Goal: Task Accomplishment & Management: Manage account settings

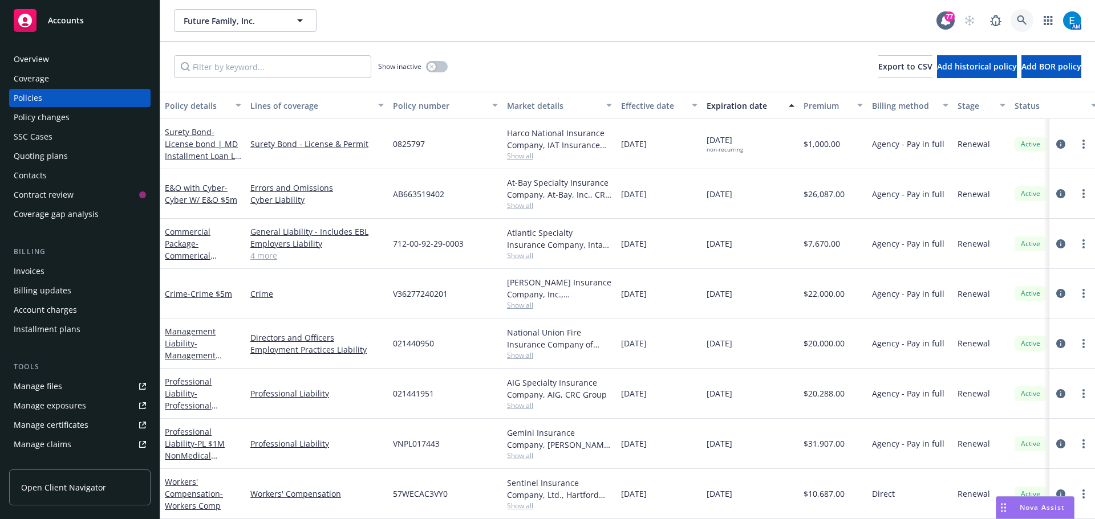
click at [1023, 17] on icon at bounding box center [1021, 20] width 10 height 10
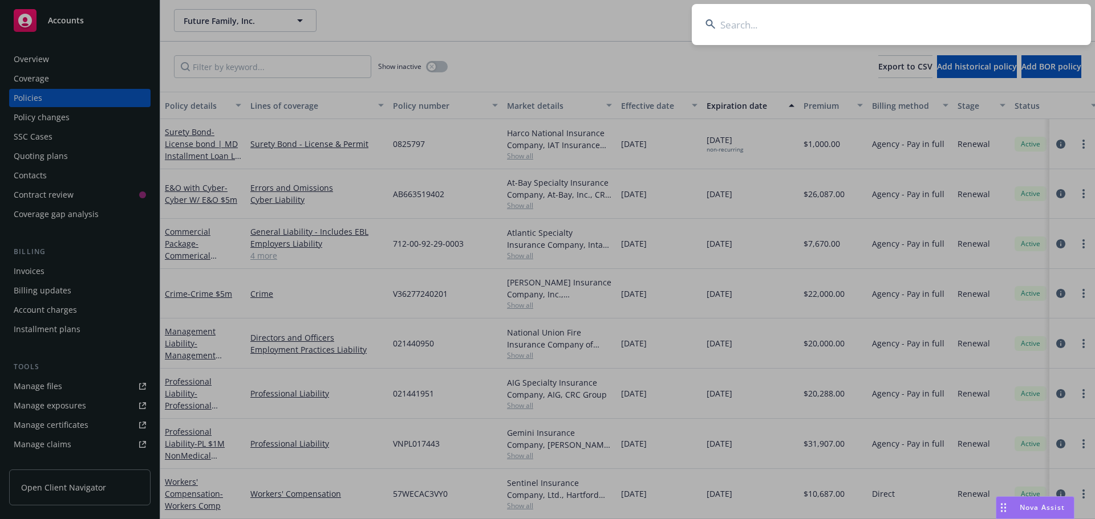
click at [1007, 20] on input at bounding box center [890, 24] width 399 height 41
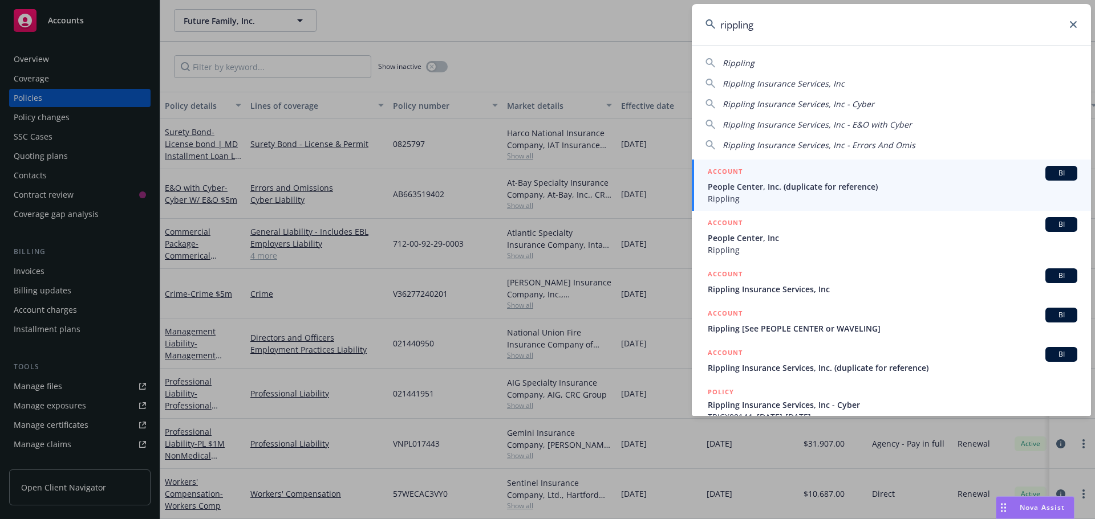
type input "rippling"
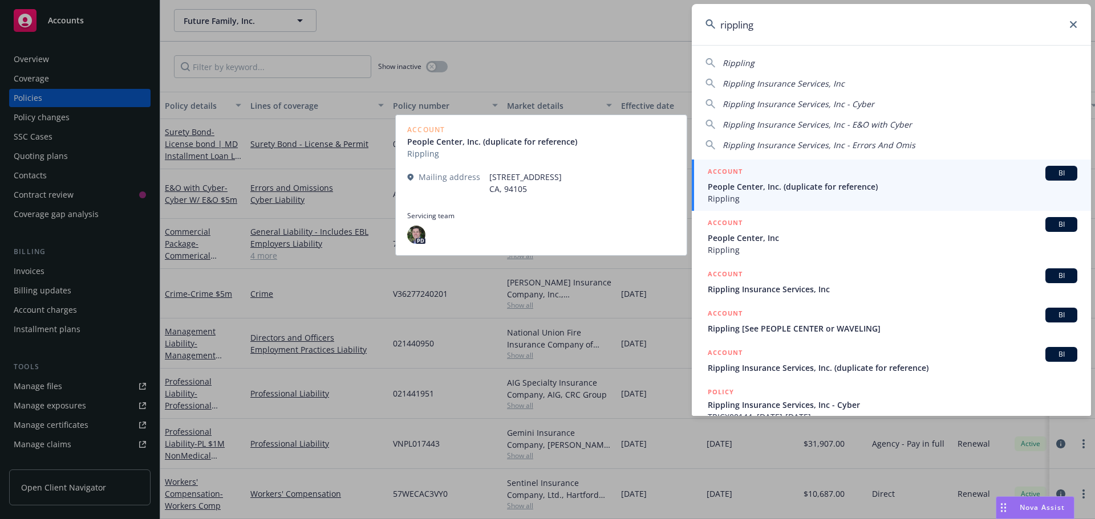
click at [800, 190] on span "People Center, Inc. (duplicate for reference)" at bounding box center [891, 187] width 369 height 12
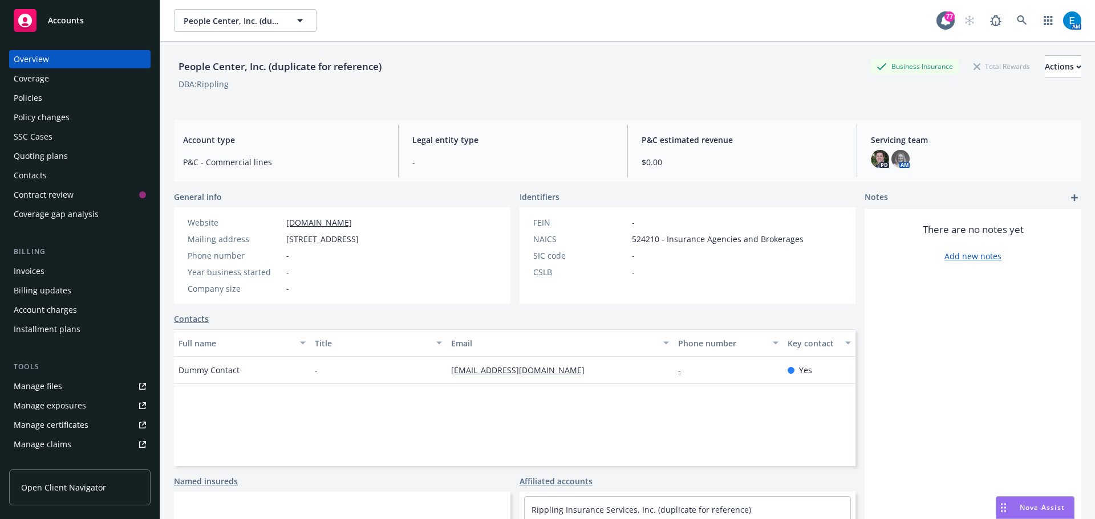
click at [38, 97] on div "Policies" at bounding box center [28, 98] width 29 height 18
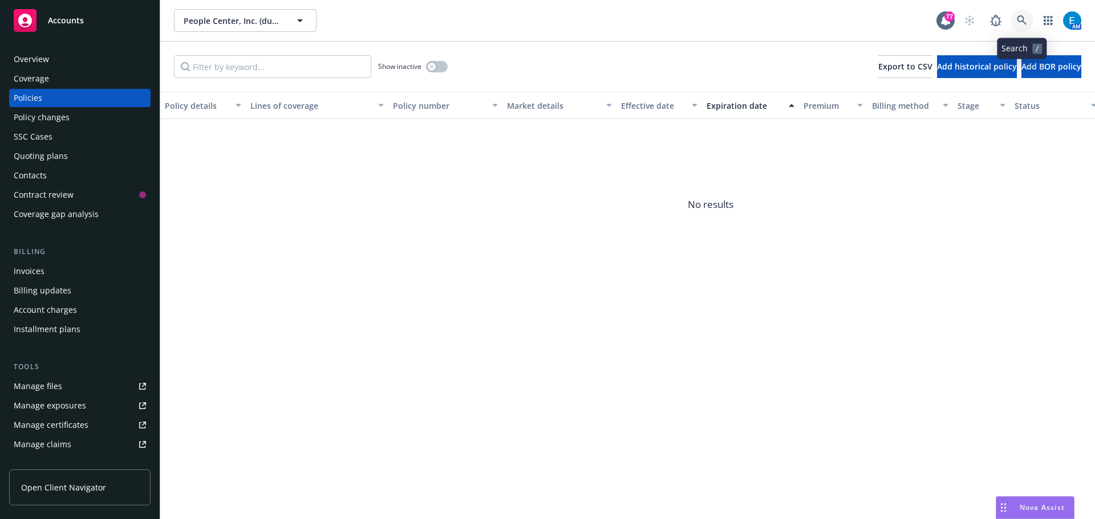
click at [1021, 17] on icon at bounding box center [1021, 20] width 10 height 10
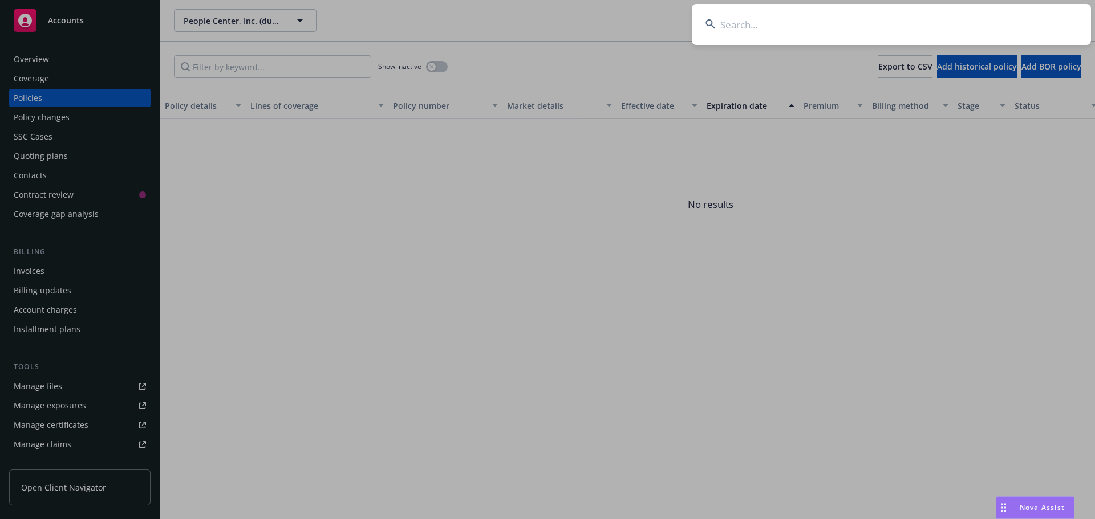
click at [972, 23] on input at bounding box center [890, 24] width 399 height 41
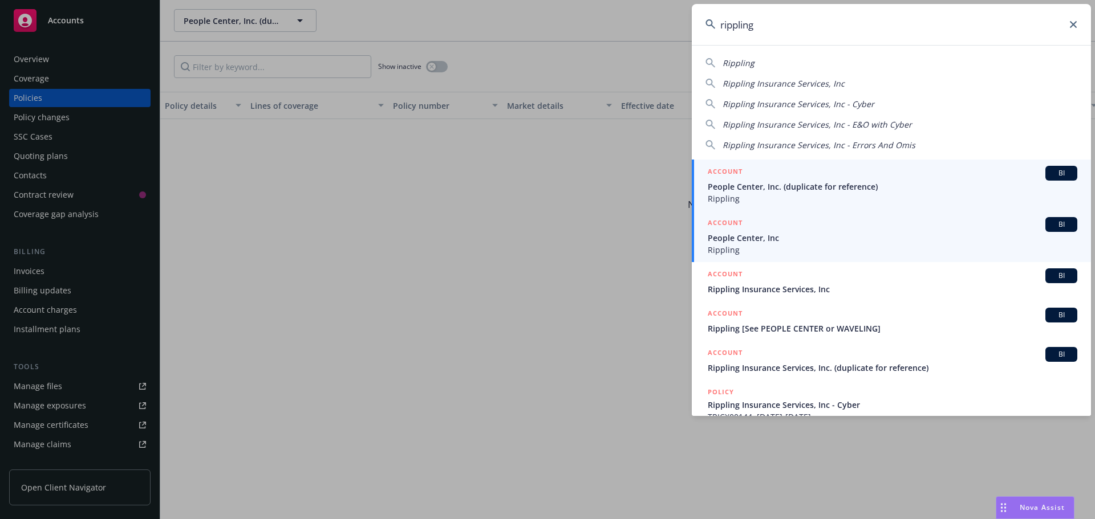
type input "rippling"
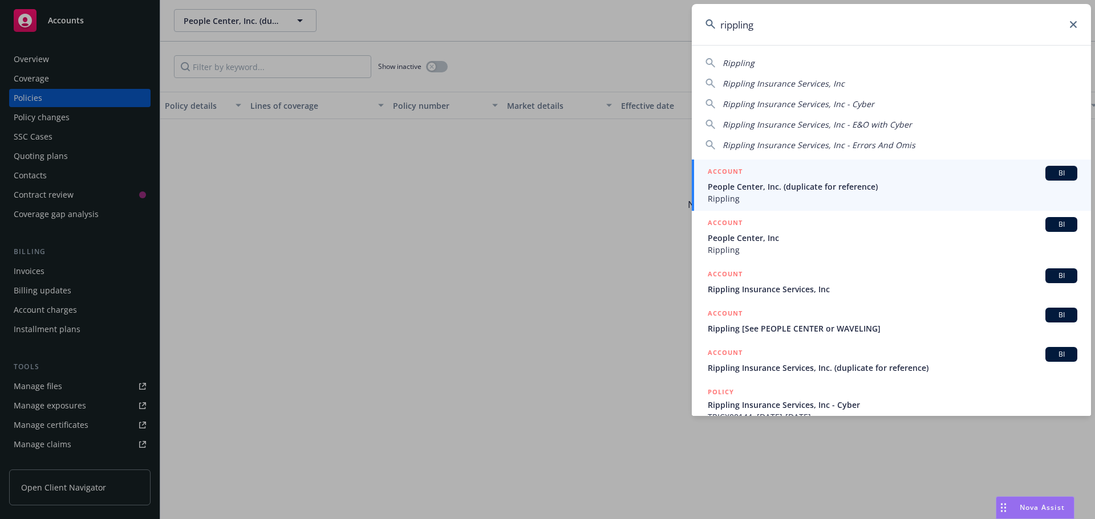
click at [741, 241] on span "People Center, Inc" at bounding box center [891, 238] width 369 height 12
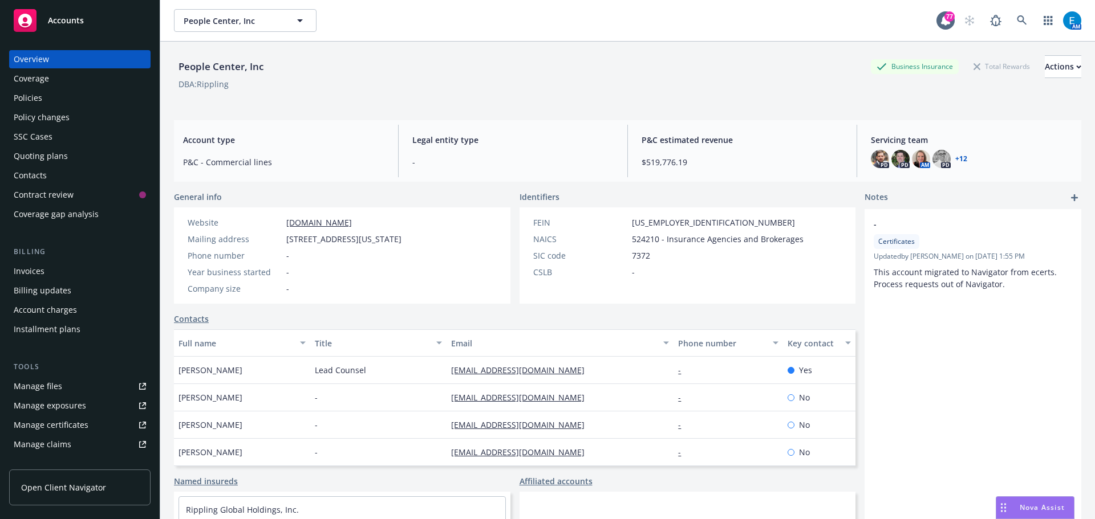
click at [23, 97] on div "Policies" at bounding box center [28, 98] width 29 height 18
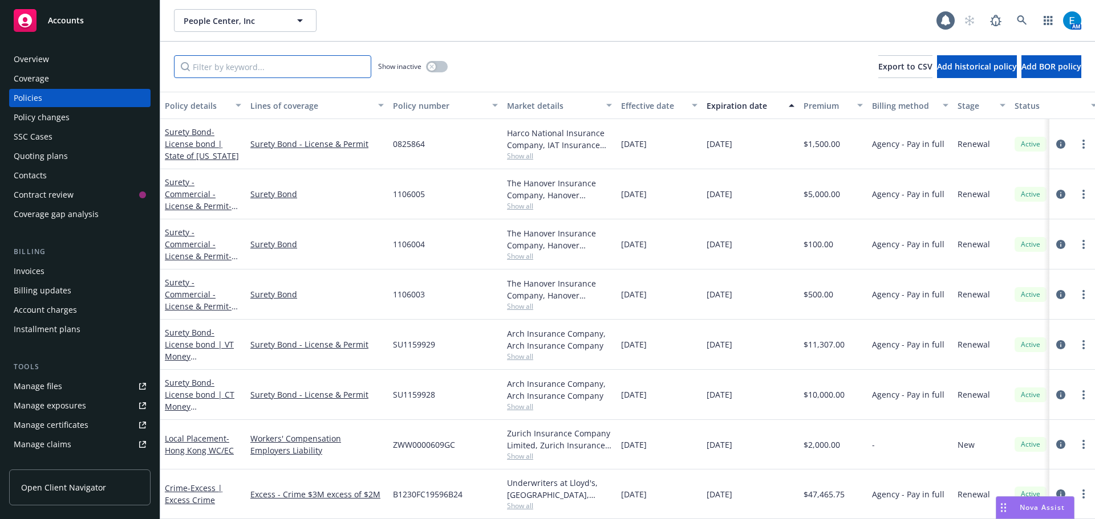
click at [287, 68] on input "Filter by keyword..." at bounding box center [272, 66] width 197 height 23
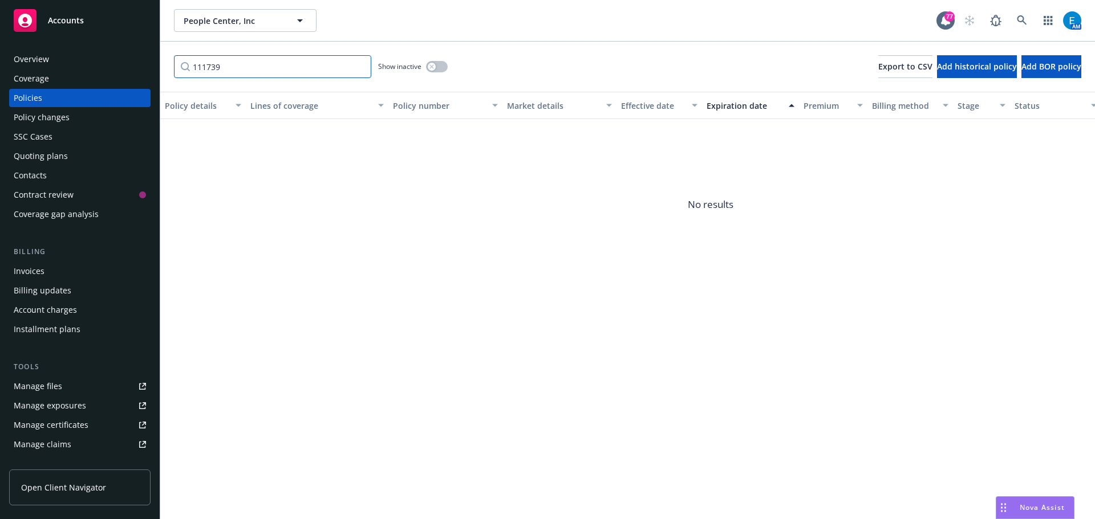
type input "1117398"
click at [358, 67] on input "1117398" at bounding box center [272, 66] width 197 height 23
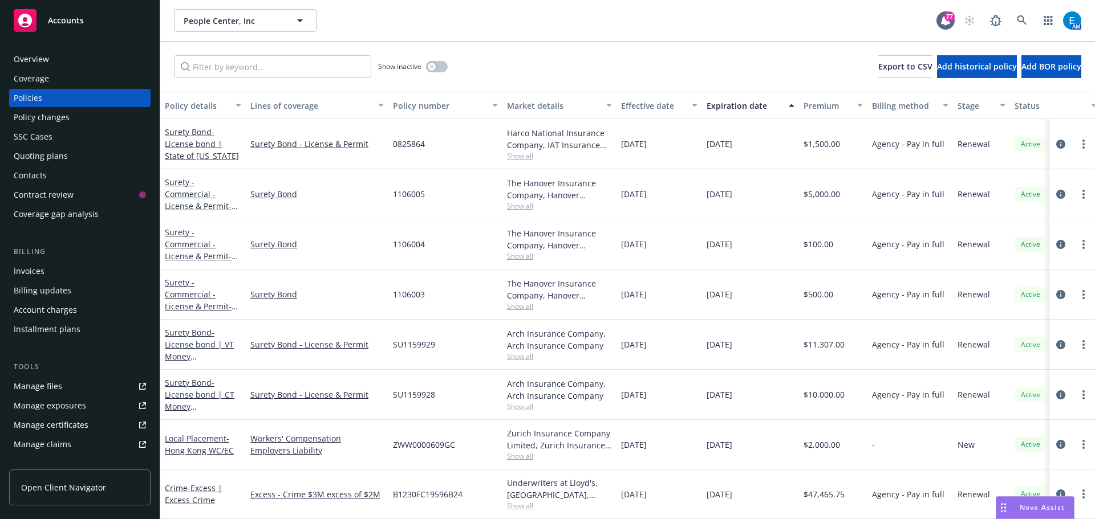
click at [30, 156] on div "Quoting plans" at bounding box center [41, 156] width 54 height 18
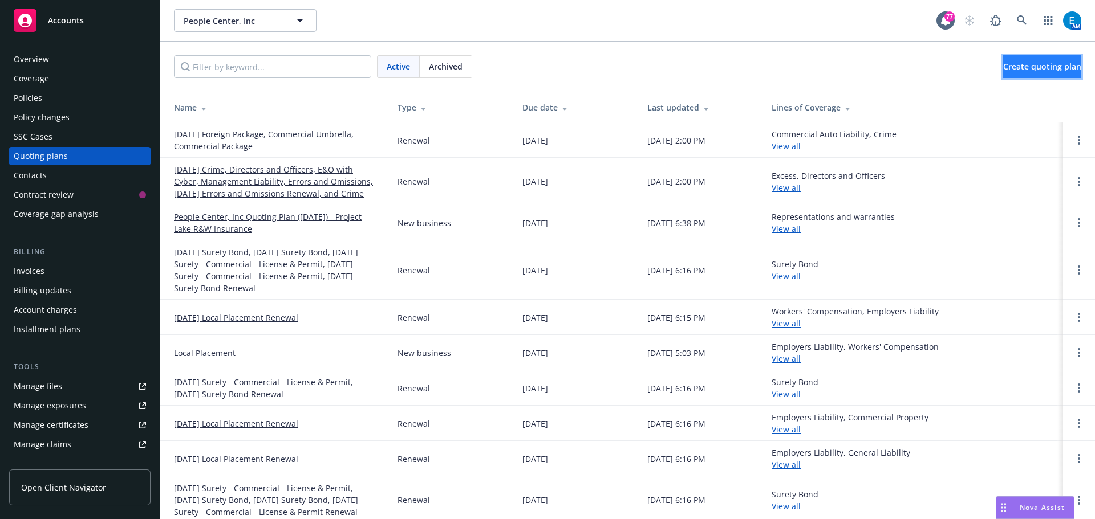
click at [1003, 67] on span "Create quoting plan" at bounding box center [1042, 66] width 78 height 11
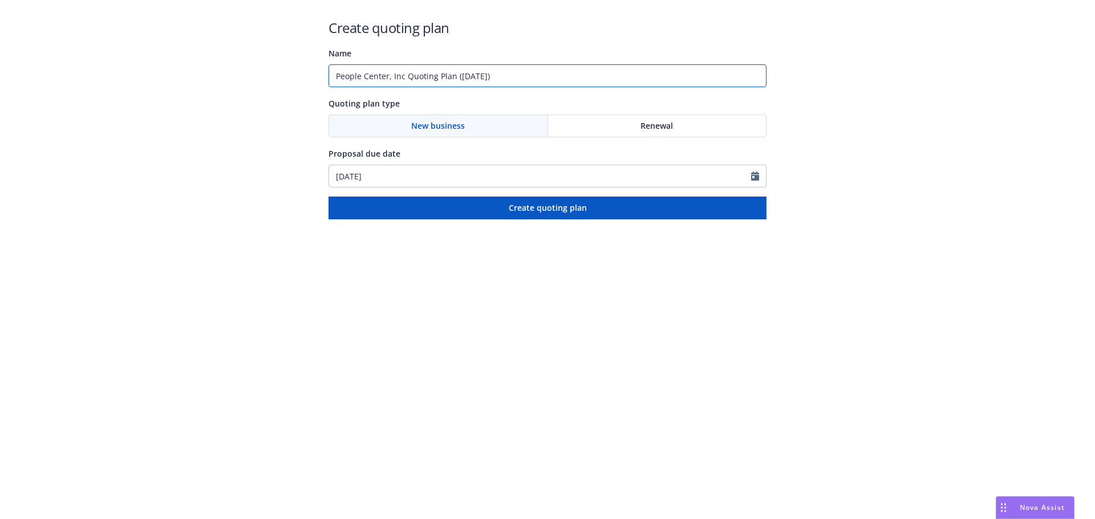
drag, startPoint x: 508, startPoint y: 75, endPoint x: 305, endPoint y: 72, distance: 203.5
click at [305, 72] on div "Create quoting plan Name People Center, Inc Quoting Plan ([DATE]) Quoting plan …" at bounding box center [547, 109] width 1095 height 219
type input "#1117398 - WI MTL"
click at [659, 127] on span "Renewal" at bounding box center [656, 126] width 32 height 12
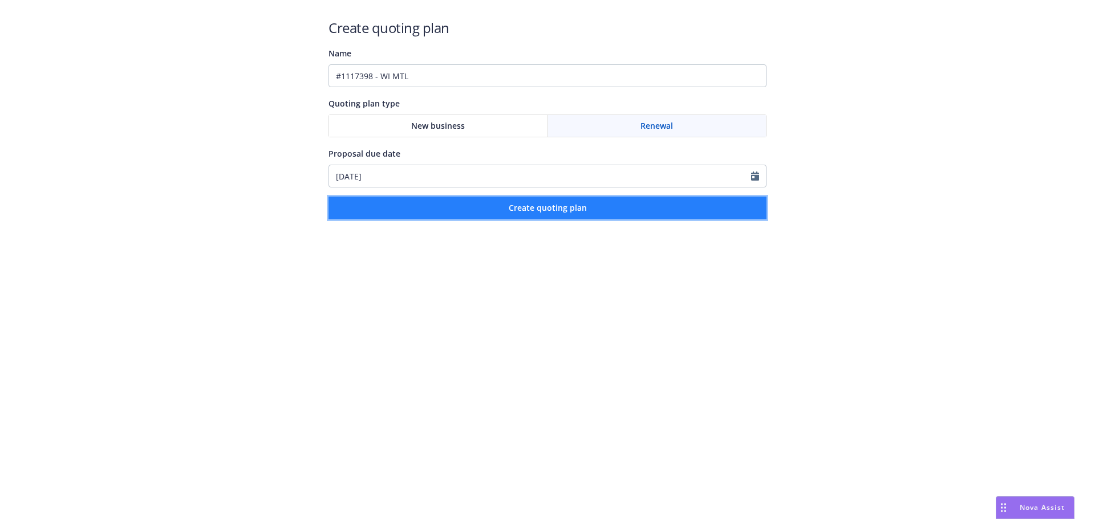
click at [562, 211] on span "Create quoting plan" at bounding box center [547, 207] width 78 height 11
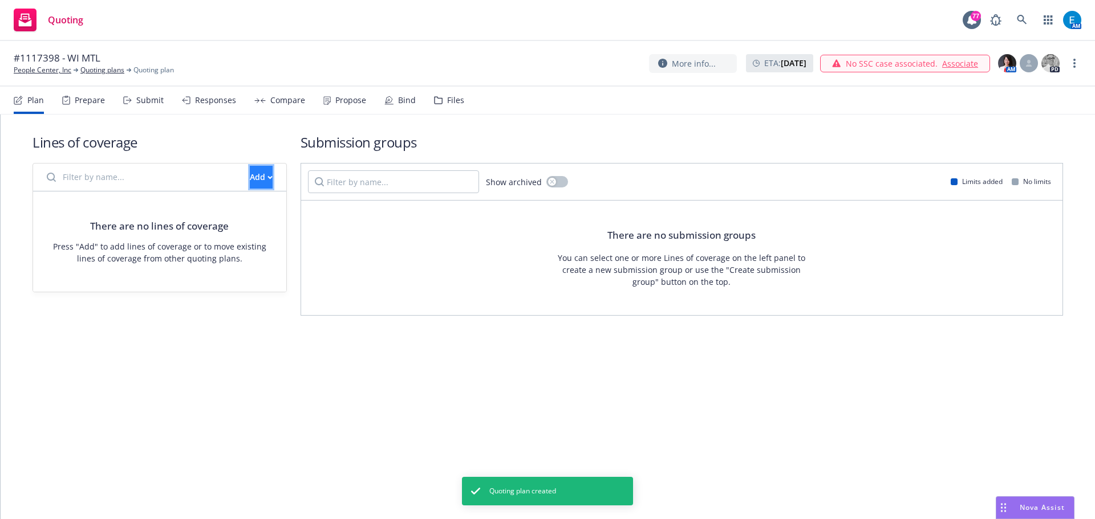
click at [255, 179] on button "Add" at bounding box center [261, 177] width 23 height 23
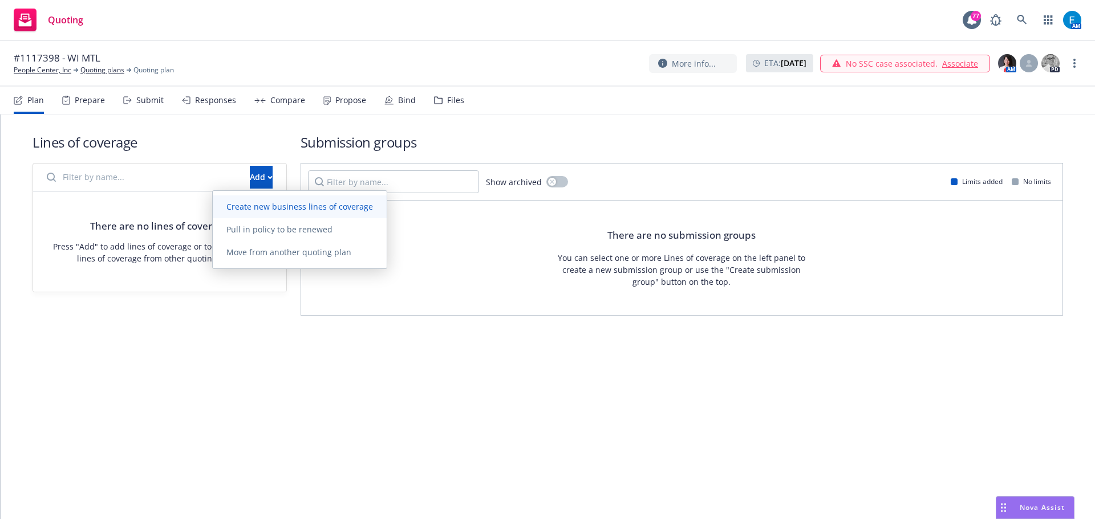
click at [257, 205] on span "Create new business lines of coverage" at bounding box center [300, 206] width 174 height 11
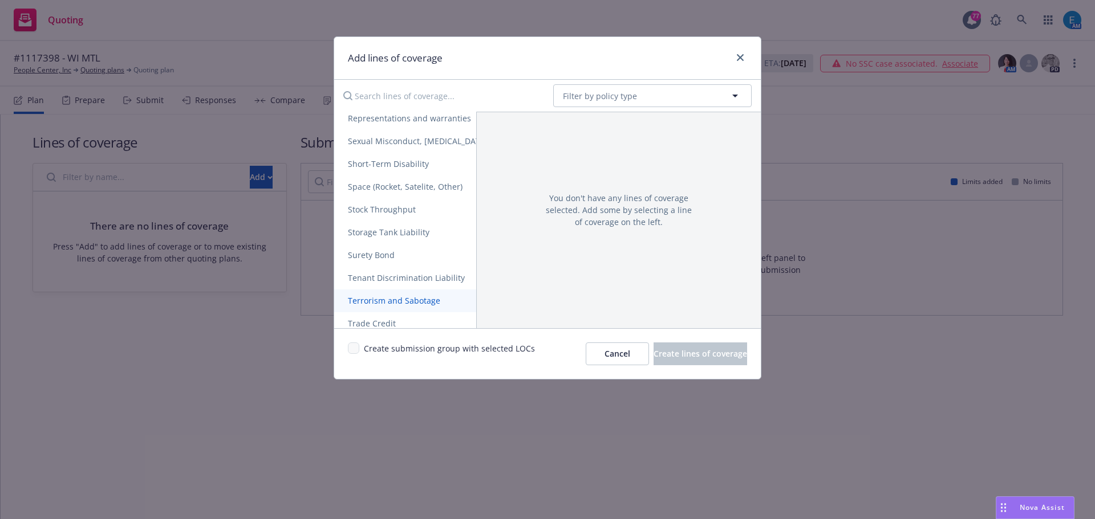
scroll to position [2216, 0]
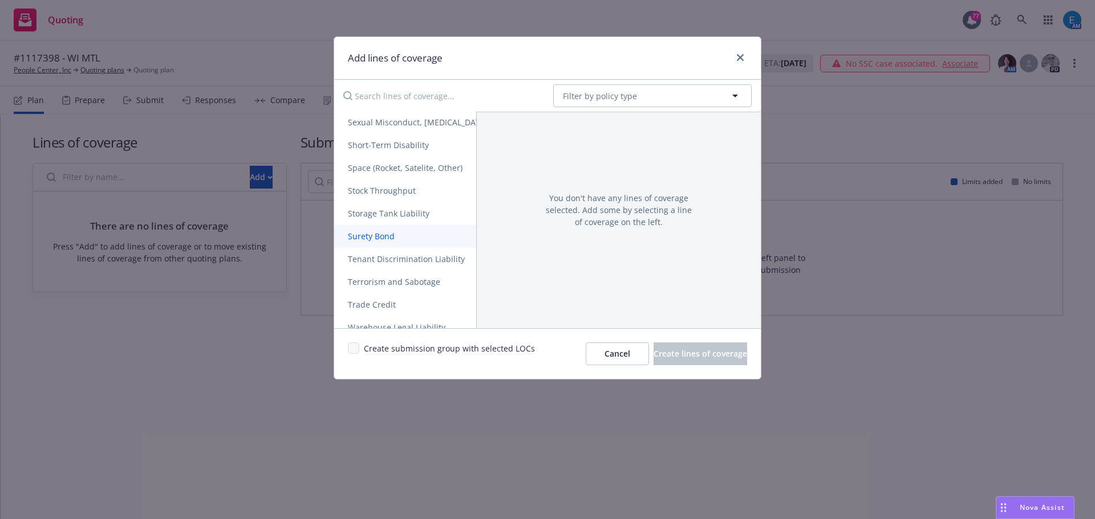
click at [381, 239] on span "Surety Bond" at bounding box center [371, 236] width 74 height 11
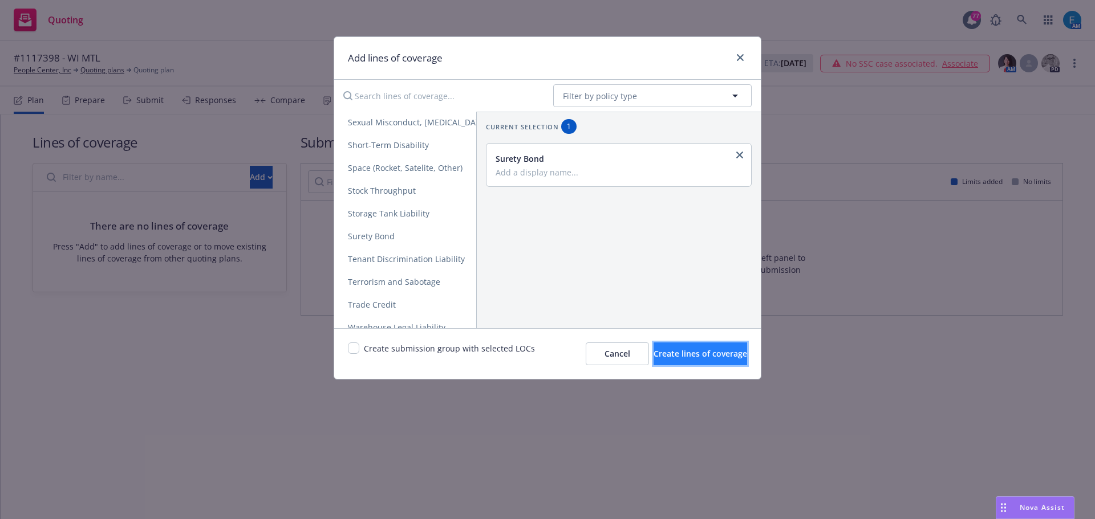
click at [653, 357] on span "Create lines of coverage" at bounding box center [699, 353] width 93 height 11
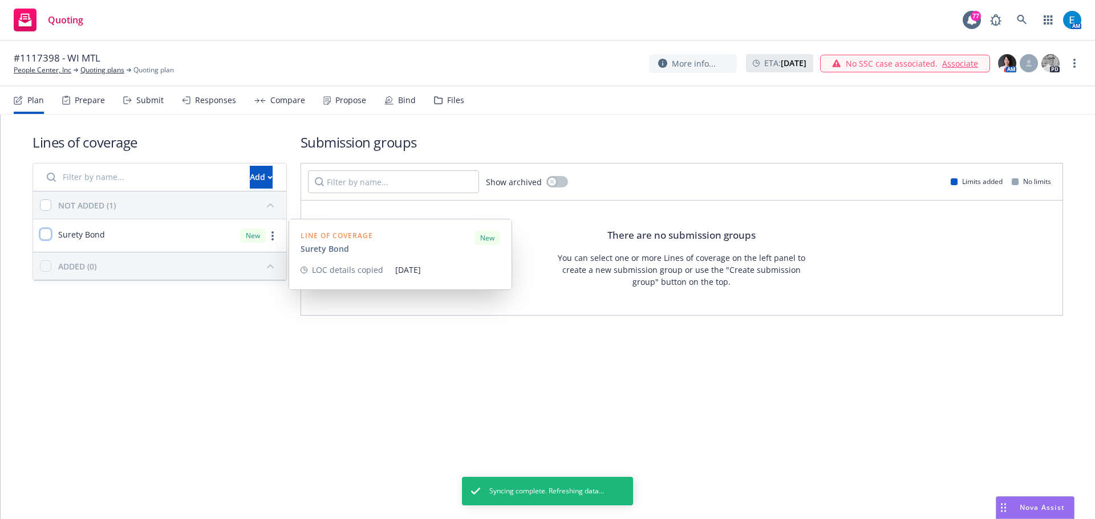
click at [47, 237] on input "checkbox" at bounding box center [45, 234] width 11 height 11
checkbox input "true"
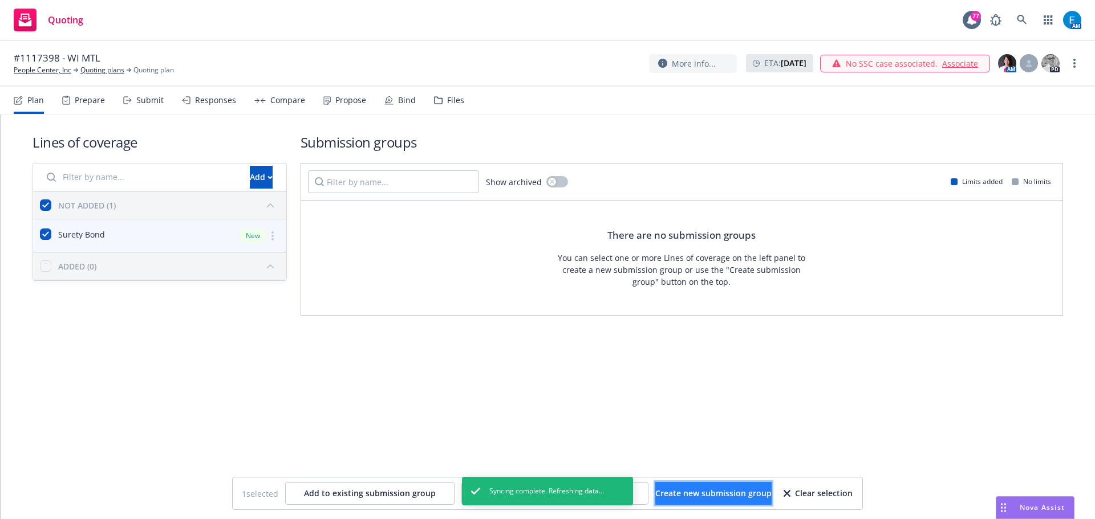
click at [692, 497] on span "Create new submission group" at bounding box center [713, 493] width 116 height 11
checkbox input "false"
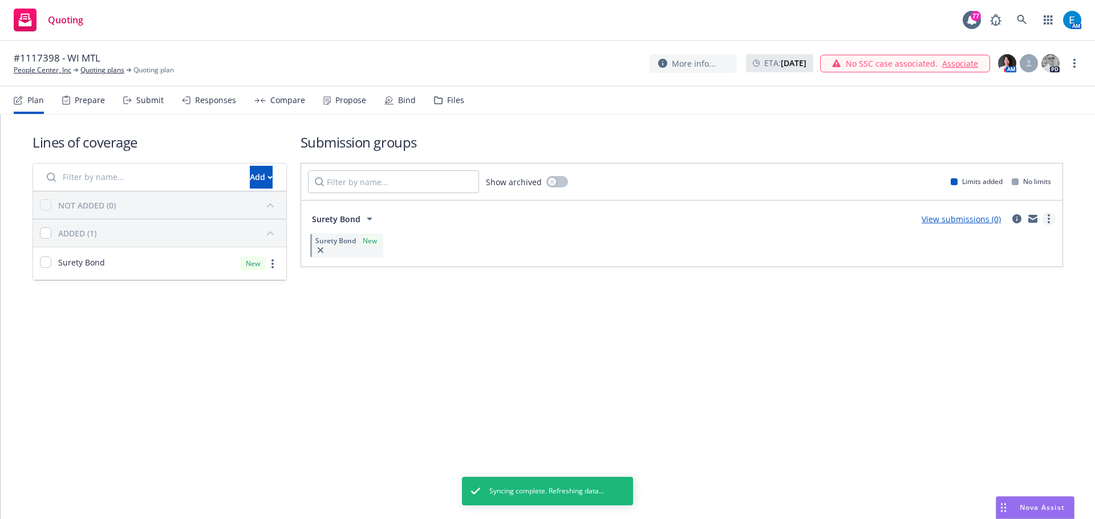
click at [1048, 218] on circle "more" at bounding box center [1048, 219] width 2 height 2
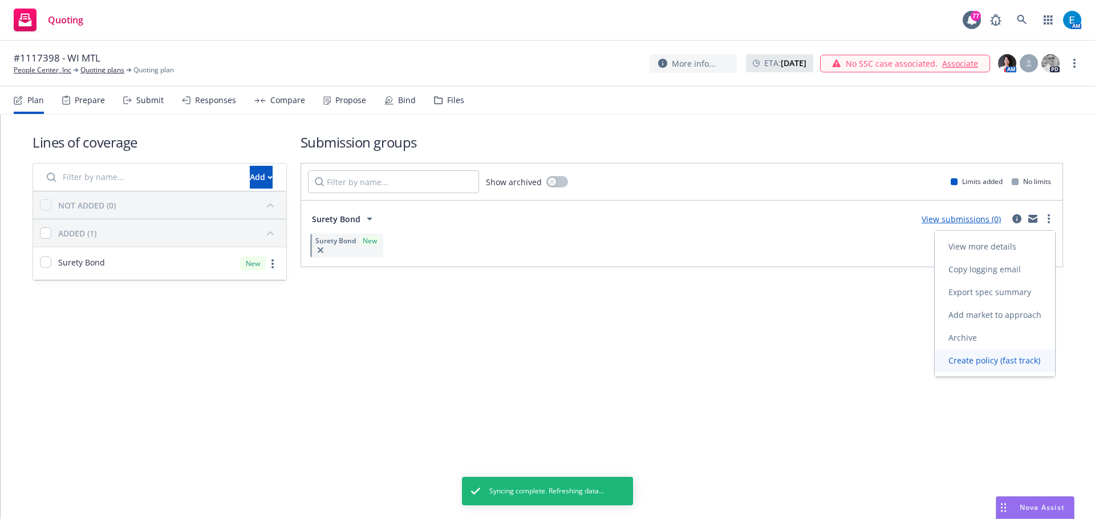
click at [995, 360] on span "Create policy (fast track)" at bounding box center [993, 360] width 119 height 11
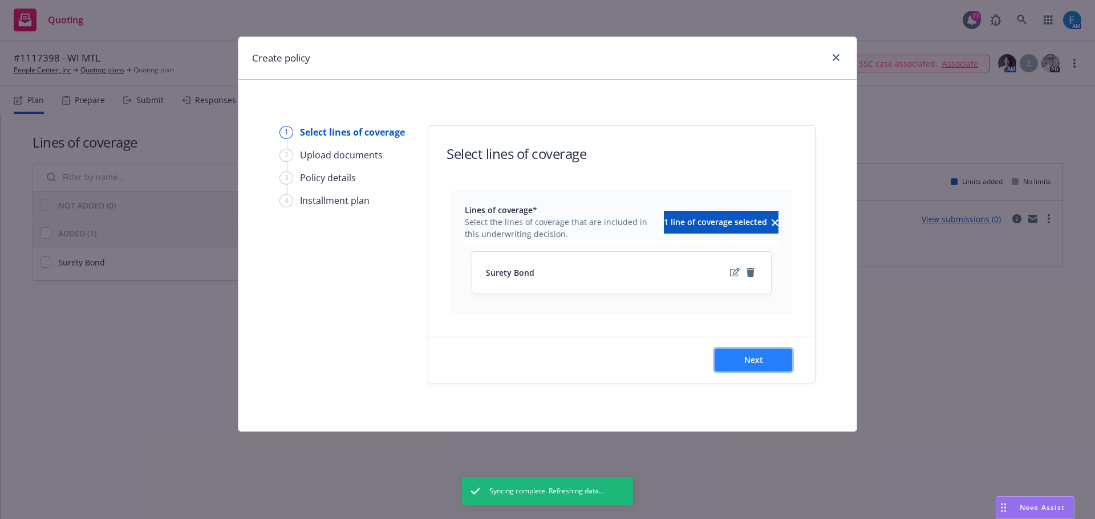
click at [768, 361] on button "Next" at bounding box center [753, 360] width 78 height 23
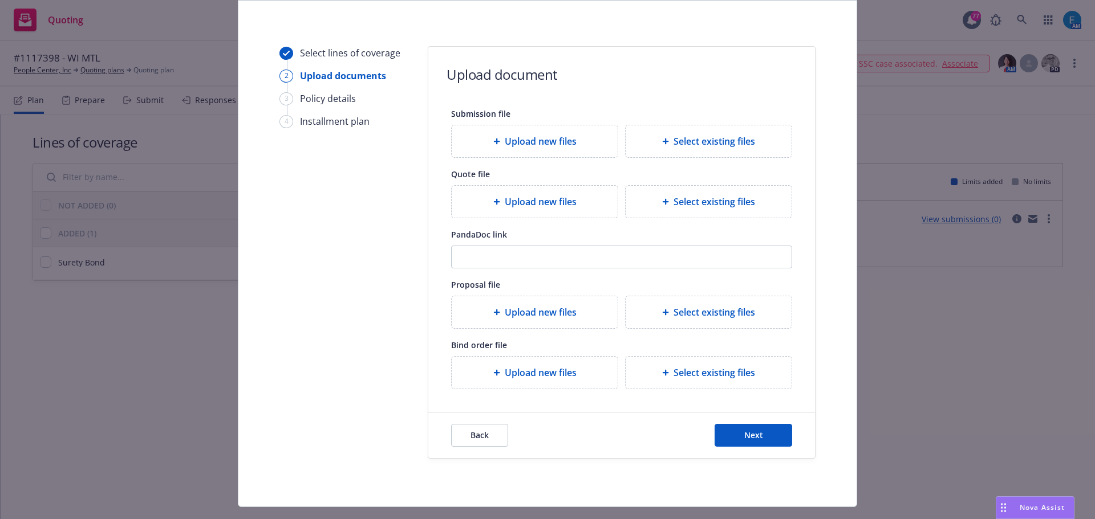
scroll to position [104, 0]
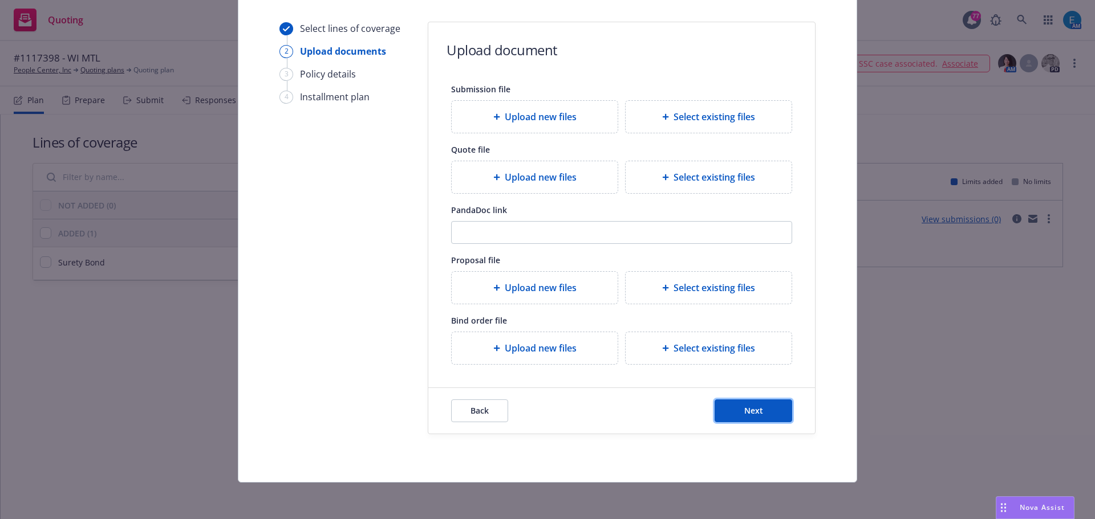
click at [736, 409] on button "Next" at bounding box center [753, 411] width 78 height 23
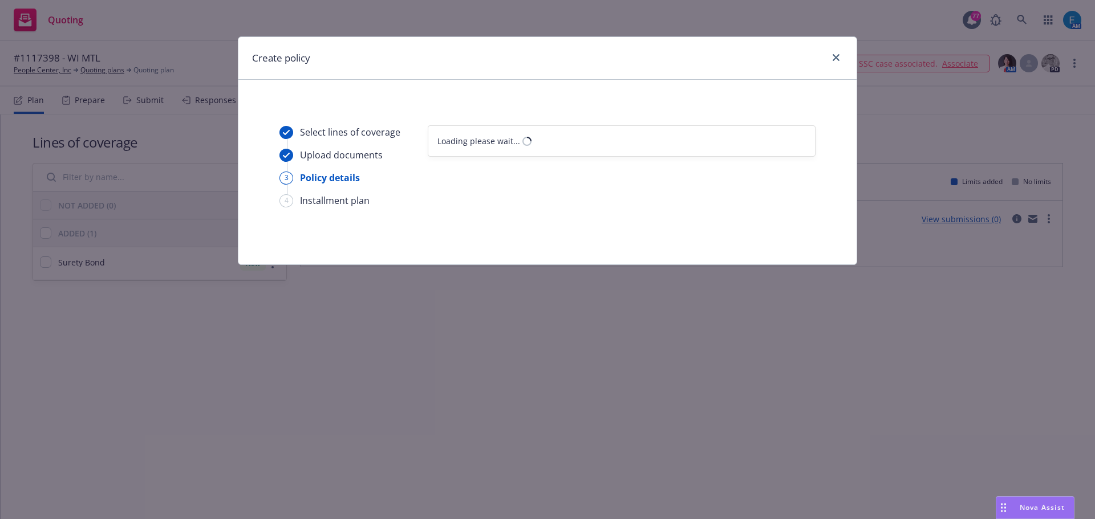
scroll to position [0, 0]
select select "12"
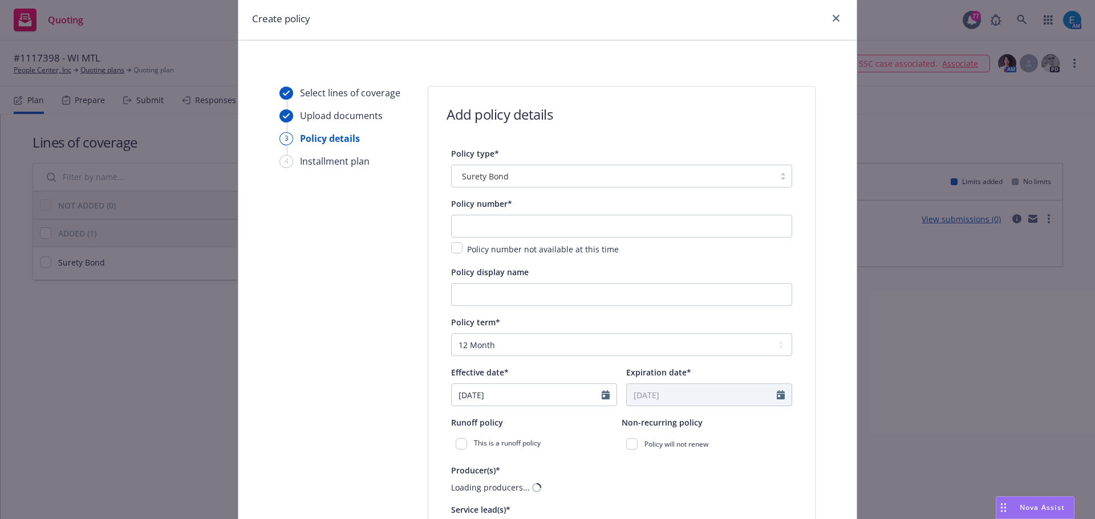
scroll to position [57, 0]
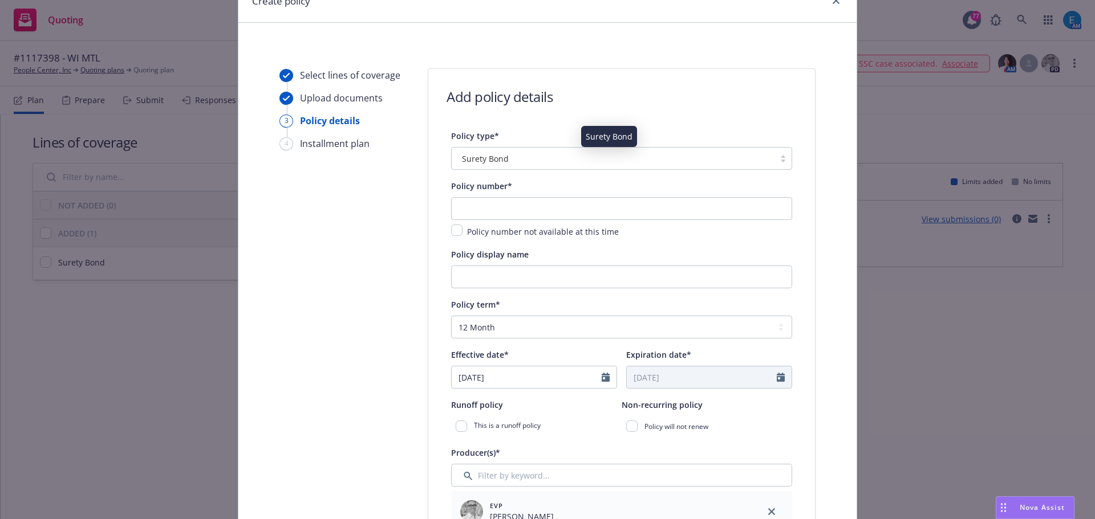
click at [514, 159] on div "Surety Bond" at bounding box center [612, 159] width 311 height 12
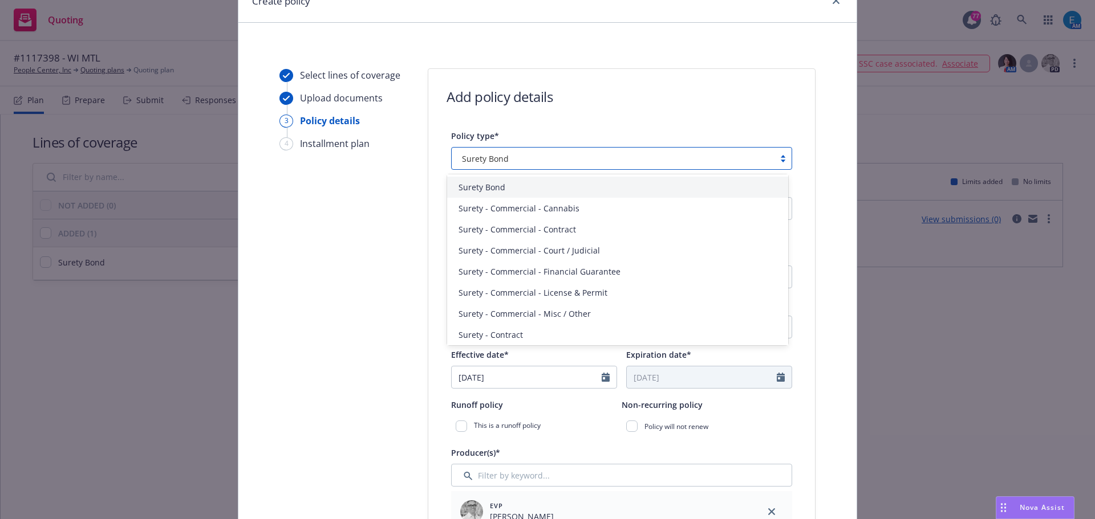
scroll to position [2670, 0]
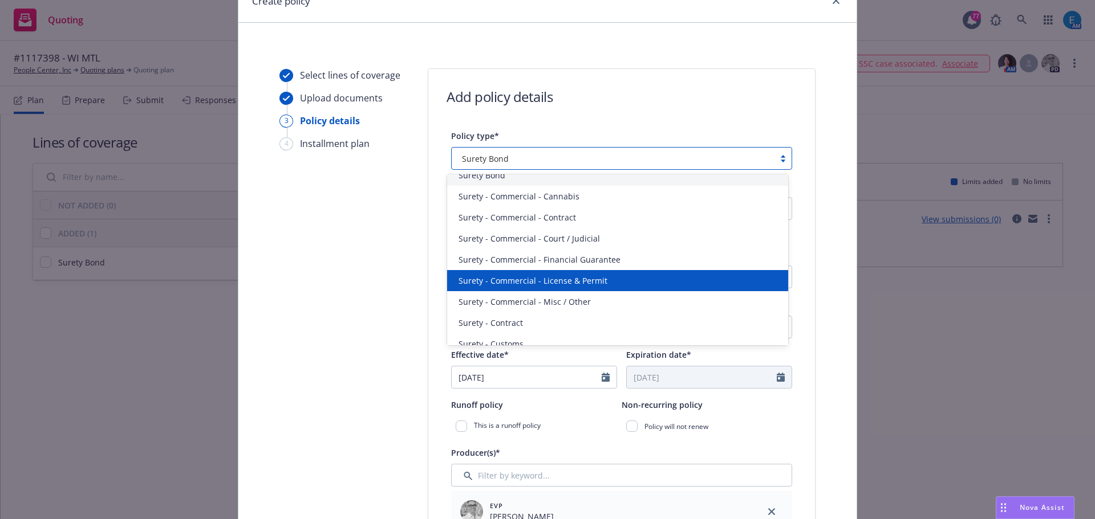
click at [585, 278] on span "Surety - Commercial - License & Permit" at bounding box center [532, 281] width 149 height 12
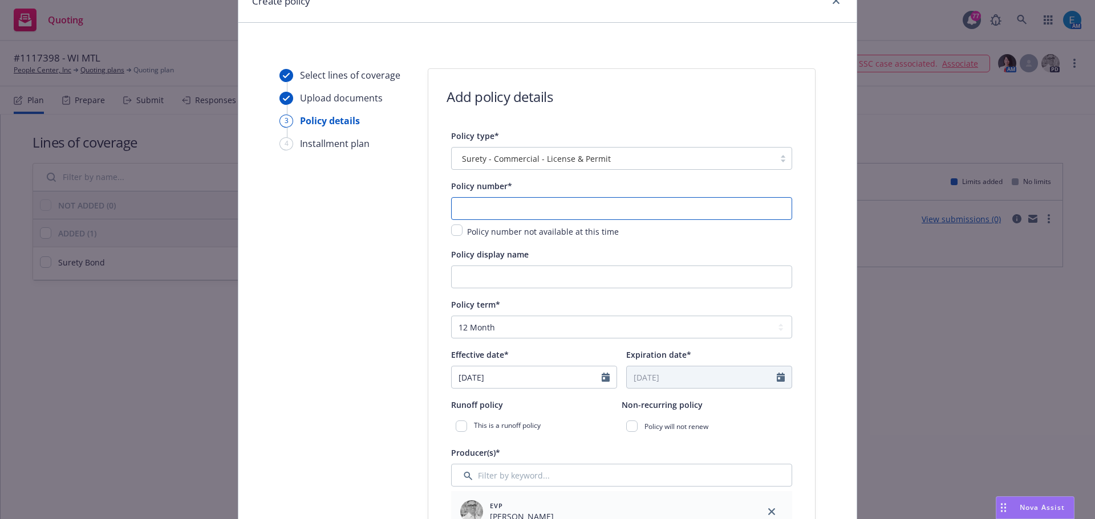
click at [516, 210] on input "text" at bounding box center [621, 208] width 341 height 23
type input "1117398"
click at [508, 278] on input "Policy display name" at bounding box center [621, 277] width 341 height 23
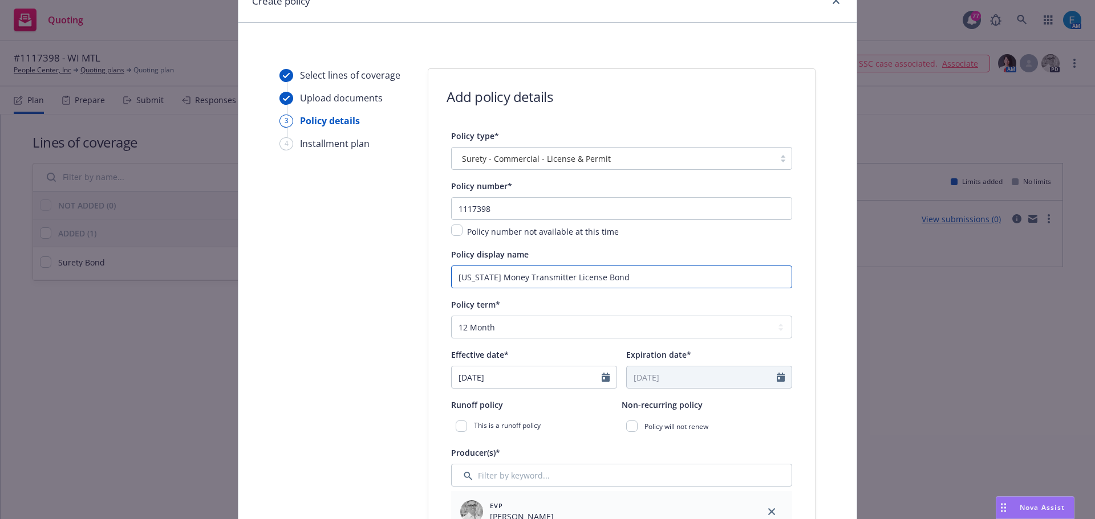
type input "Wisconsin Money Transmitter License Bond"
click at [602, 378] on icon "Calendar" at bounding box center [605, 377] width 8 height 9
select select "8"
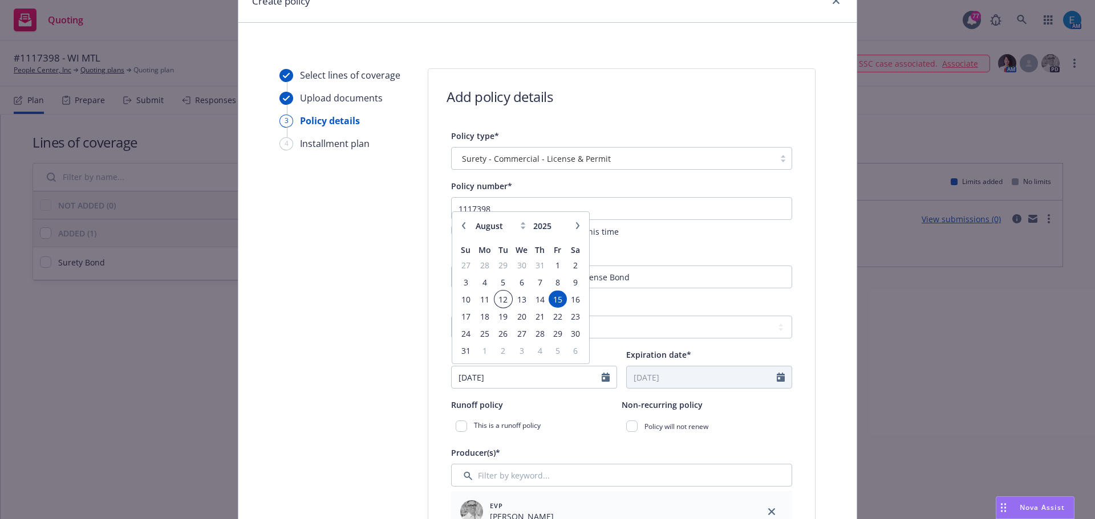
click at [501, 300] on span "12" at bounding box center [502, 299] width 15 height 14
type input "08/12/2025"
type input "08/12/2026"
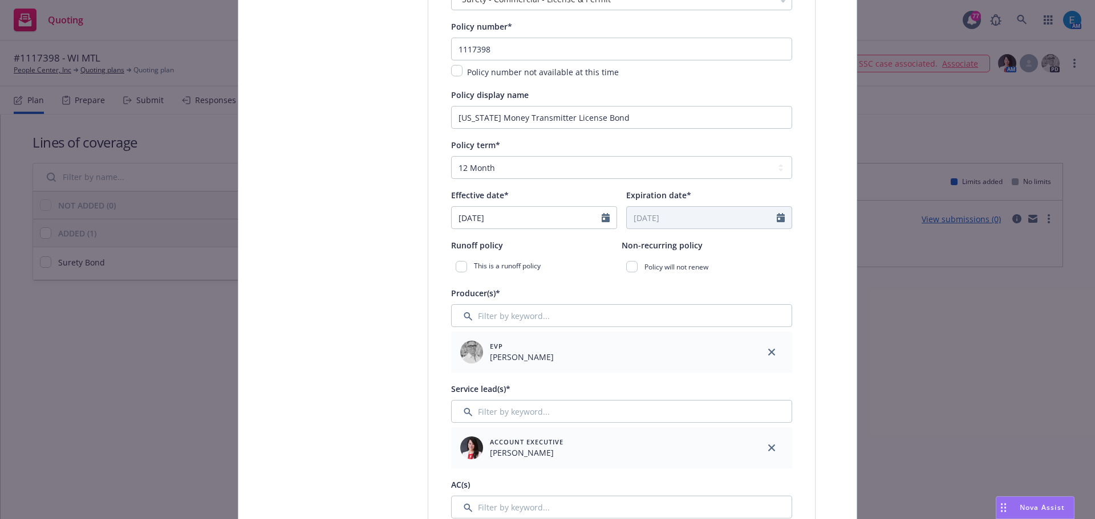
scroll to position [228, 0]
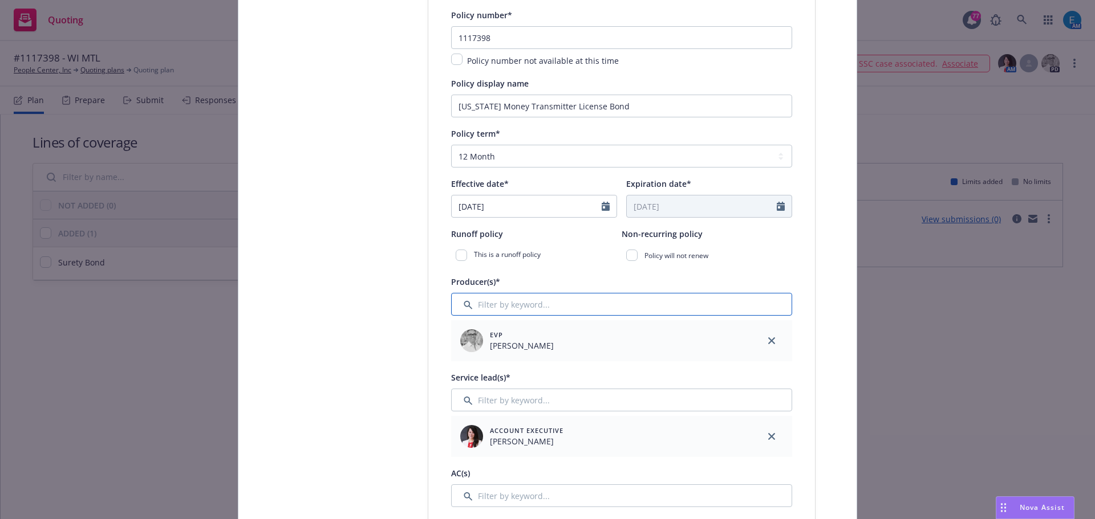
click at [541, 305] on input "Filter by keyword..." at bounding box center [621, 304] width 341 height 23
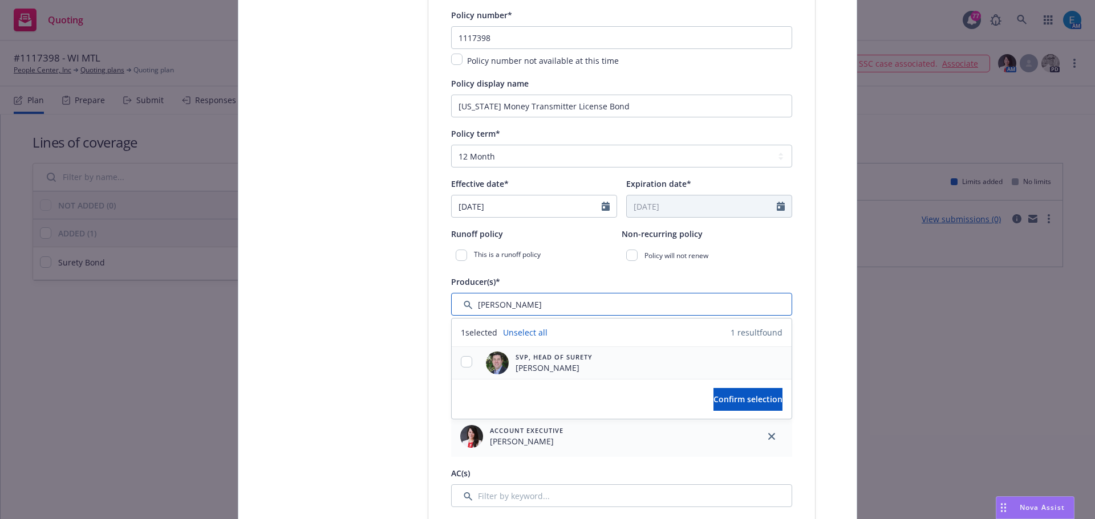
type input "bryan"
click at [463, 357] on input "checkbox" at bounding box center [466, 361] width 11 height 11
checkbox input "true"
click at [713, 403] on span "Confirm selection" at bounding box center [747, 399] width 69 height 11
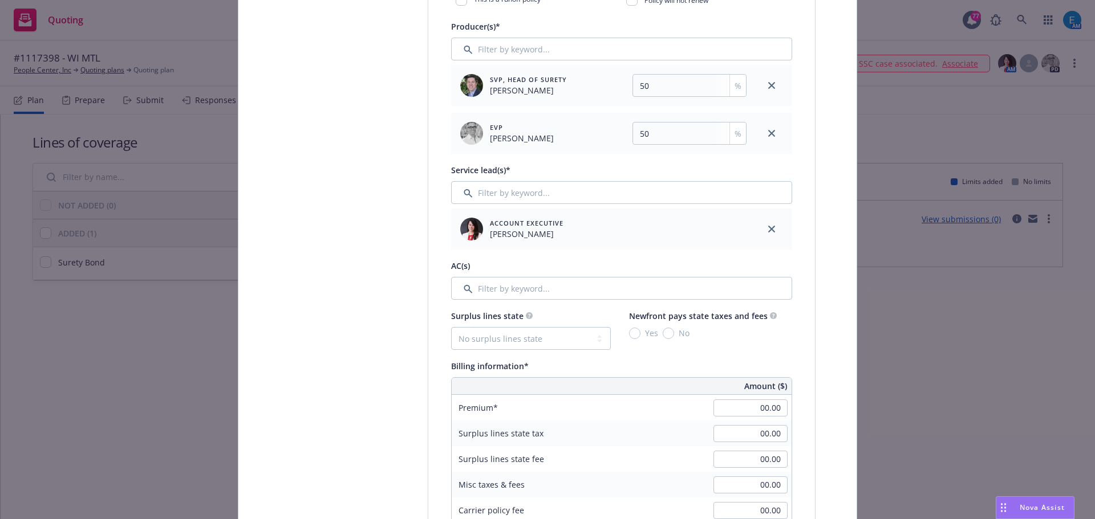
scroll to position [513, 0]
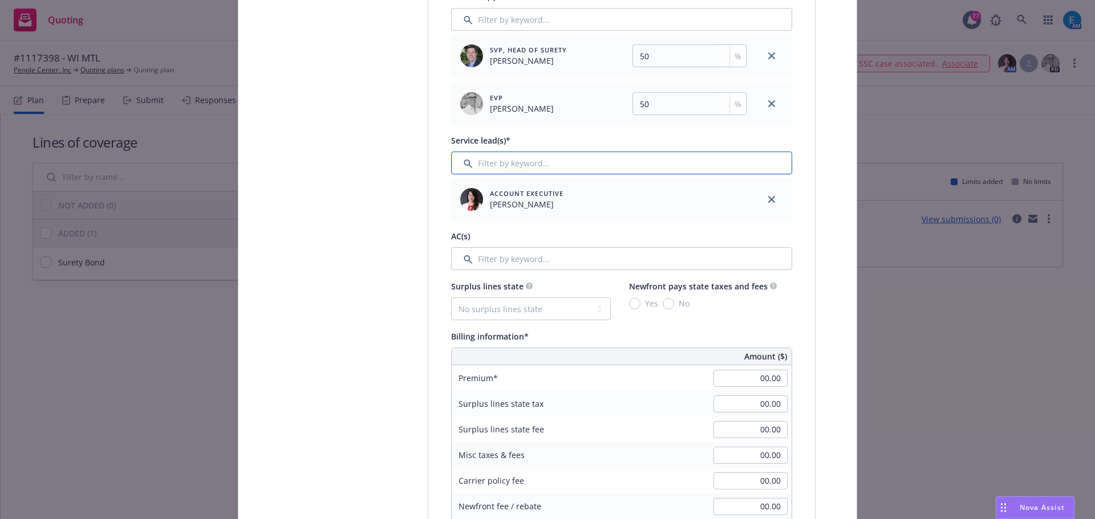
click at [523, 164] on input "Filter by keyword..." at bounding box center [621, 163] width 341 height 23
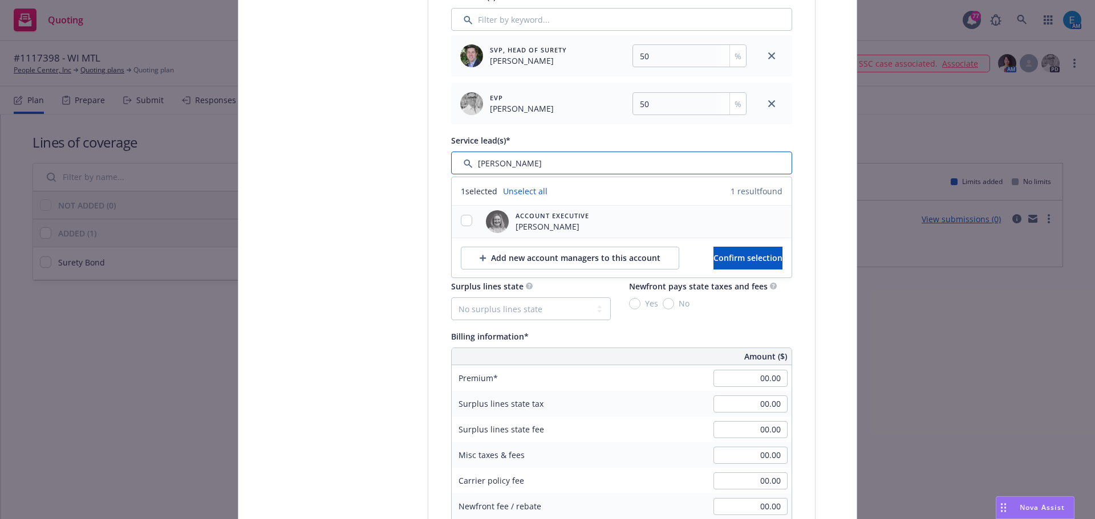
type input "erin"
click at [461, 219] on input "checkbox" at bounding box center [466, 220] width 11 height 11
checkbox input "true"
click at [723, 262] on span "Confirm selection" at bounding box center [747, 258] width 69 height 11
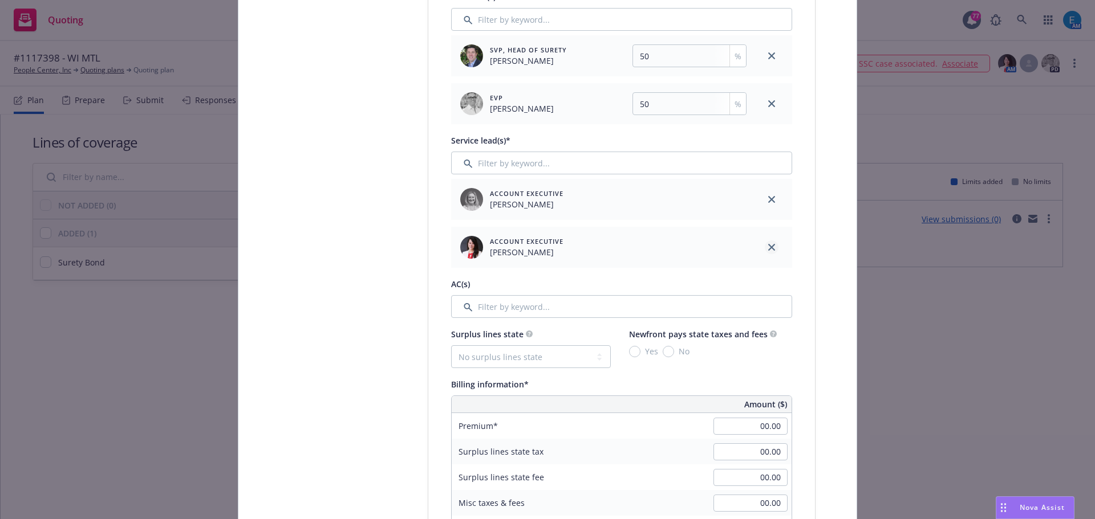
click at [768, 246] on icon "close" at bounding box center [771, 247] width 7 height 7
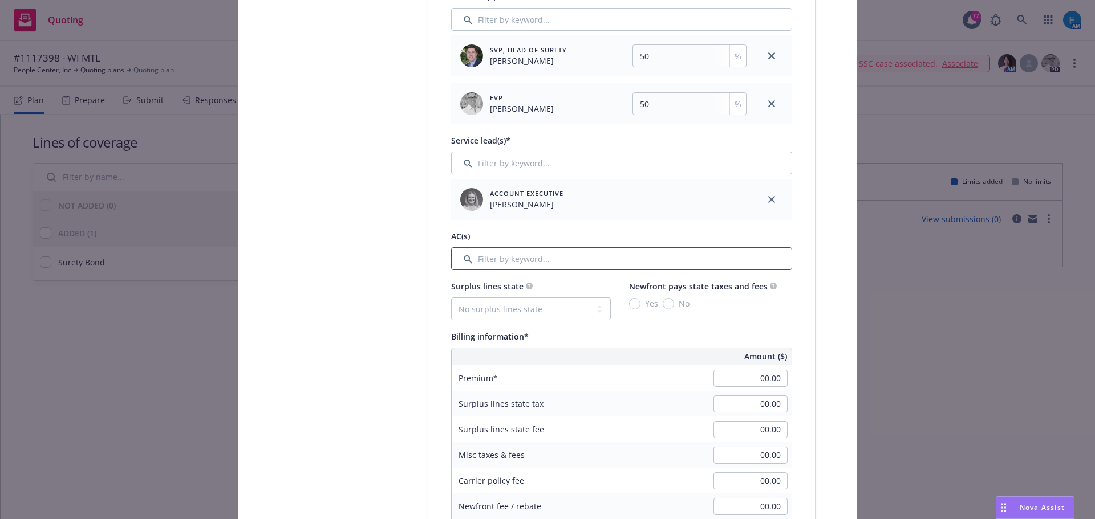
click at [576, 260] on input "Filter by keyword..." at bounding box center [621, 258] width 341 height 23
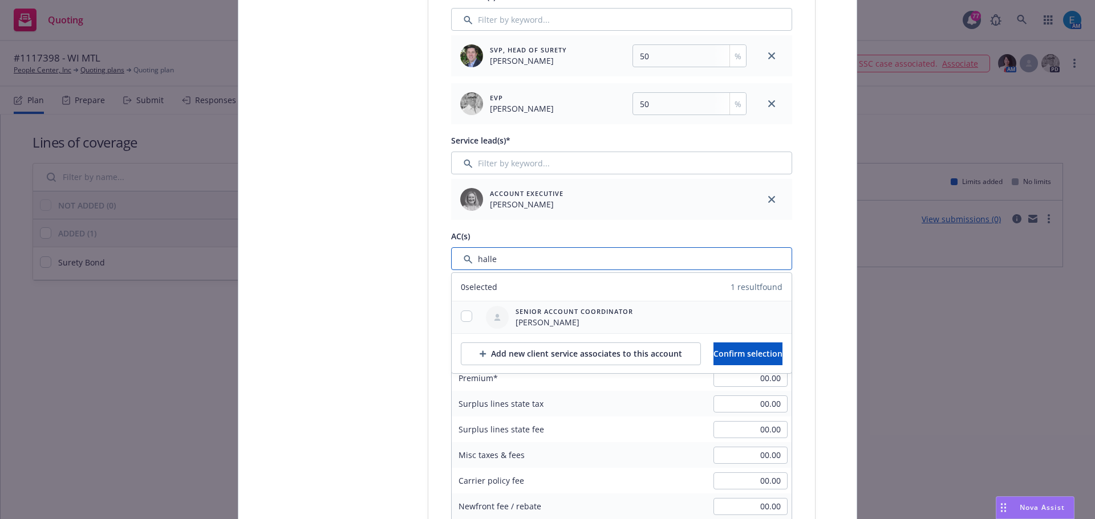
type input "halle"
click at [461, 315] on input "checkbox" at bounding box center [466, 316] width 11 height 11
checkbox input "true"
click at [731, 348] on span "Confirm selection" at bounding box center [747, 353] width 69 height 11
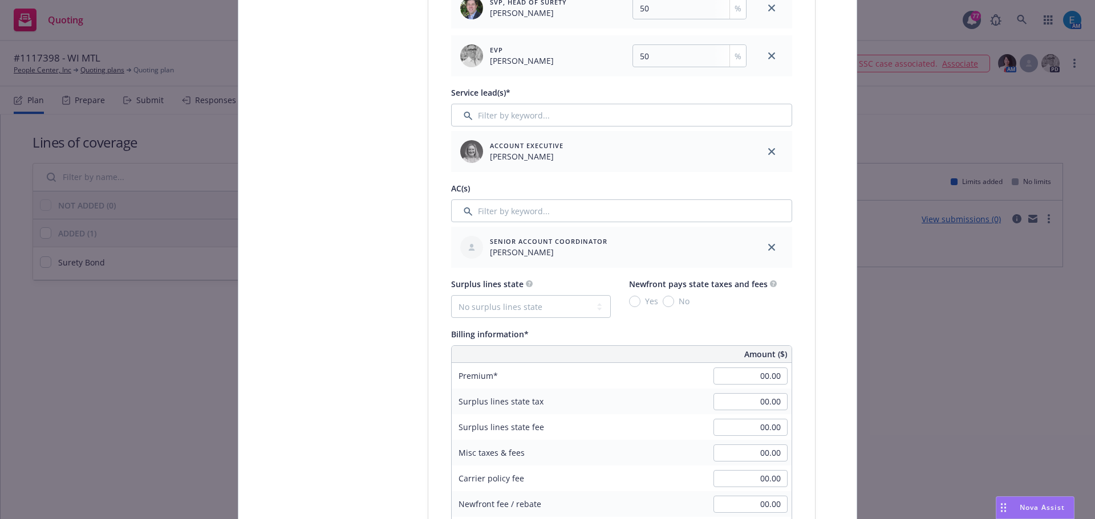
scroll to position [684, 0]
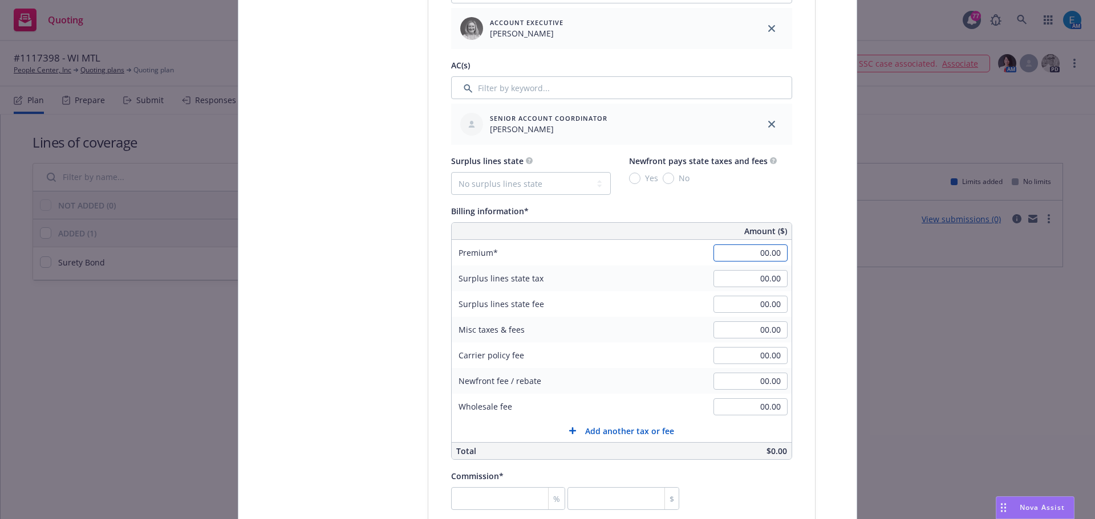
click at [740, 254] on input "00.00" at bounding box center [750, 253] width 74 height 17
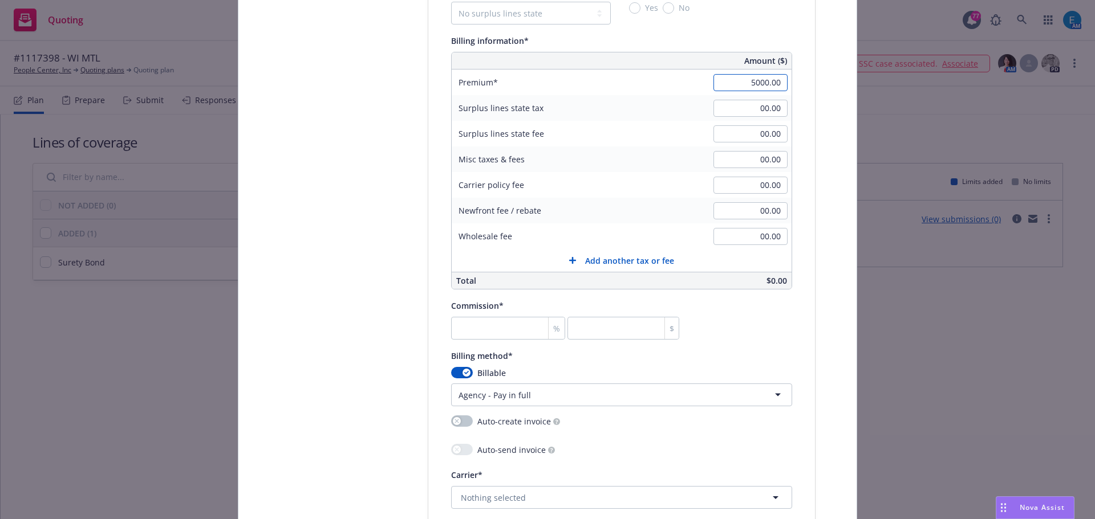
scroll to position [855, 0]
type input "5,000.00"
click at [507, 324] on input "number" at bounding box center [508, 327] width 114 height 23
type input "3"
type input "150"
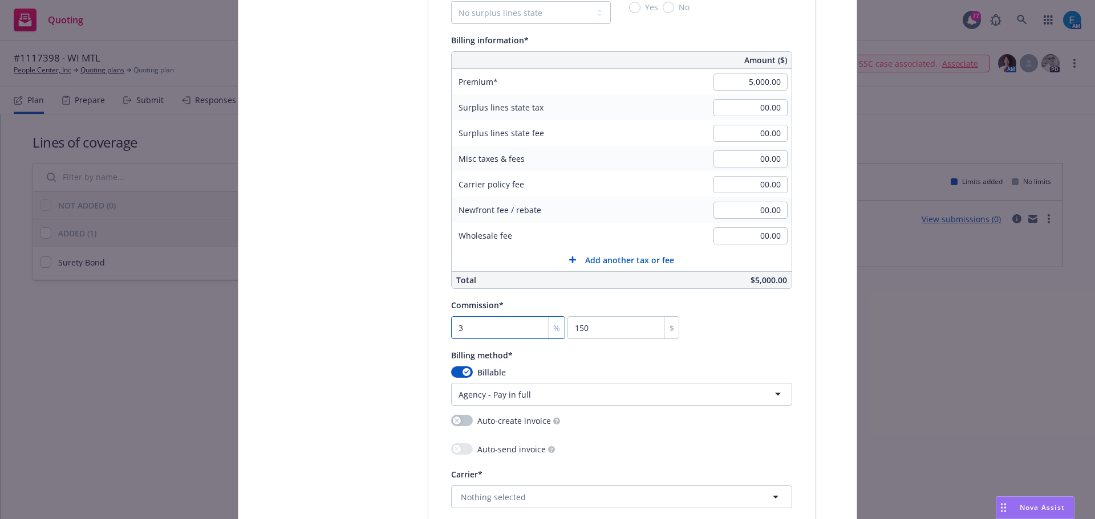
type input "30"
type input "1500"
type input "30"
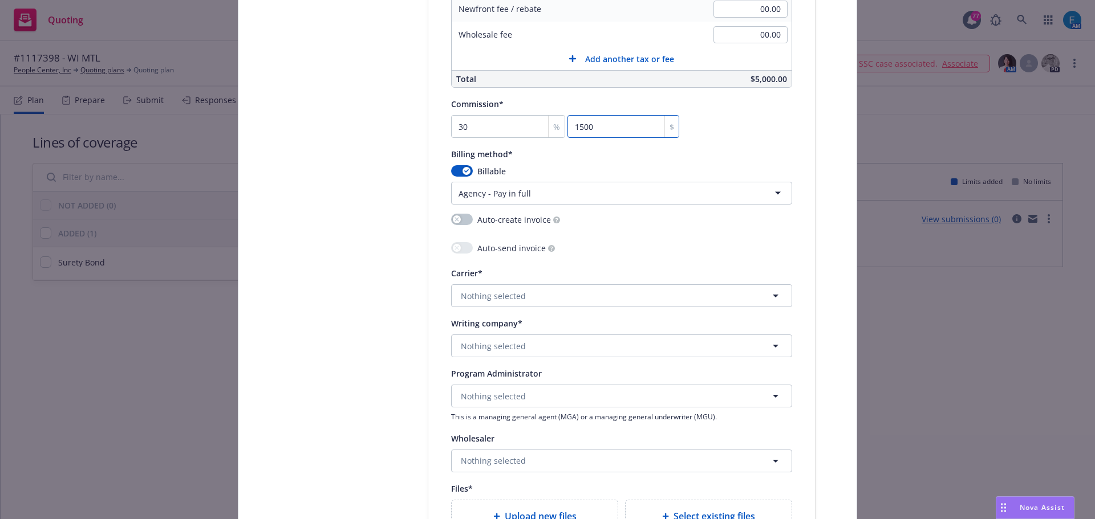
scroll to position [1083, 0]
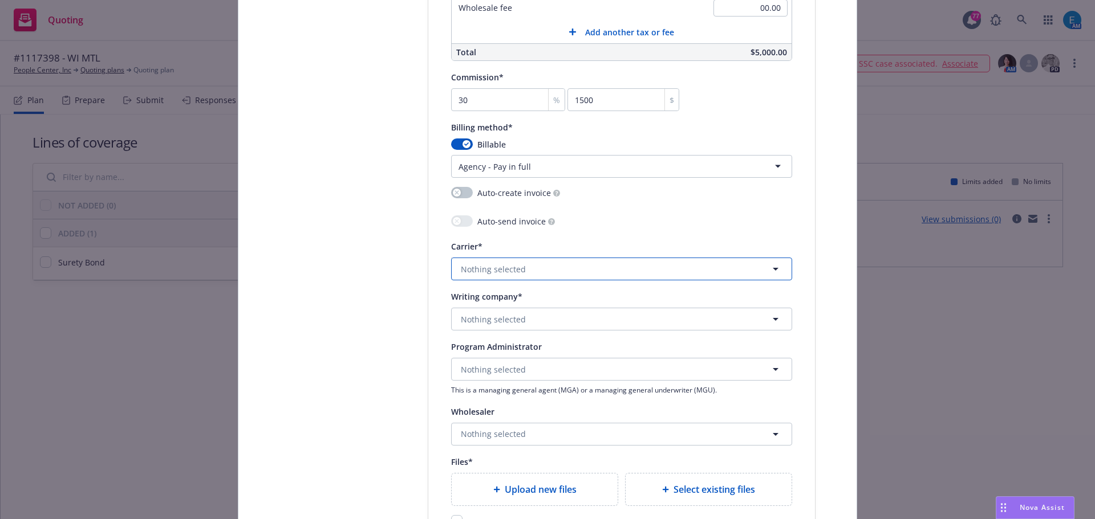
click at [520, 266] on button "Nothing selected" at bounding box center [621, 269] width 341 height 23
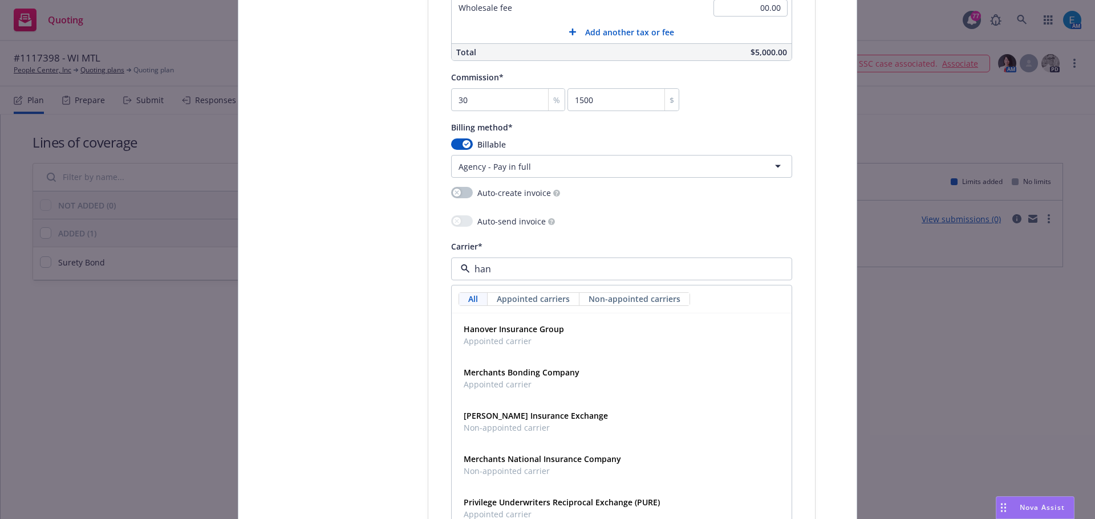
type input "hano"
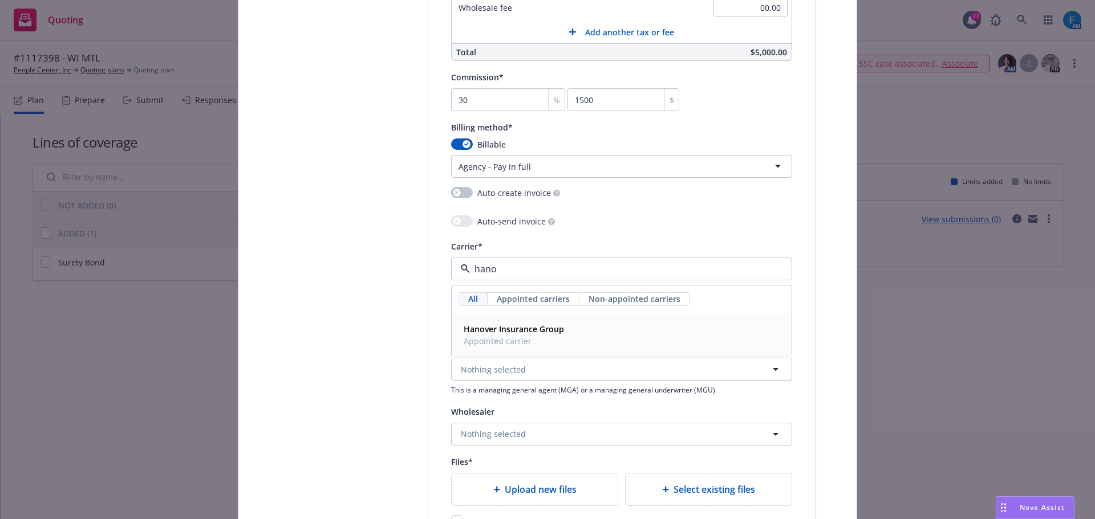
click at [529, 329] on strong "Hanover Insurance Group" at bounding box center [513, 329] width 100 height 11
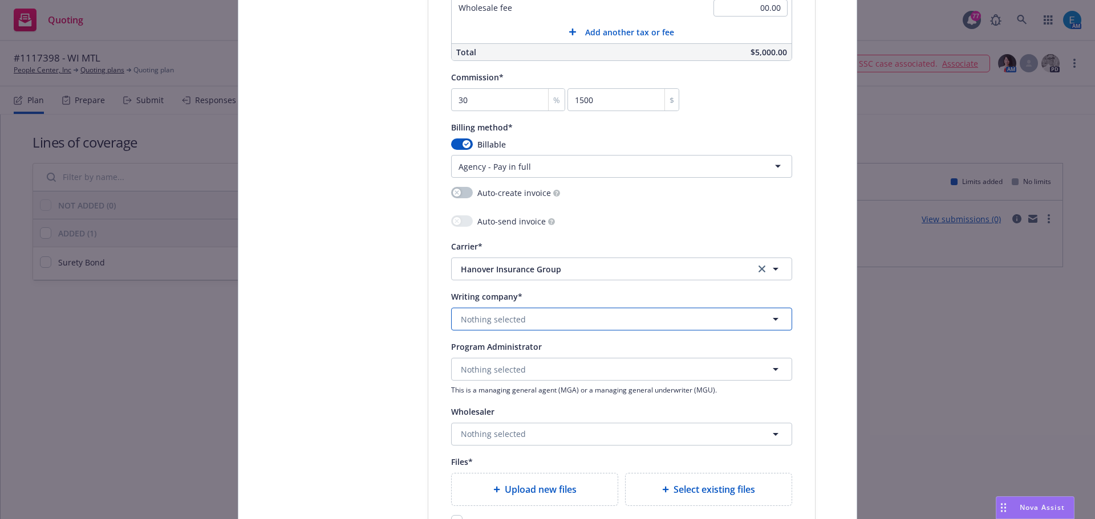
click at [518, 320] on span "Nothing selected" at bounding box center [493, 320] width 65 height 12
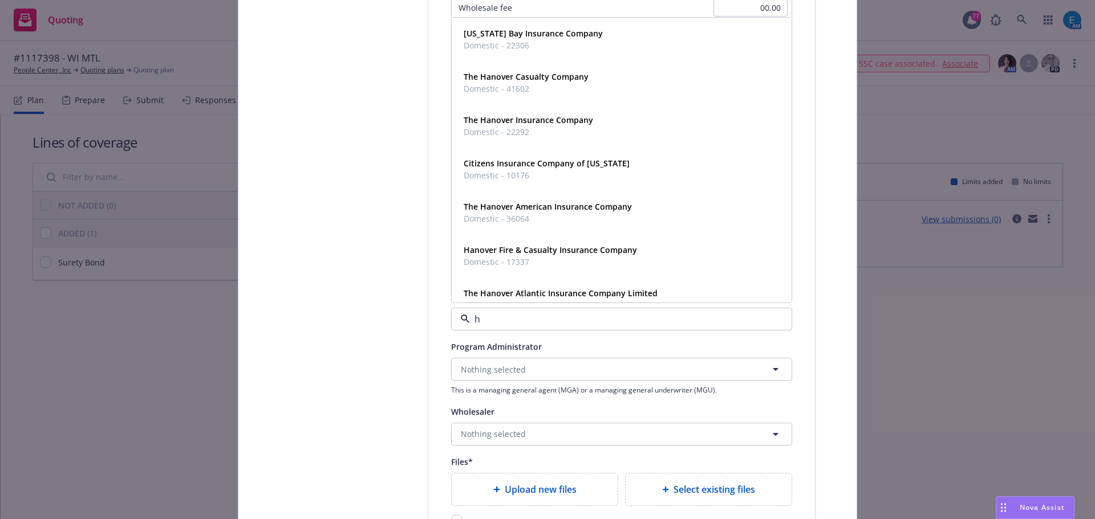
type input "ha"
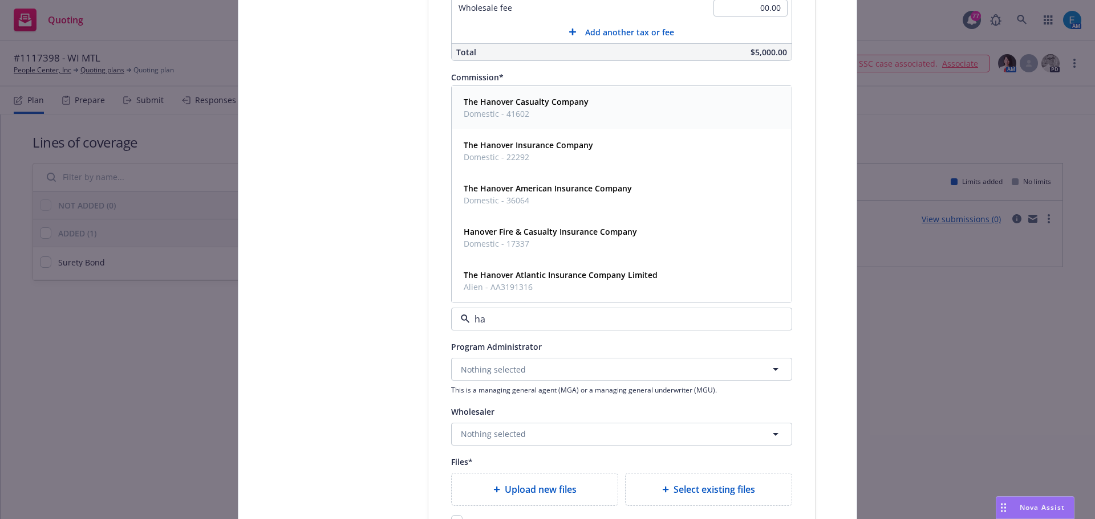
click at [540, 100] on strong "The Hanover Casualty Company" at bounding box center [525, 101] width 125 height 11
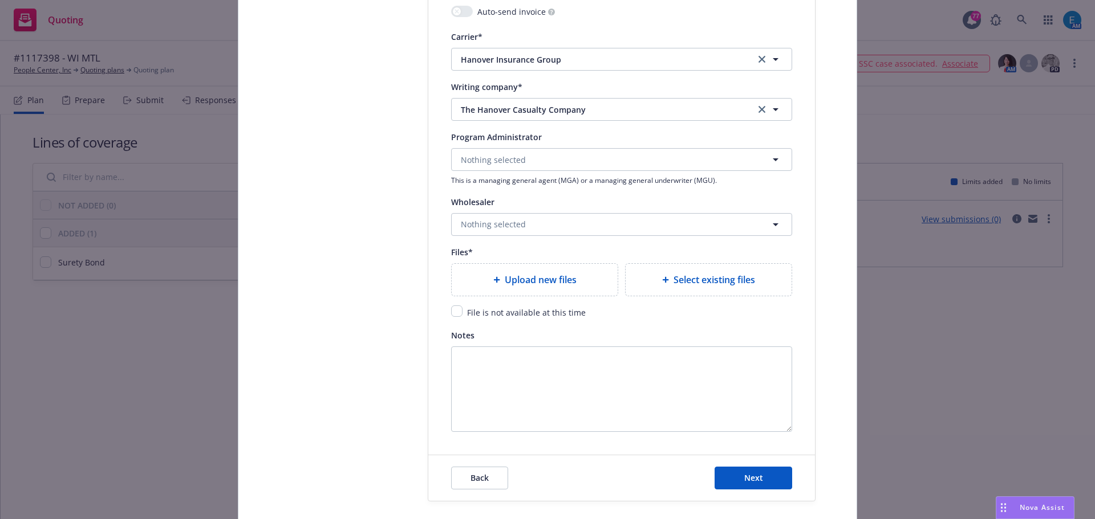
scroll to position [1311, 0]
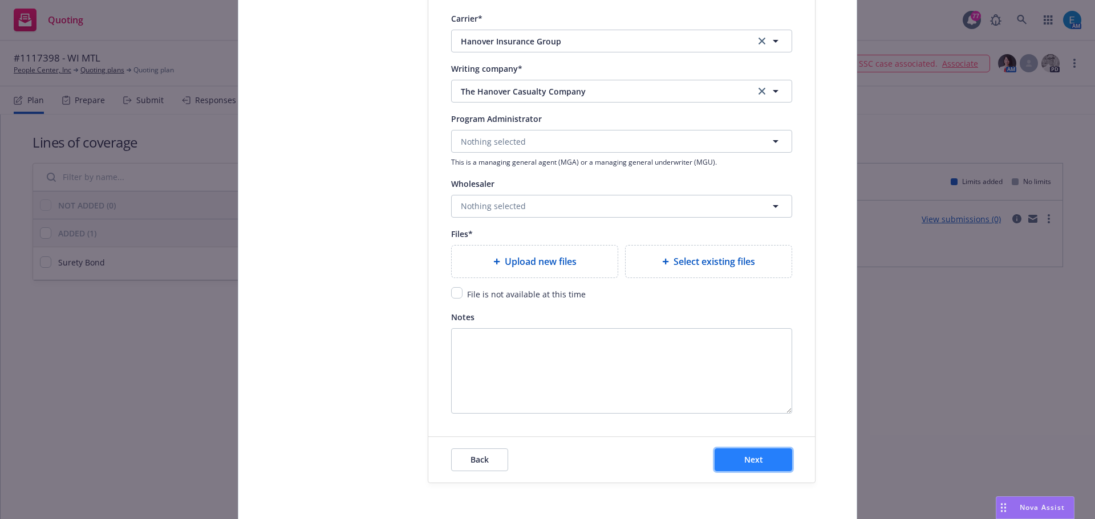
click at [748, 457] on span "Next" at bounding box center [753, 459] width 19 height 11
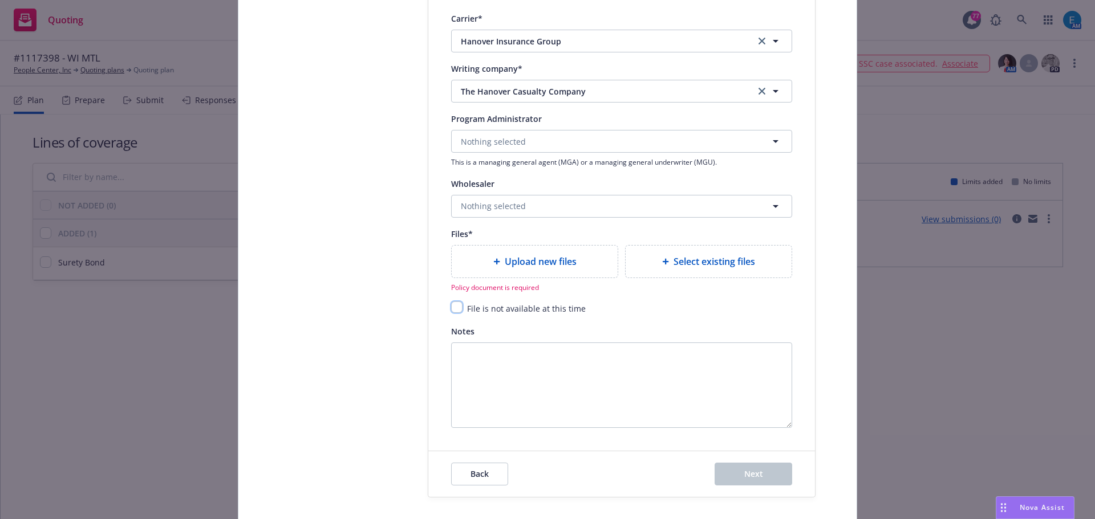
click at [455, 308] on input "checkbox" at bounding box center [456, 307] width 11 height 11
checkbox input "true"
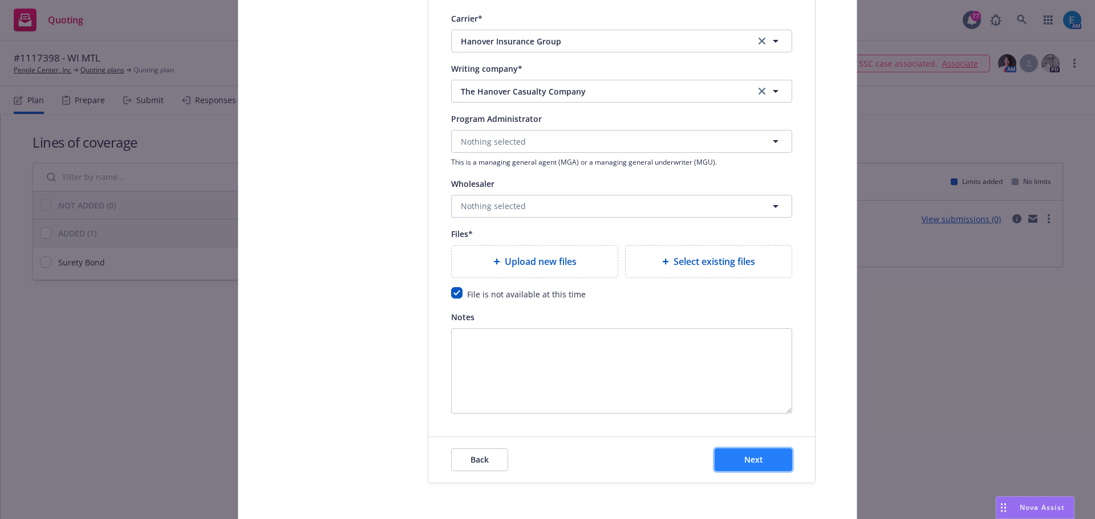
click at [763, 461] on button "Next" at bounding box center [753, 460] width 78 height 23
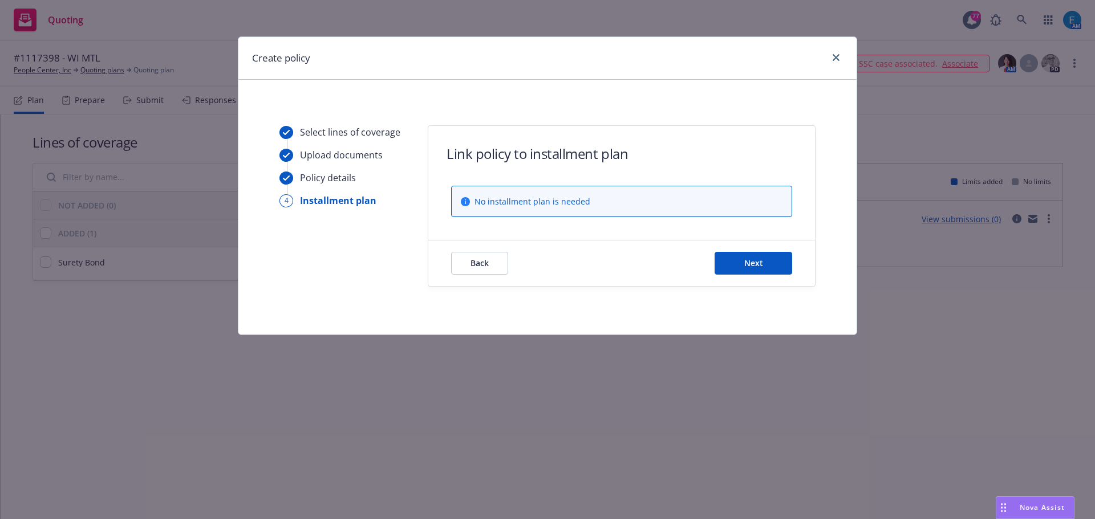
scroll to position [0, 0]
click at [747, 265] on span "Next" at bounding box center [753, 263] width 19 height 11
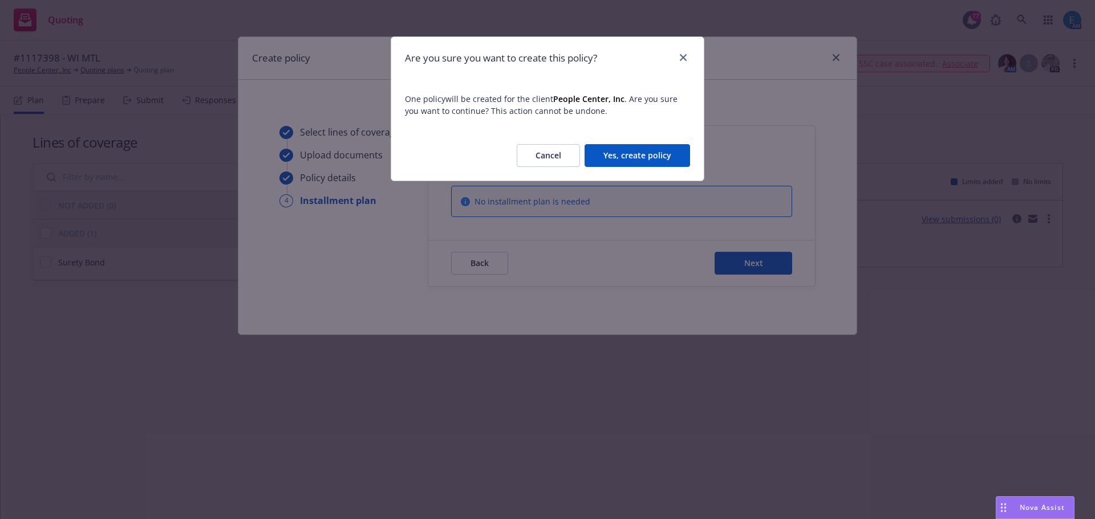
click at [633, 160] on button "Yes, create policy" at bounding box center [636, 155] width 105 height 23
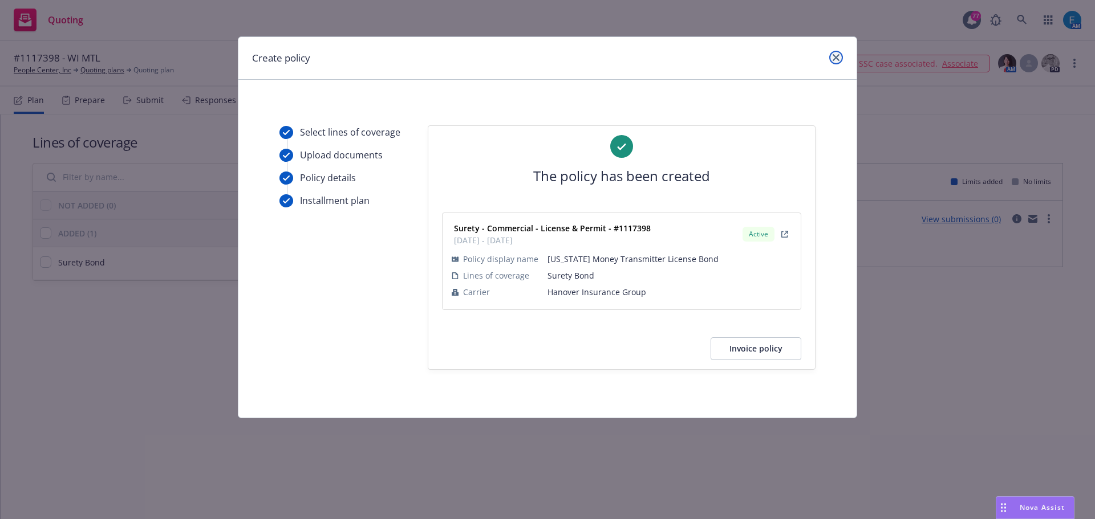
click at [833, 59] on icon "close" at bounding box center [835, 57] width 7 height 7
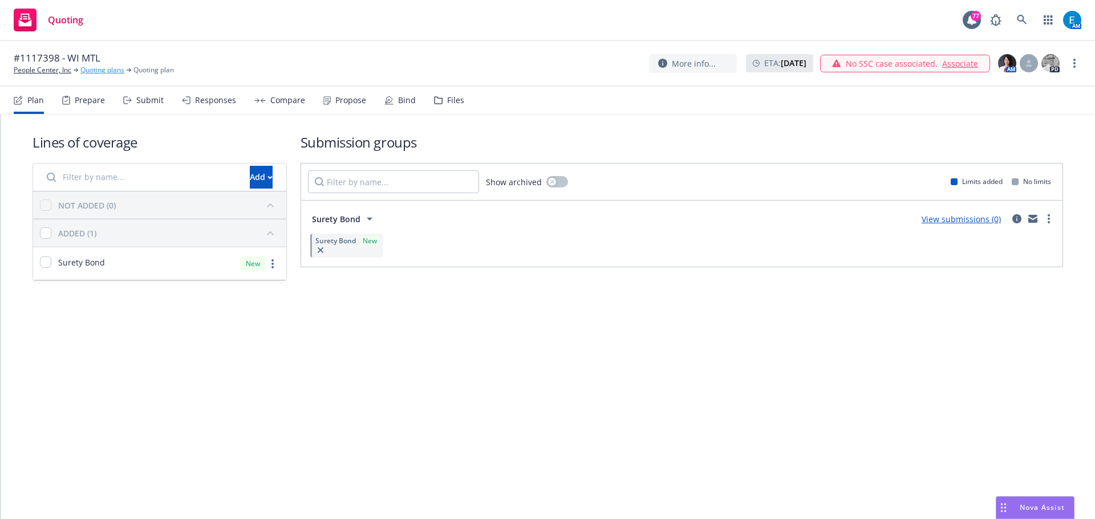
click at [88, 71] on link "Quoting plans" at bounding box center [102, 70] width 44 height 10
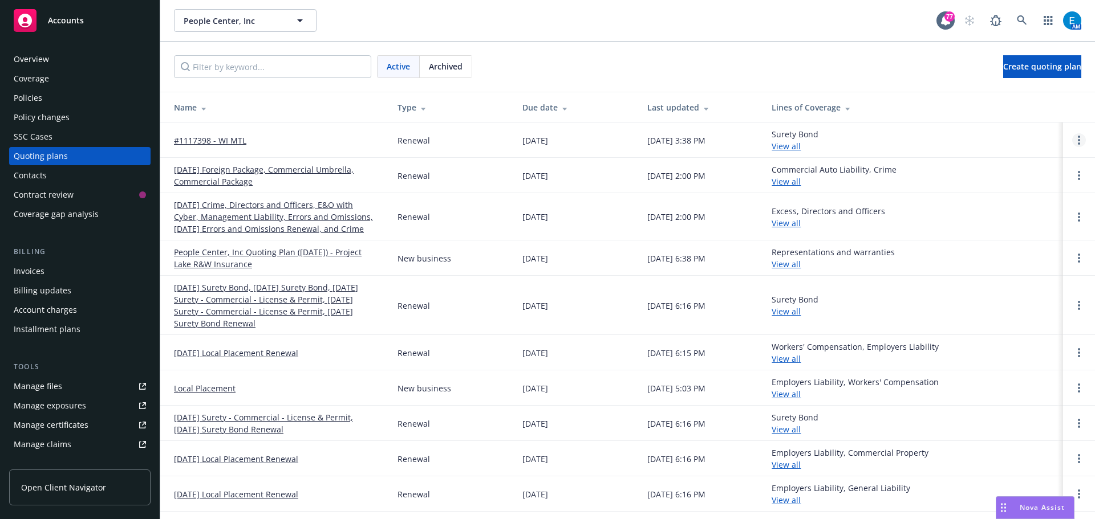
click at [1072, 141] on link "Open options" at bounding box center [1079, 140] width 14 height 14
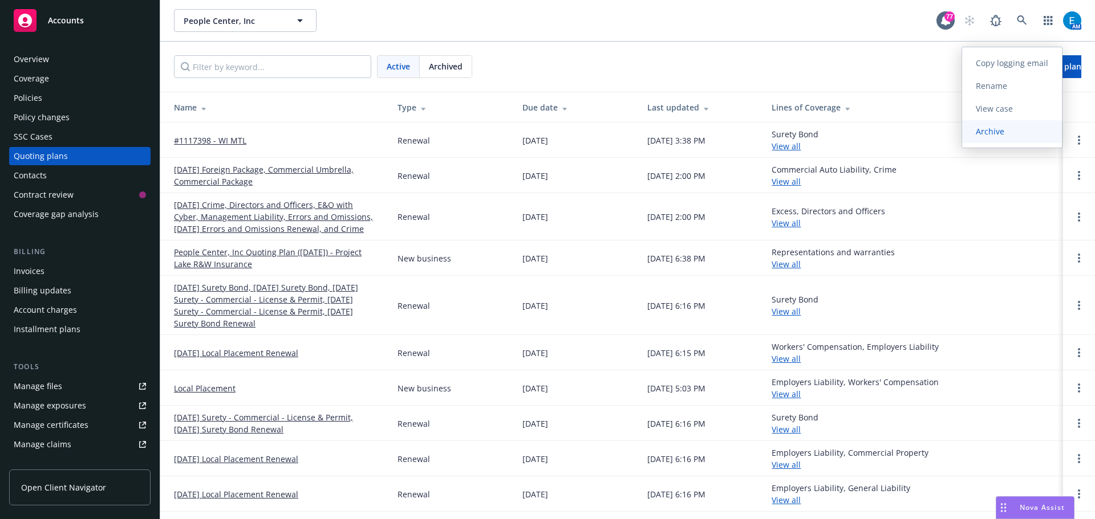
click at [981, 132] on span "Archive" at bounding box center [990, 131] width 56 height 11
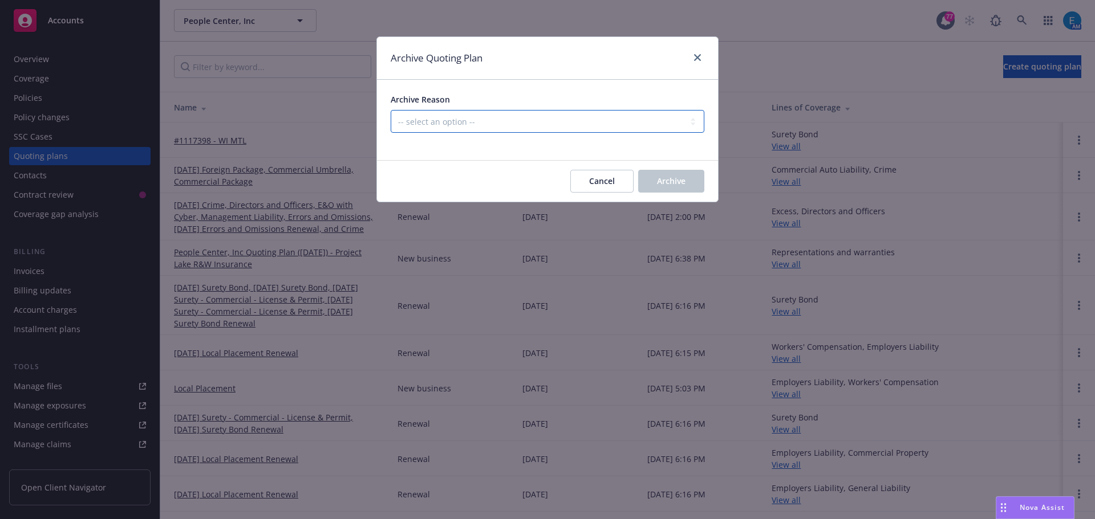
click at [581, 125] on select "-- select an option -- All policies in this renewal plan are auto-renewed Creat…" at bounding box center [547, 121] width 314 height 23
select select "ARCHIVED_RENEWAL_COMPLETED"
click at [390, 110] on select "-- select an option -- All policies in this renewal plan are auto-renewed Creat…" at bounding box center [547, 121] width 314 height 23
click at [665, 182] on span "Archive" at bounding box center [671, 181] width 29 height 11
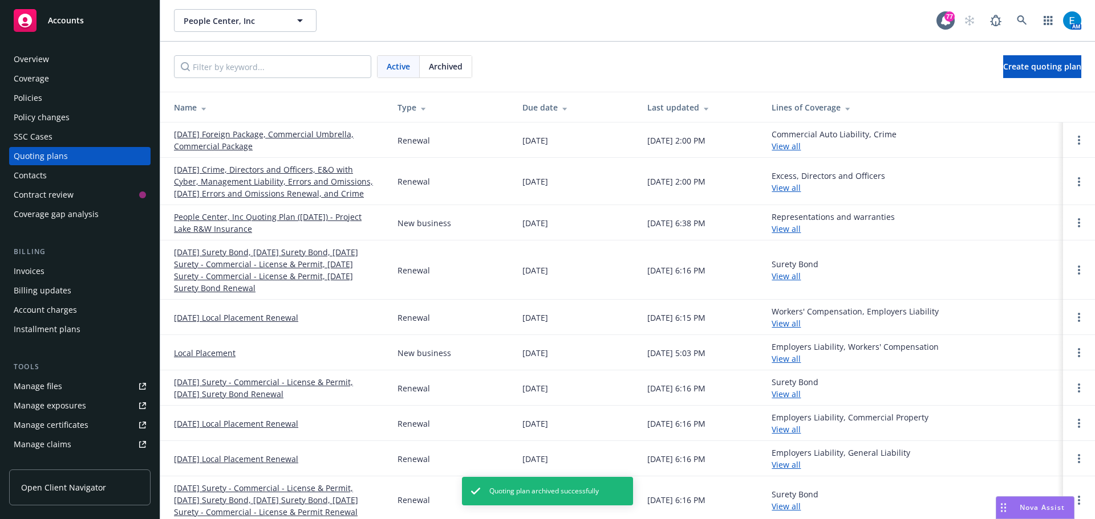
click at [32, 271] on div "Invoices" at bounding box center [29, 271] width 31 height 18
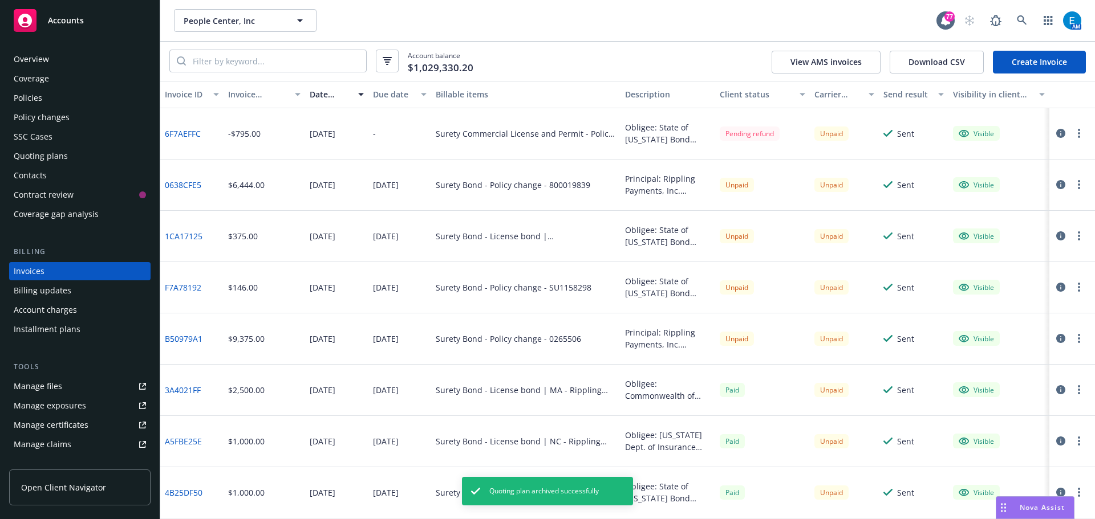
click at [1045, 64] on link "Create Invoice" at bounding box center [1038, 62] width 93 height 23
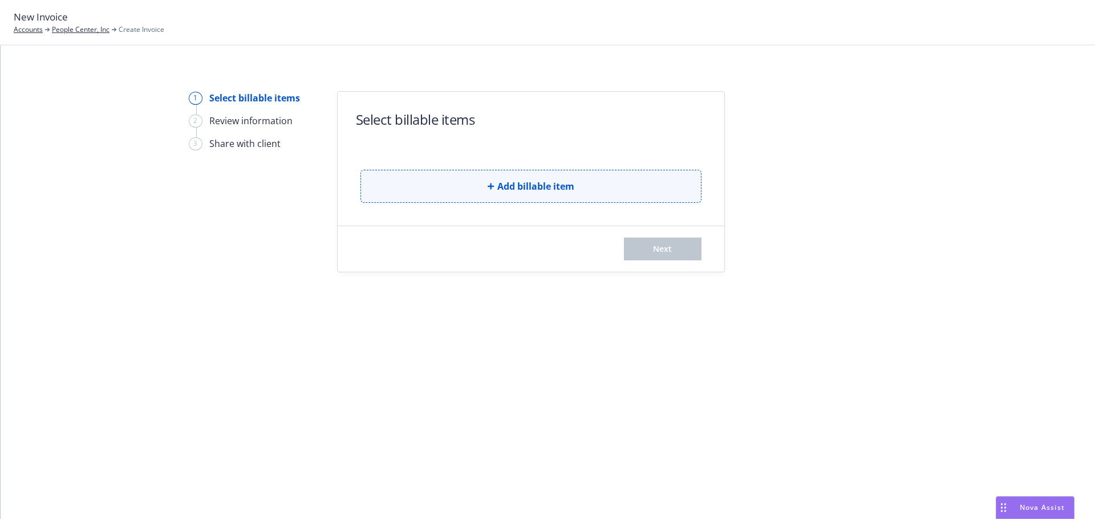
click at [517, 182] on span "Add billable item" at bounding box center [535, 187] width 77 height 14
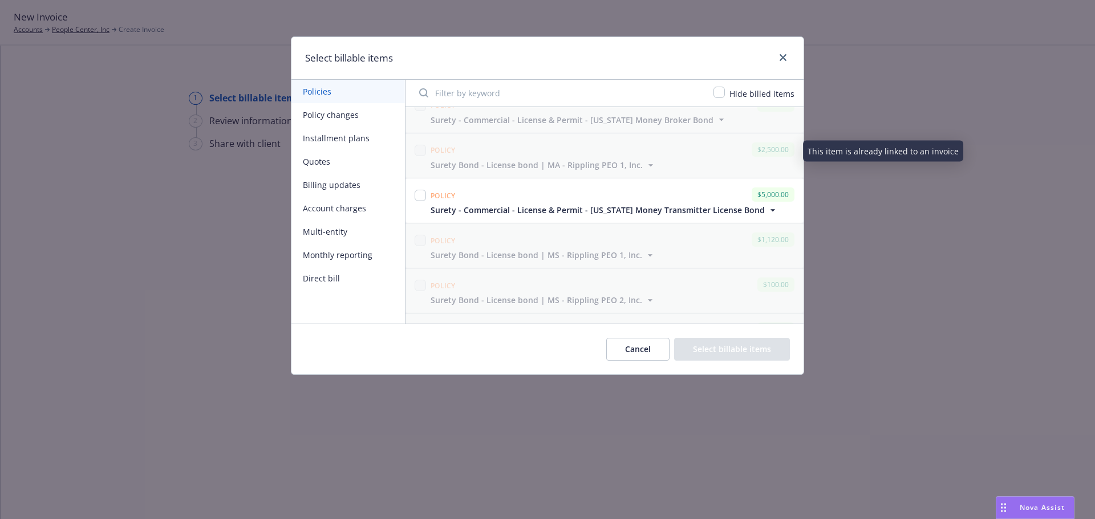
scroll to position [114, 0]
click at [420, 188] on input "checkbox" at bounding box center [419, 190] width 11 height 11
checkbox input "true"
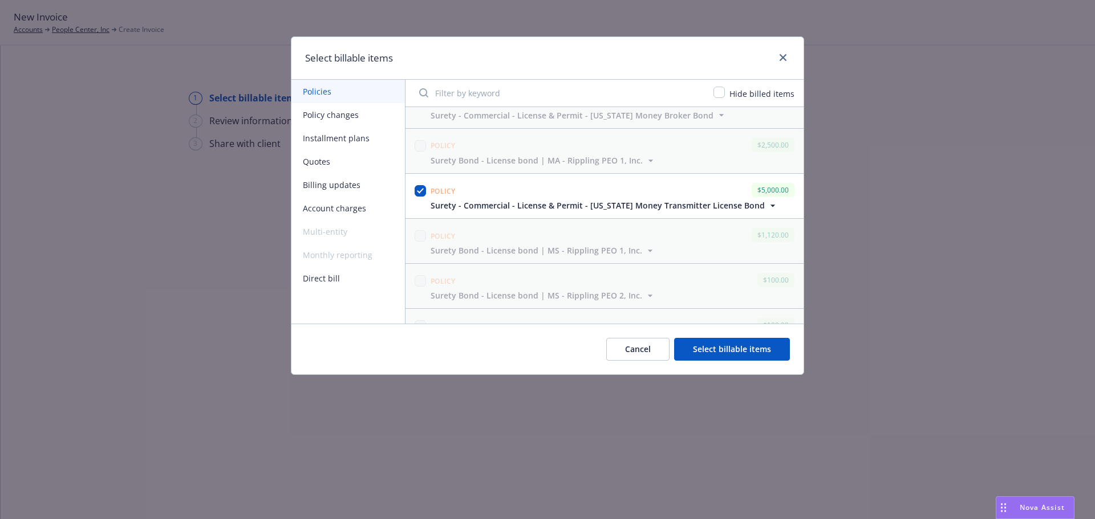
click at [701, 348] on button "Select billable items" at bounding box center [732, 349] width 116 height 23
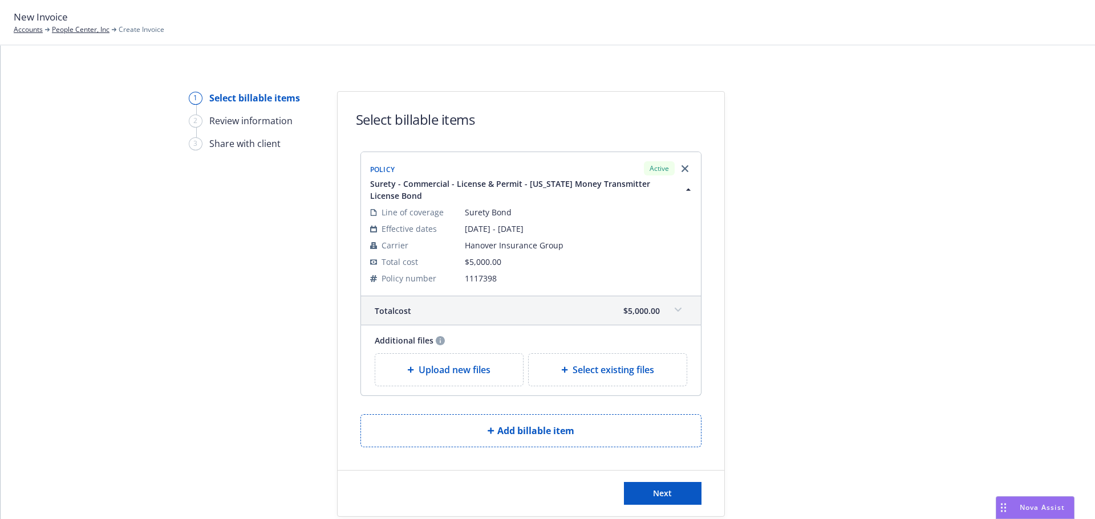
scroll to position [43, 0]
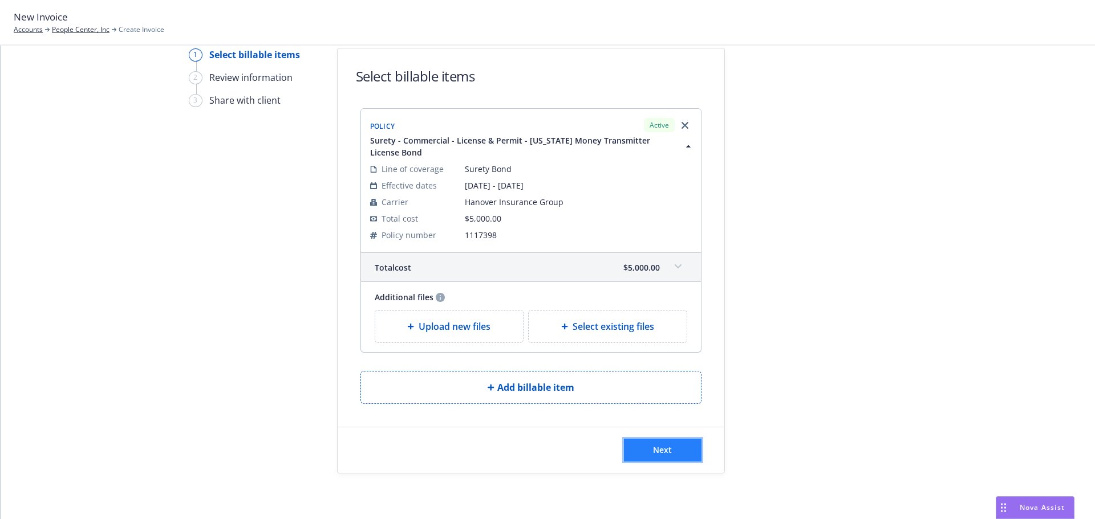
click at [662, 450] on span "Next" at bounding box center [662, 450] width 19 height 11
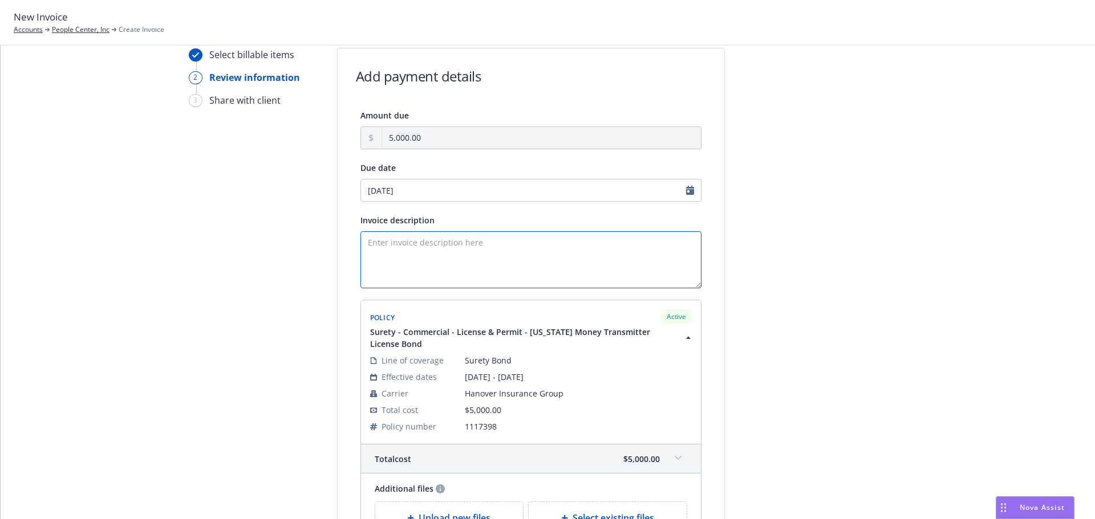
click at [391, 247] on textarea "Invoice description" at bounding box center [530, 259] width 341 height 57
click at [410, 244] on textarea "Obligee:" at bounding box center [530, 259] width 341 height 57
drag, startPoint x: 430, startPoint y: 254, endPoint x: 437, endPoint y: 256, distance: 7.1
click at [430, 254] on textarea "Obligee: State of Wisconsin Bond Amount: $" at bounding box center [530, 259] width 341 height 57
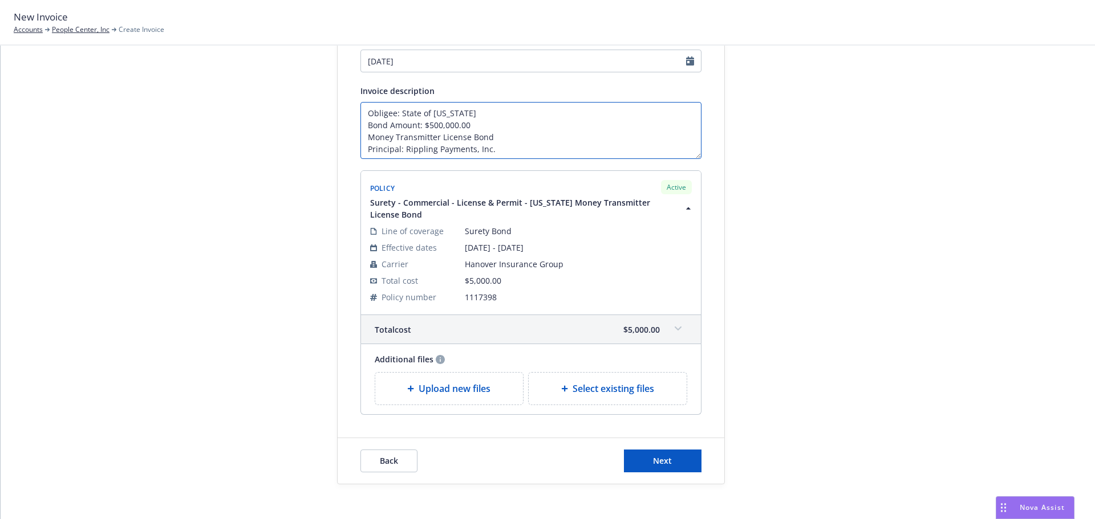
scroll to position [184, 0]
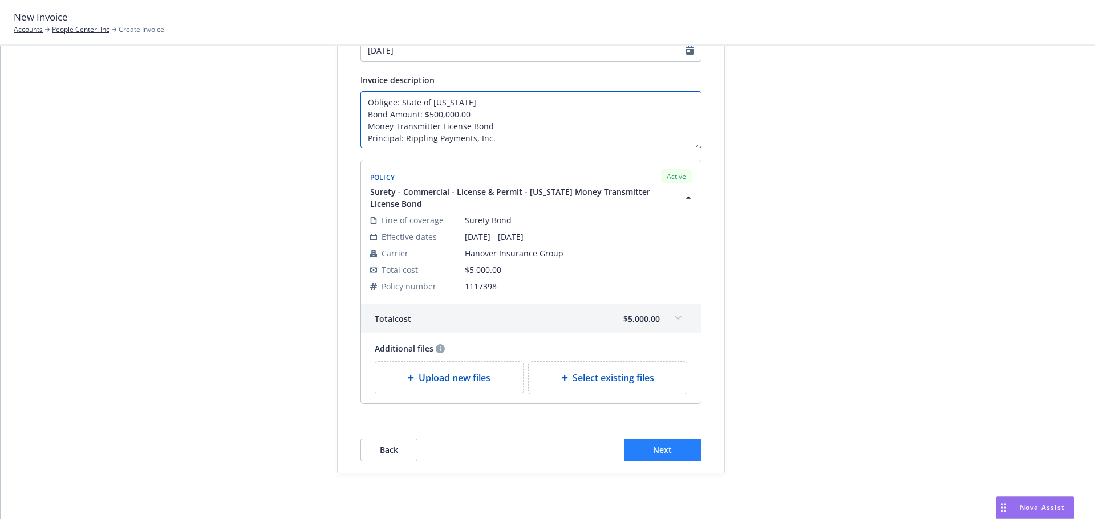
type textarea "Obligee: State of Wisconsin Bond Amount: $500,000.00 Money Transmitter License …"
click at [644, 449] on button "Next" at bounding box center [663, 450] width 78 height 23
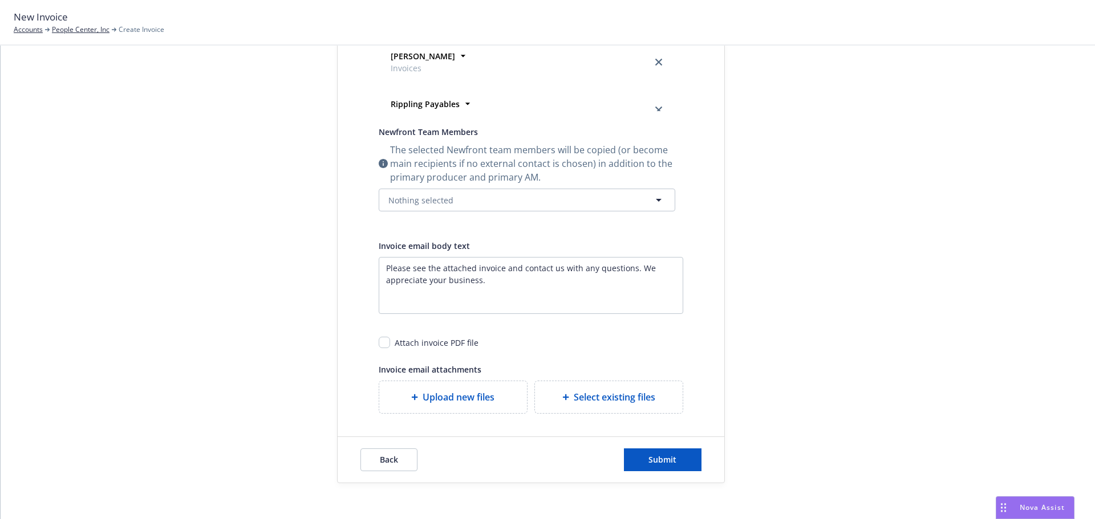
scroll to position [382, 0]
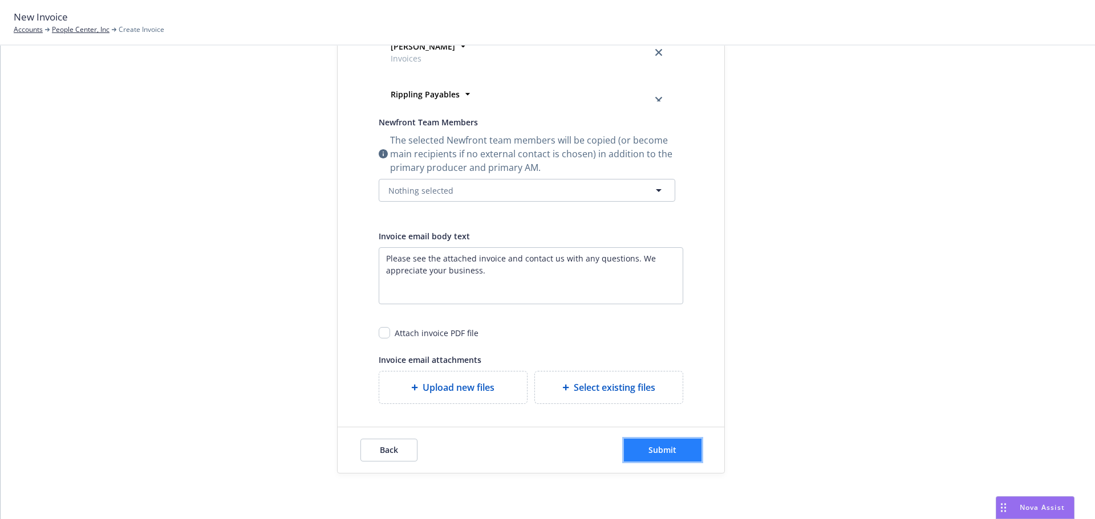
click at [674, 454] on button "Submit" at bounding box center [663, 450] width 78 height 23
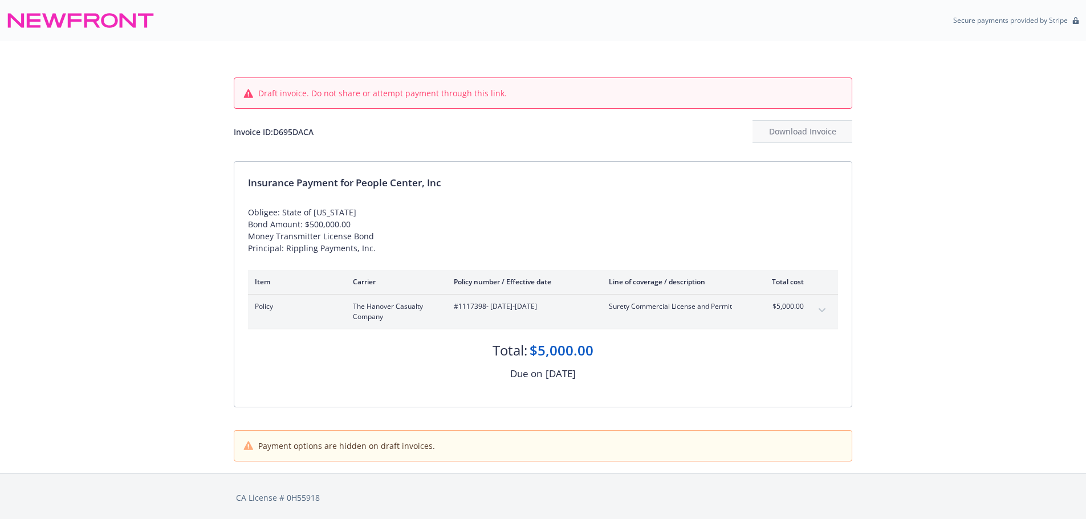
drag, startPoint x: 151, startPoint y: 110, endPoint x: 147, endPoint y: 103, distance: 7.9
click at [150, 110] on div "Draft invoice. Do not share or attempt payment through this link. Invoice ID: D…" at bounding box center [543, 257] width 1086 height 432
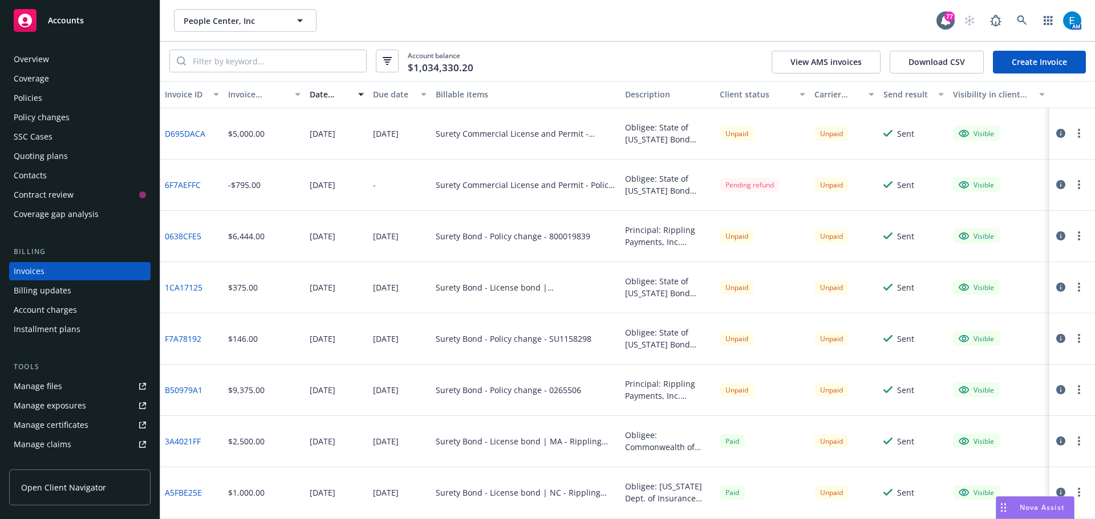
drag, startPoint x: 35, startPoint y: 97, endPoint x: 50, endPoint y: 95, distance: 14.5
click at [35, 97] on div "Policies" at bounding box center [28, 98] width 29 height 18
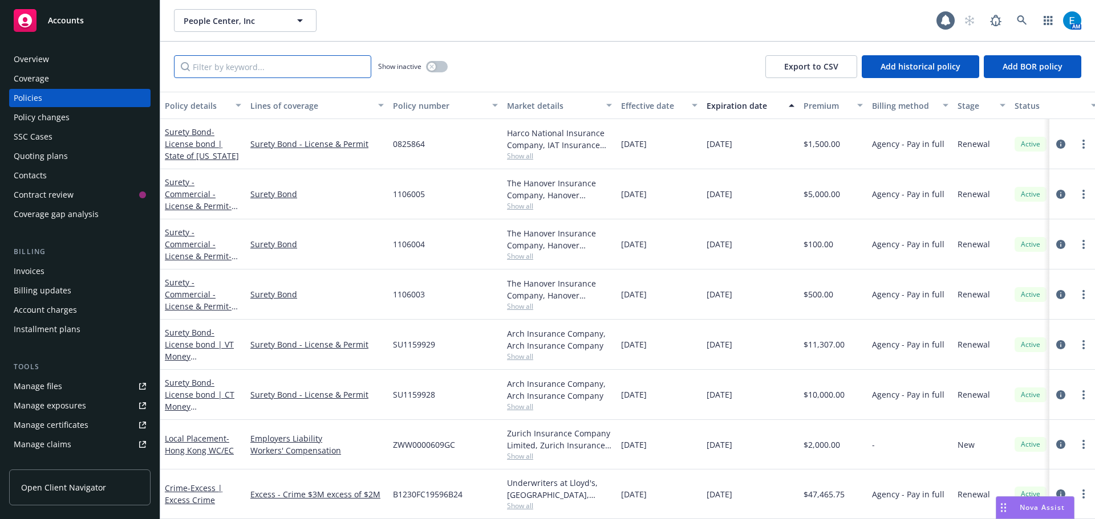
click at [333, 66] on input "Filter by keyword..." at bounding box center [272, 66] width 197 height 23
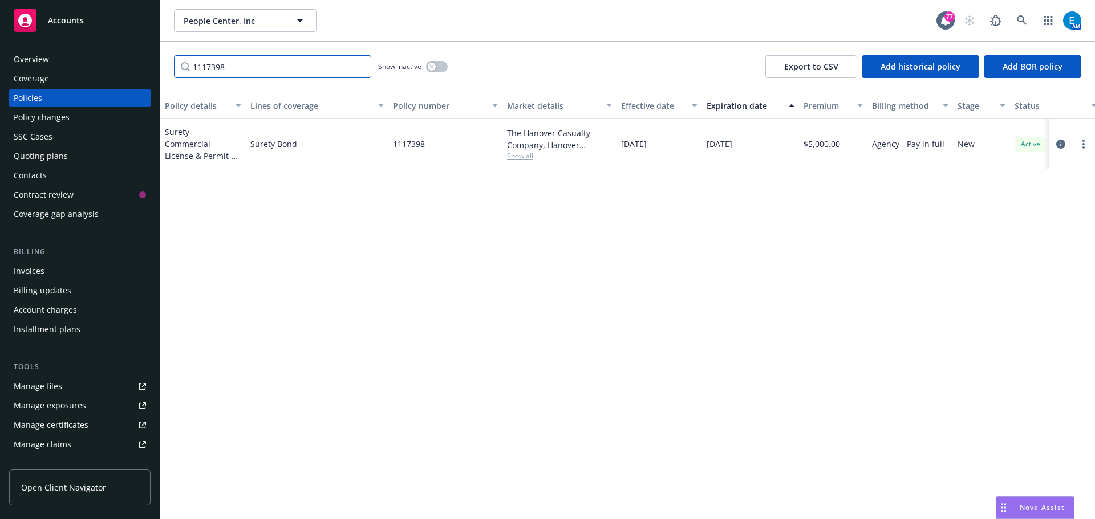
type input "1117398"
click at [210, 141] on link "Surety - Commercial - License & Permit - [US_STATE] Money Transmitter License B…" at bounding box center [203, 162] width 76 height 71
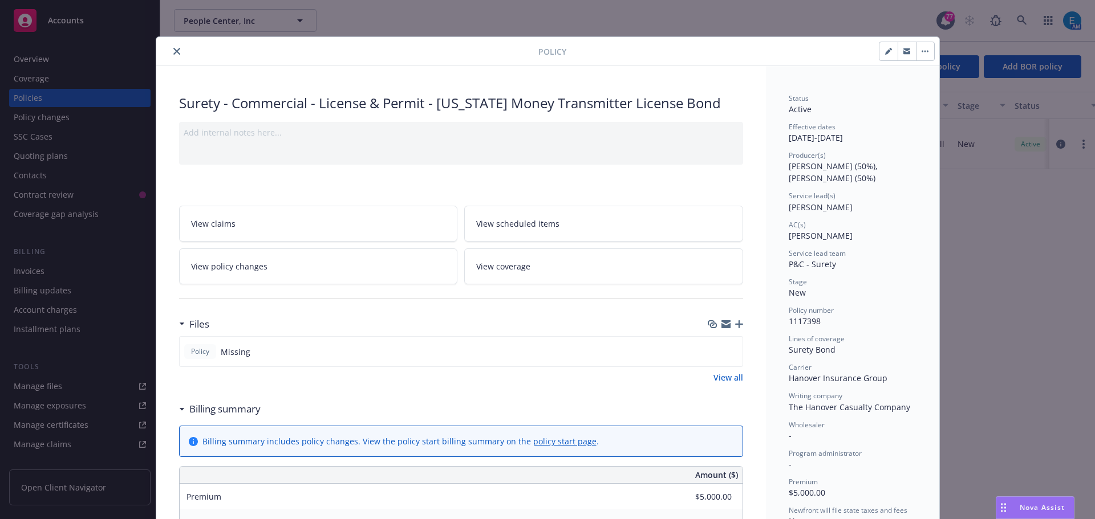
click at [735, 323] on icon "button" at bounding box center [739, 324] width 8 height 8
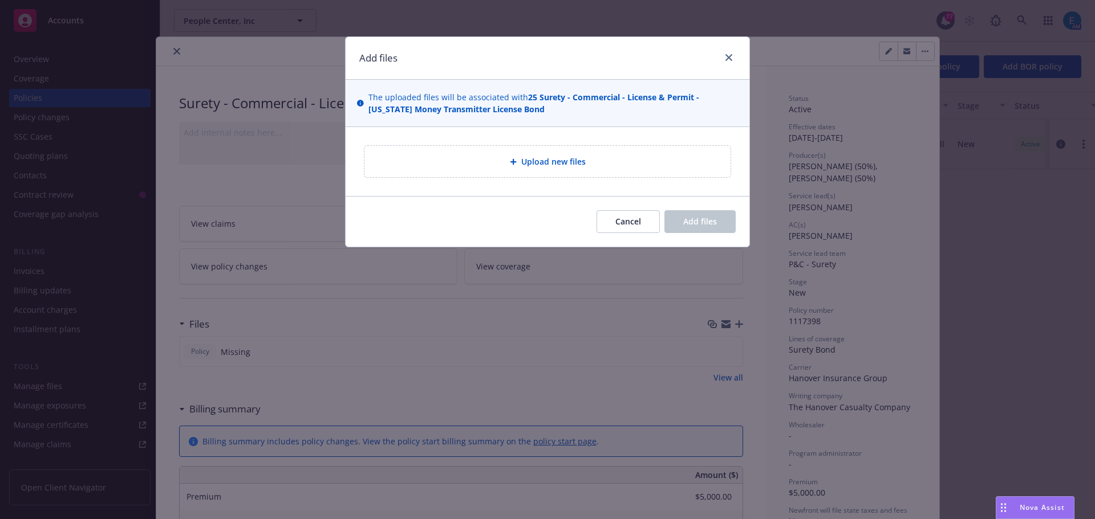
click at [531, 165] on span "Upload new files" at bounding box center [553, 162] width 64 height 12
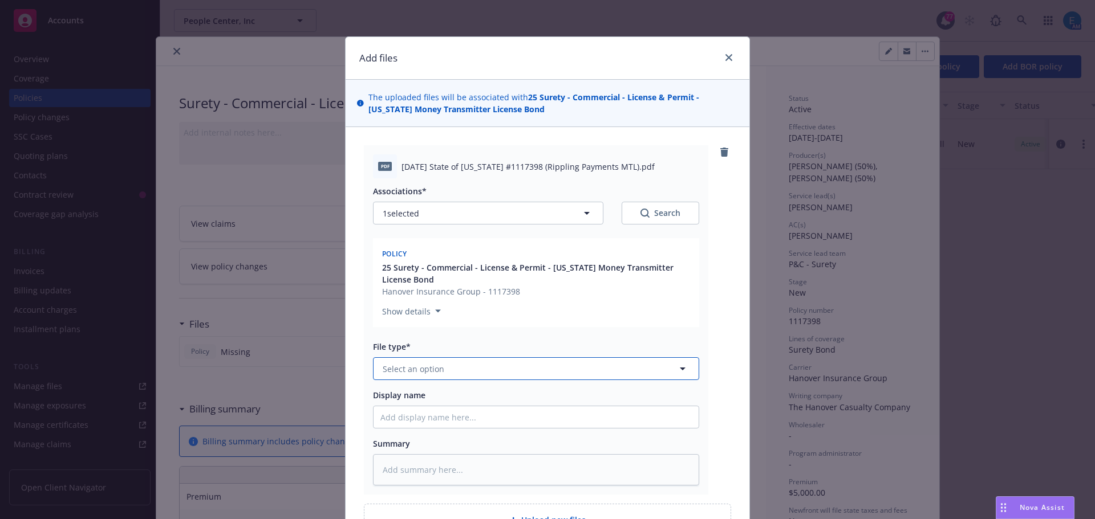
click at [445, 367] on button "Select an option" at bounding box center [536, 368] width 326 height 23
type input "pol"
click at [385, 401] on span "Policy" at bounding box center [396, 400] width 23 height 12
click at [390, 421] on input "Display name" at bounding box center [535, 417] width 325 height 22
type textarea "x"
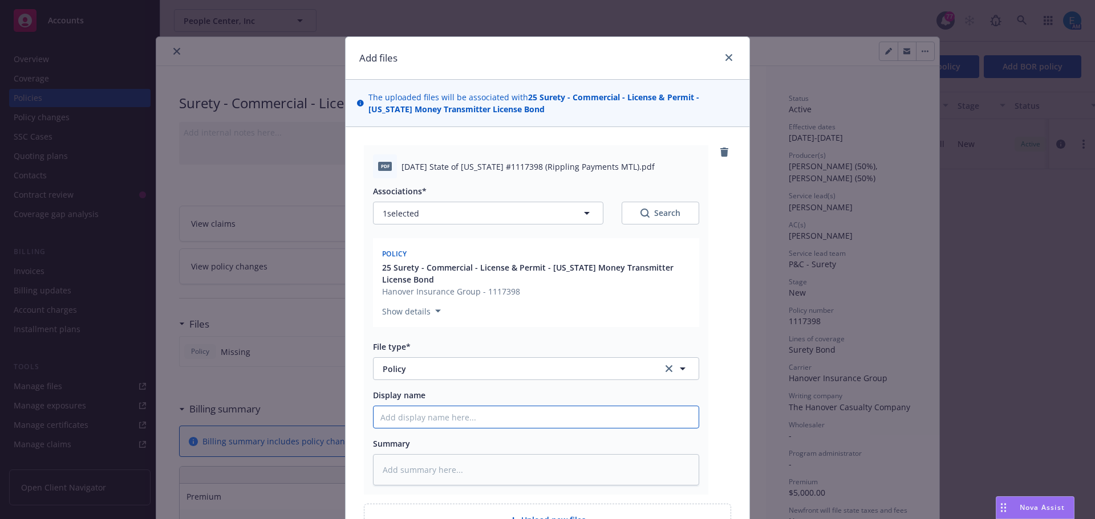
type input "#"
type textarea "x"
type input "#1"
type textarea "x"
type input "#11"
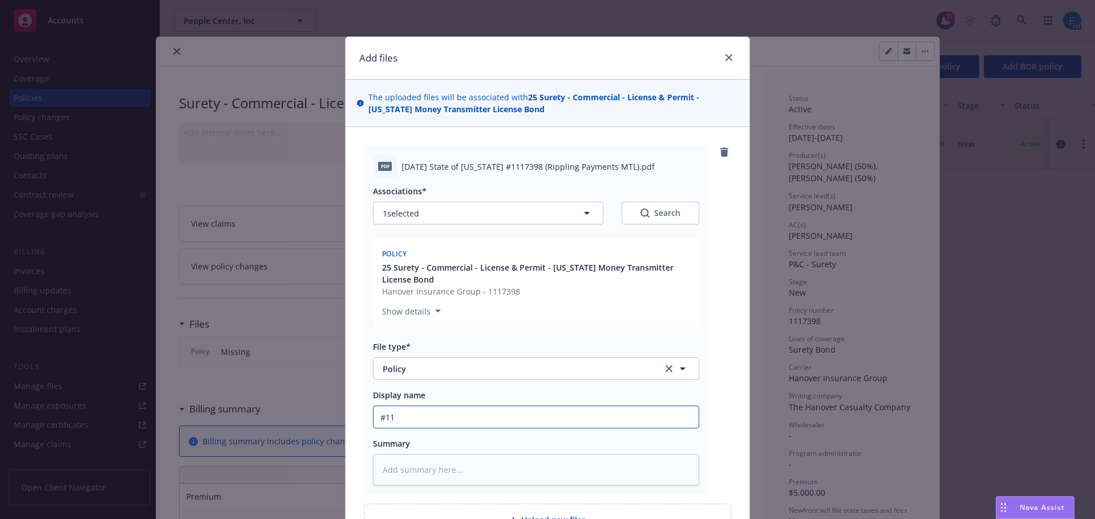
type textarea "x"
type input "#111"
type textarea "x"
type input "#1117"
type textarea "x"
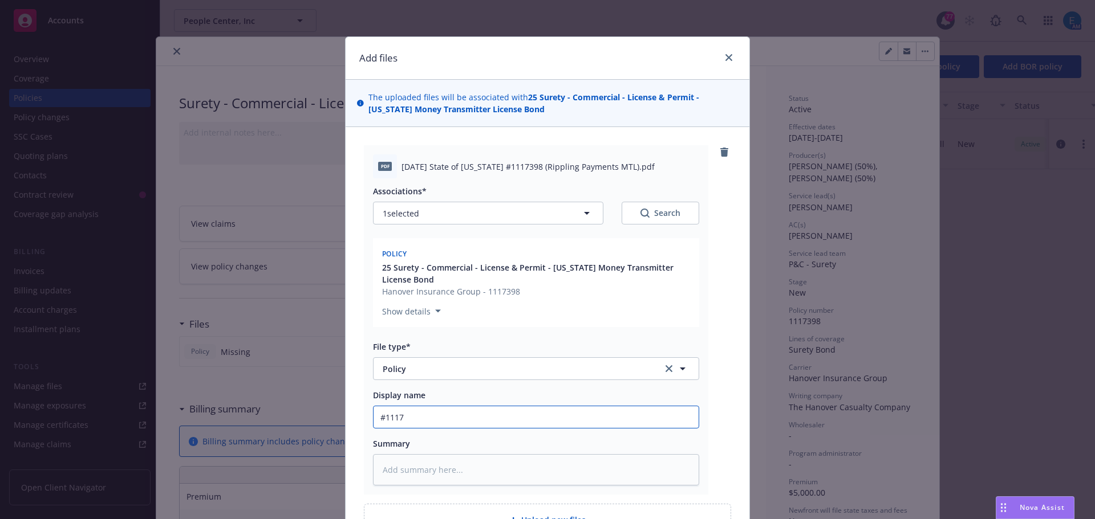
type input "#11173"
type textarea "x"
type input "#111739"
type textarea "x"
type input "#1117398"
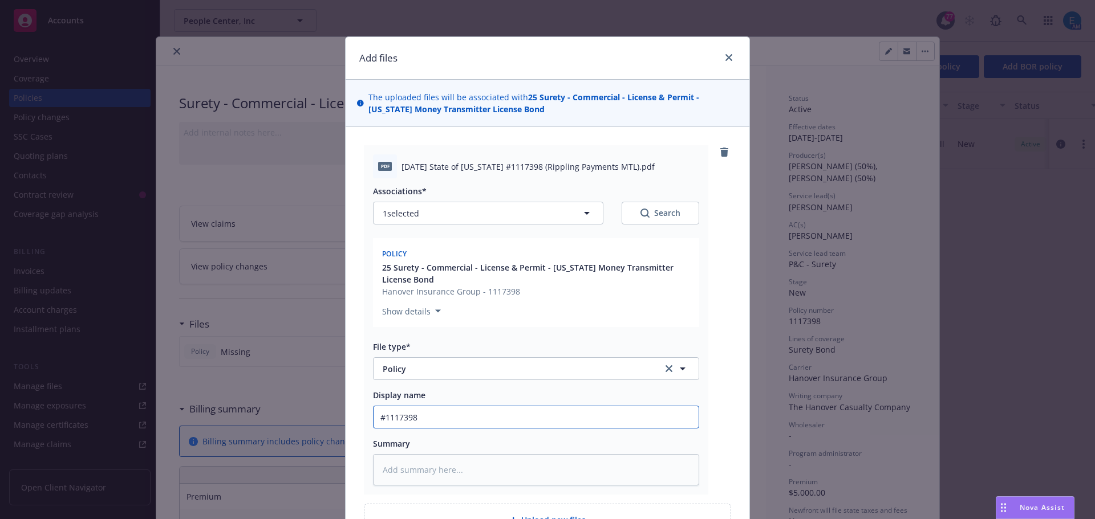
type textarea "x"
type input "#1117398"
type textarea "x"
type input "#1117398 W"
type textarea "x"
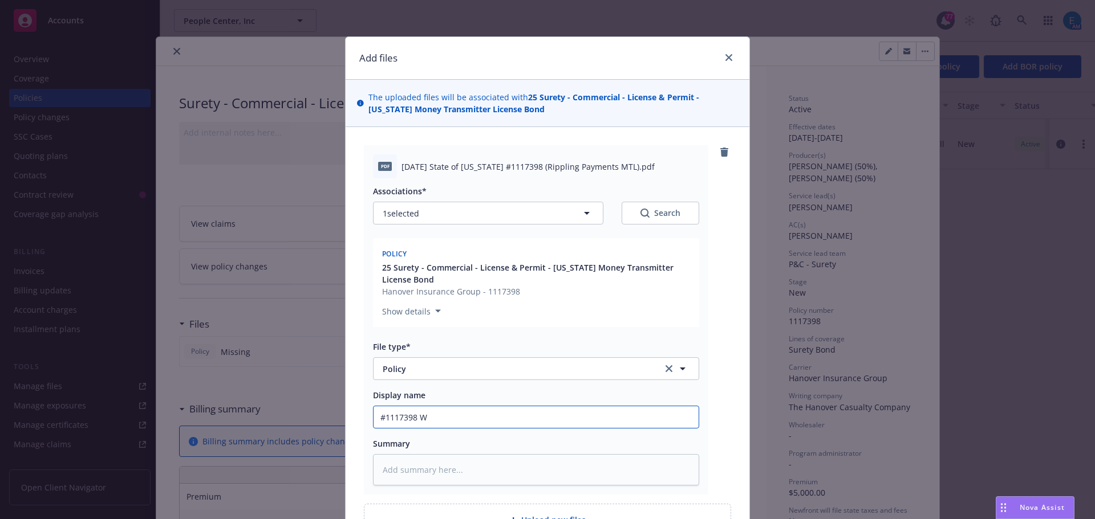
type input "#1117398 WI"
type textarea "x"
type input "#1117398 WI"
type textarea "x"
type input "#1117398 WI M"
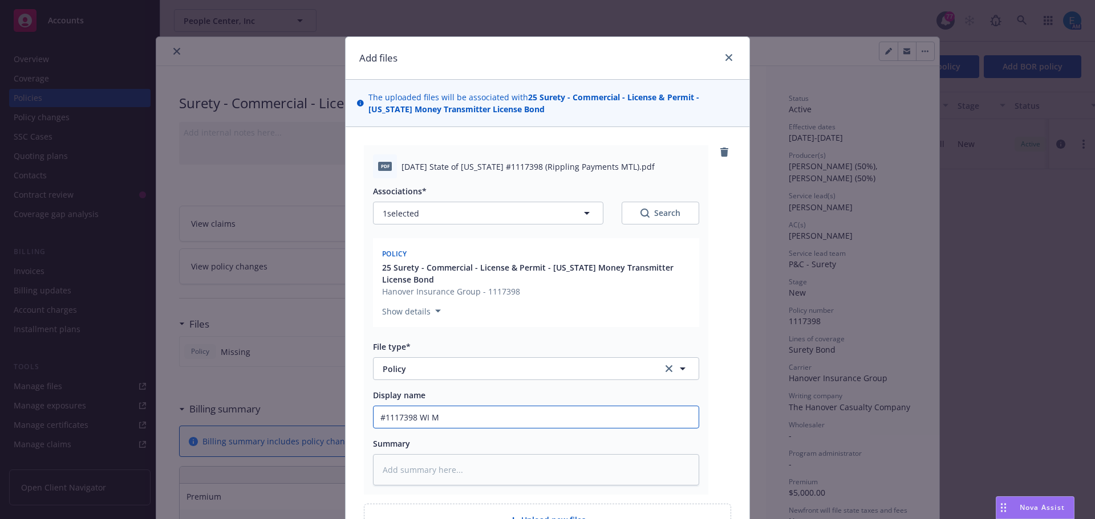
type textarea "x"
type input "#1117398 WI MT"
type textarea "x"
type input "#1117398 WI MTLB"
type textarea "x"
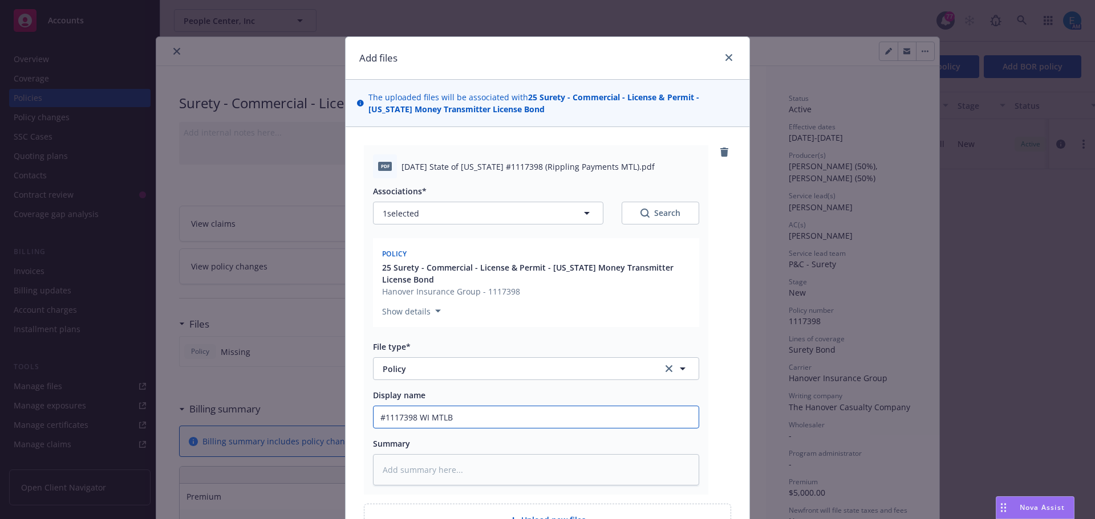
type input "#1117398 WI MTLBo"
type textarea "x"
type input "#1117398 WI MTLBon"
type textarea "x"
type input "#1117398 WI MTLBond"
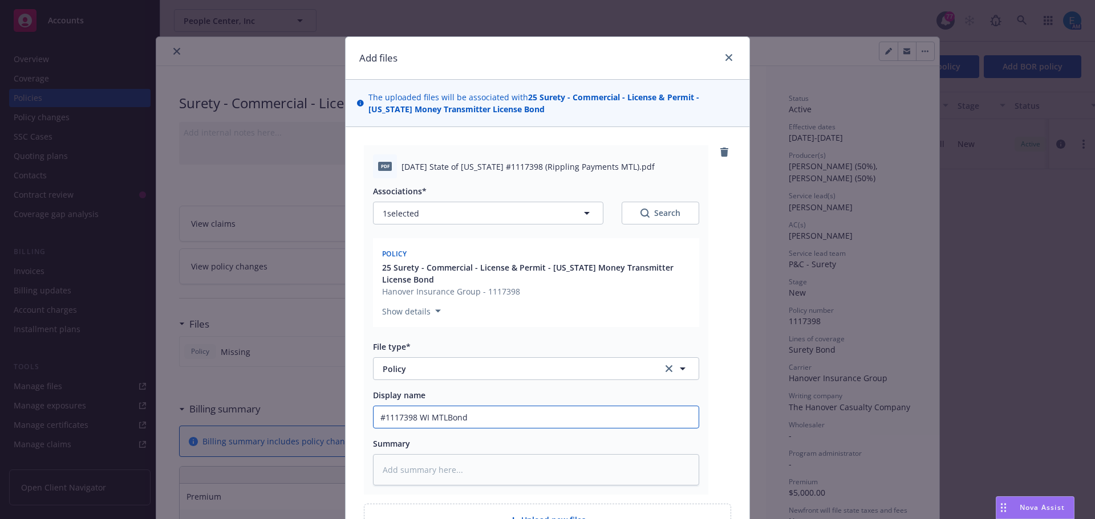
type textarea "x"
type input "#1117398 WI MTLBon"
type textarea "x"
type input "#1117398 WI MTLBo"
type textarea "x"
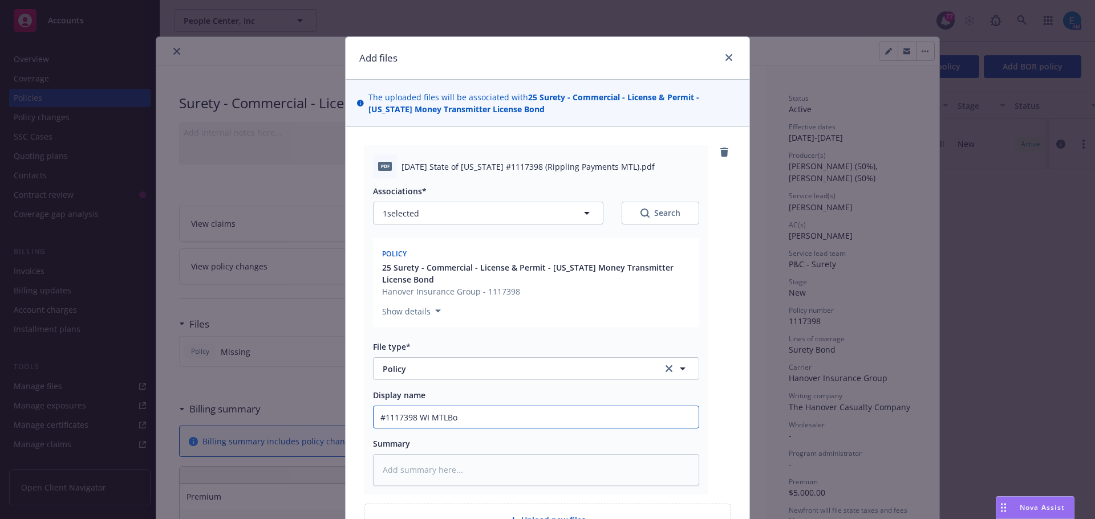
type input "#1117398 WI MTLB"
type textarea "x"
type input "#1117398 WI MTL"
type textarea "x"
type input "#1117398 WI MTL"
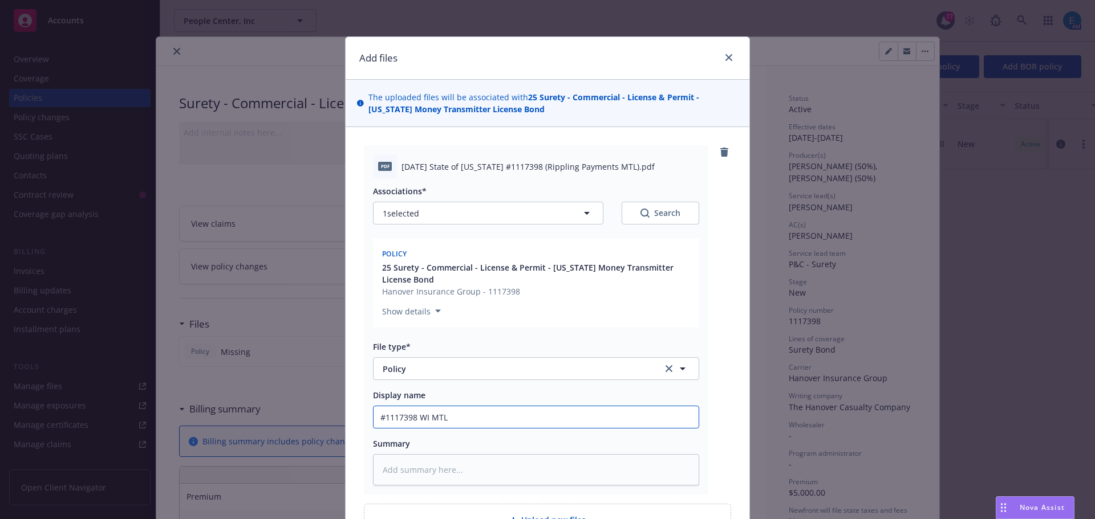
type textarea "x"
type input "#1117398 WI MTL B"
type textarea "x"
type input "#1117398 WI MTL Bo"
type textarea "x"
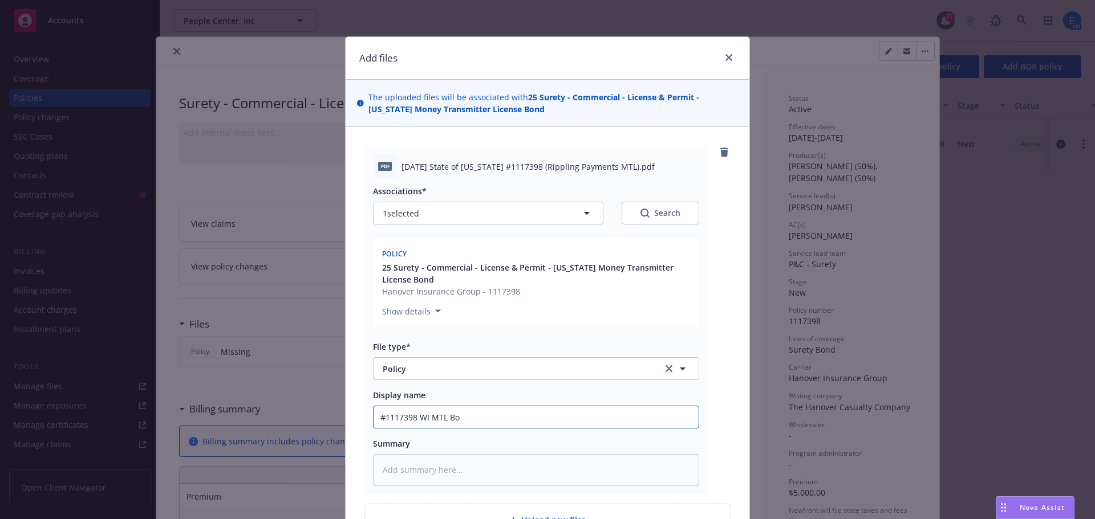
type input "#1117398 WI MTL Bon"
type textarea "x"
drag, startPoint x: 466, startPoint y: 417, endPoint x: 357, endPoint y: 414, distance: 108.4
click at [357, 414] on div "pdf 2025 08 12 State of Wisconsin #1117398 (Rippling Payments MTL).pdf Associat…" at bounding box center [547, 341] width 404 height 428
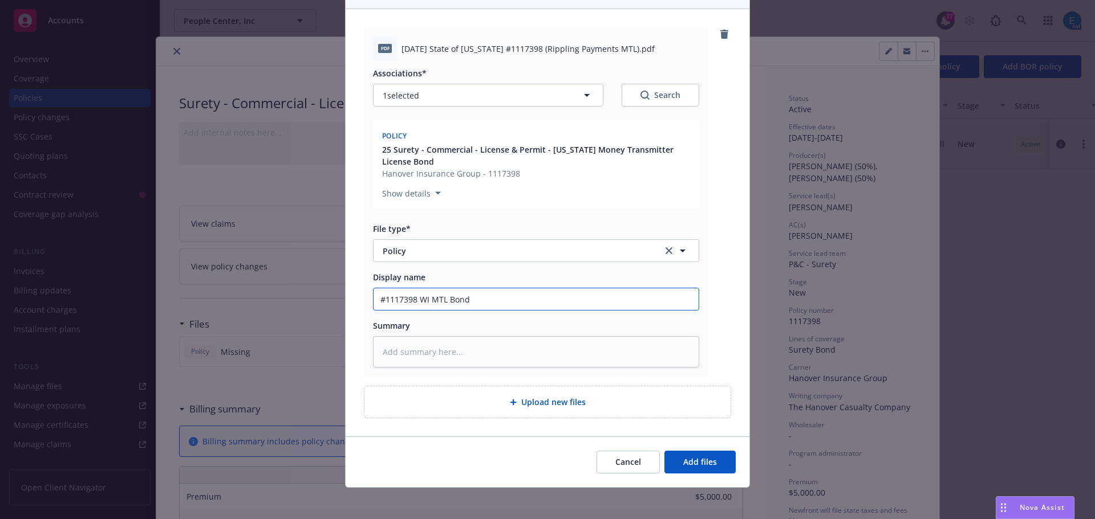
scroll to position [123, 0]
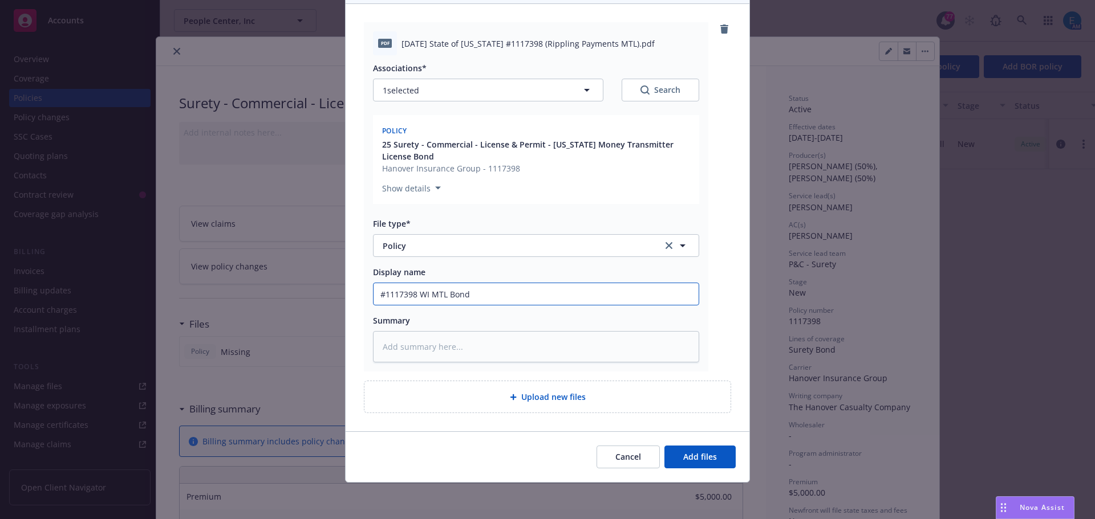
type input "#1117398 WI MTL Bond"
click at [455, 341] on textarea at bounding box center [536, 346] width 326 height 31
paste textarea "#1117398 WI MTL Bond"
type textarea "x"
type textarea "#1117398 WI MTL Bond"
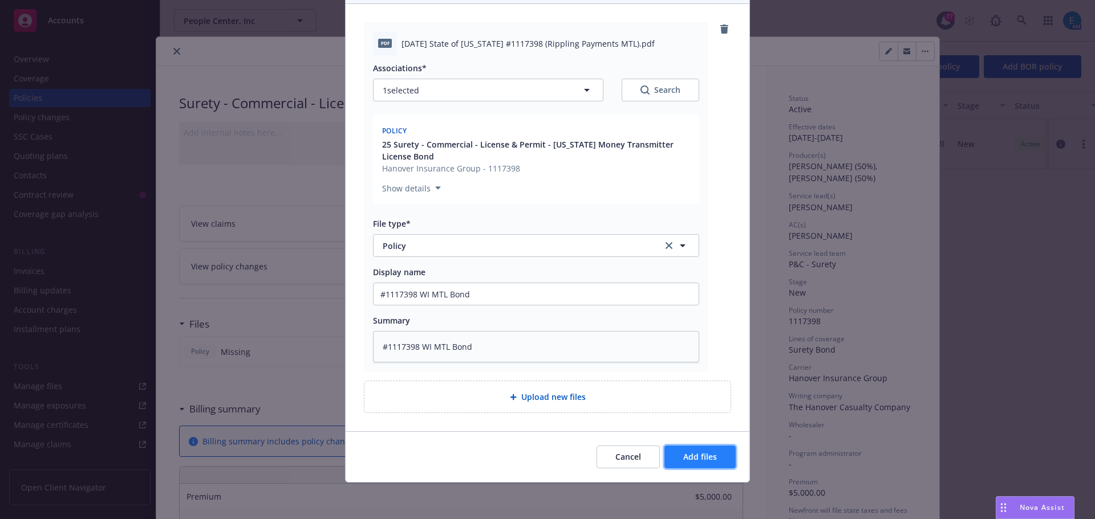
click at [720, 458] on button "Add files" at bounding box center [699, 457] width 71 height 23
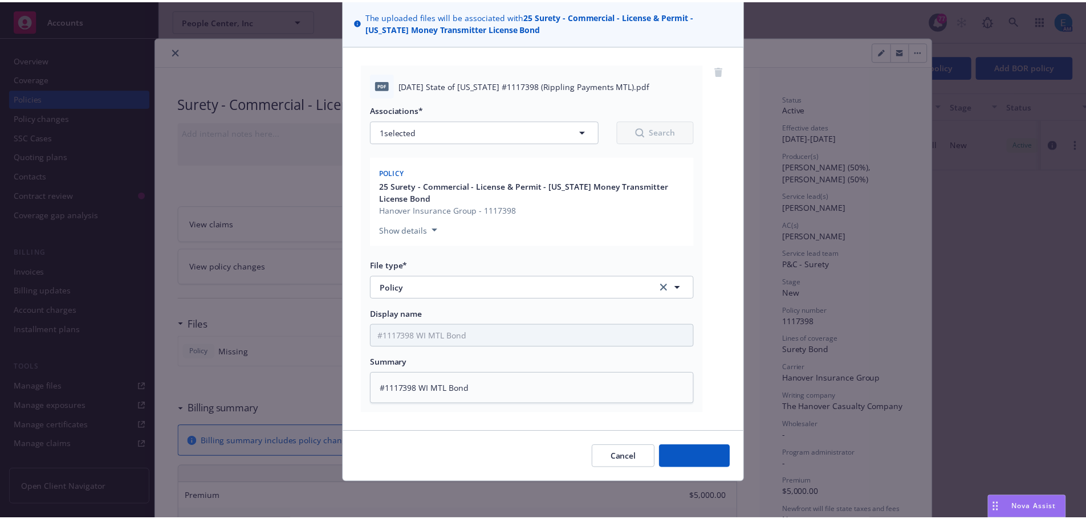
scroll to position [82, 0]
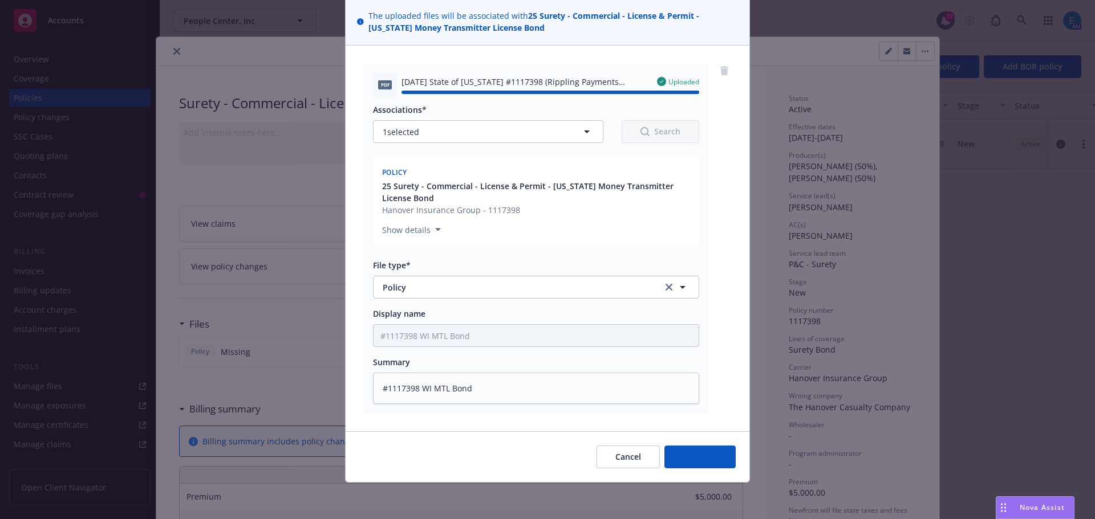
type textarea "x"
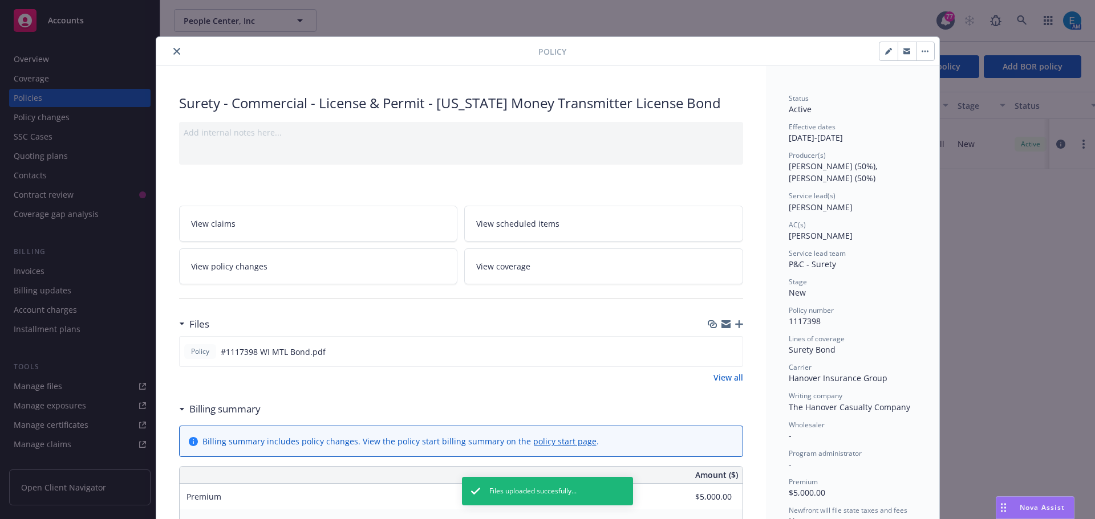
click at [173, 48] on icon "close" at bounding box center [176, 51] width 7 height 7
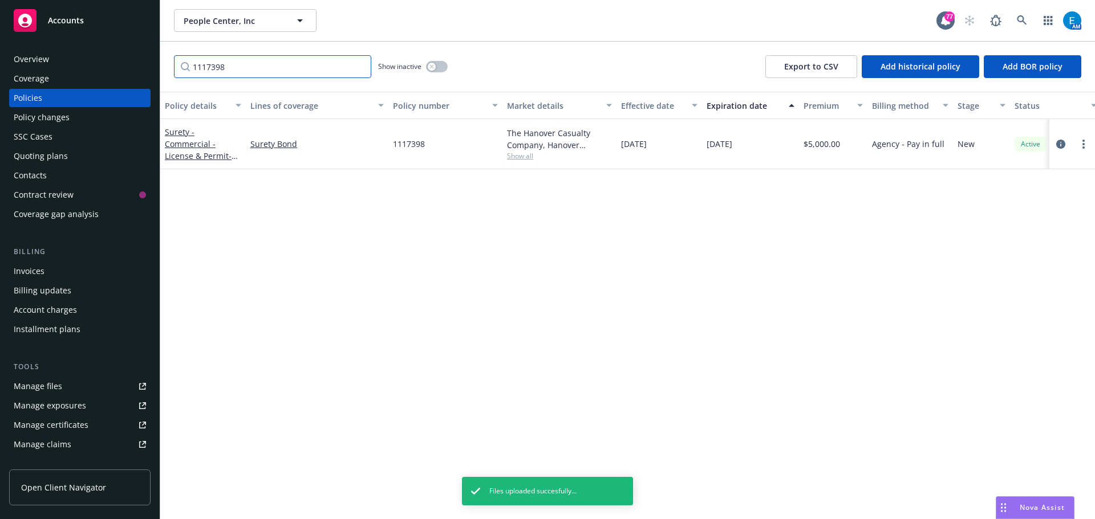
click at [357, 64] on input "1117398" at bounding box center [272, 66] width 197 height 23
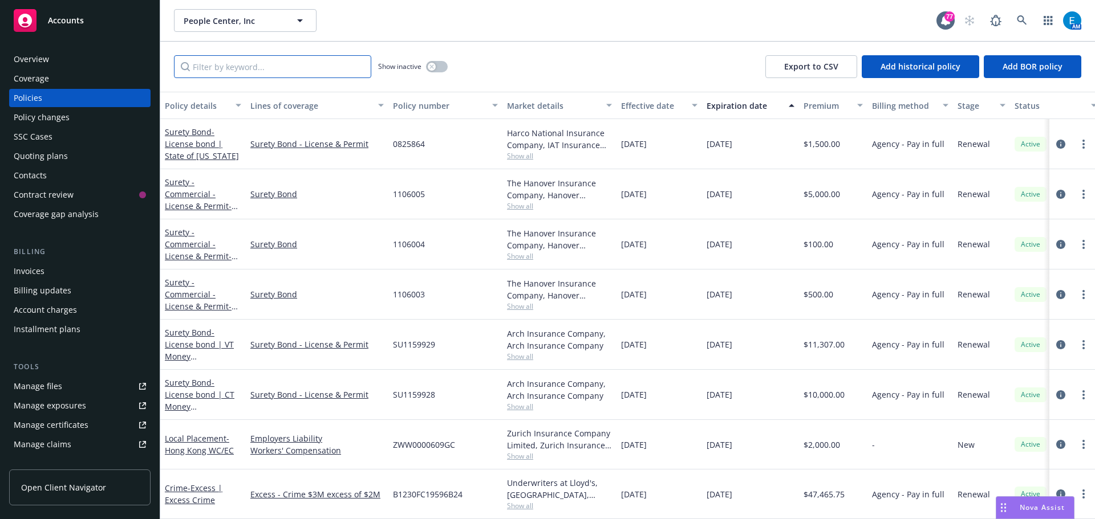
click at [234, 68] on input "Filter by keyword..." at bounding box center [272, 66] width 197 height 23
click at [55, 119] on div "Policy changes" at bounding box center [42, 117] width 56 height 18
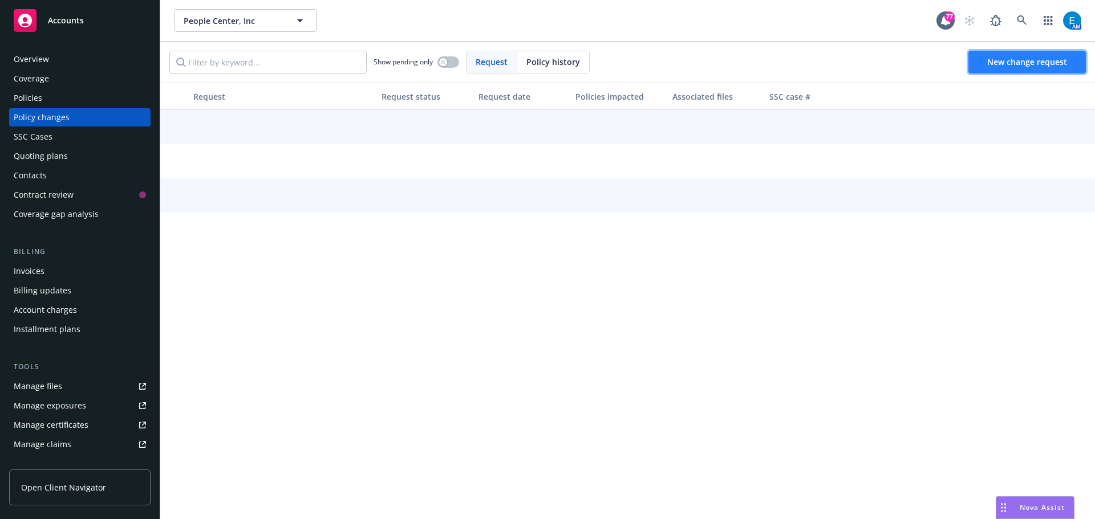
click at [1050, 66] on span "New change request" at bounding box center [1027, 61] width 80 height 11
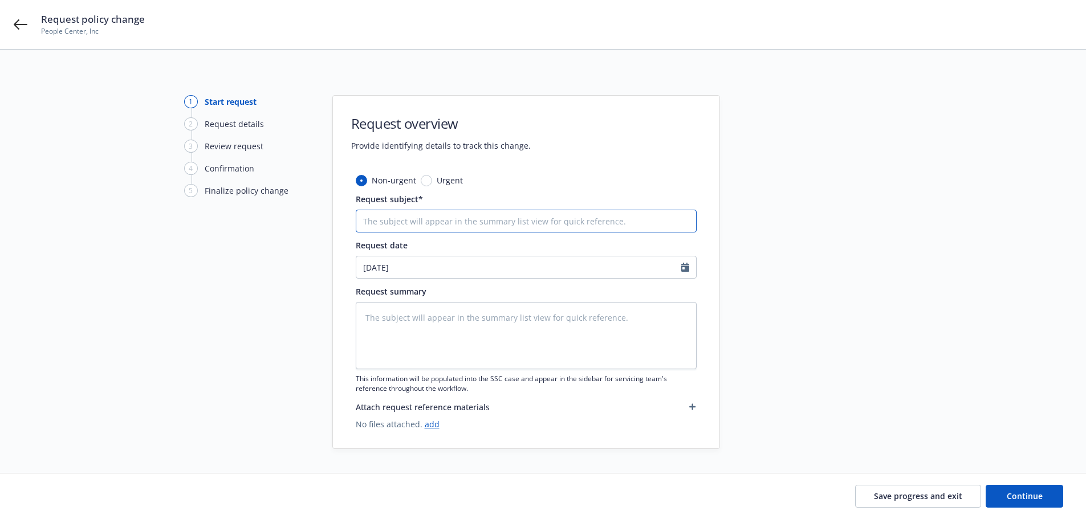
click at [450, 218] on input "Request subject*" at bounding box center [526, 221] width 341 height 23
type textarea "x"
type input "#"
type textarea "x"
type input "#0"
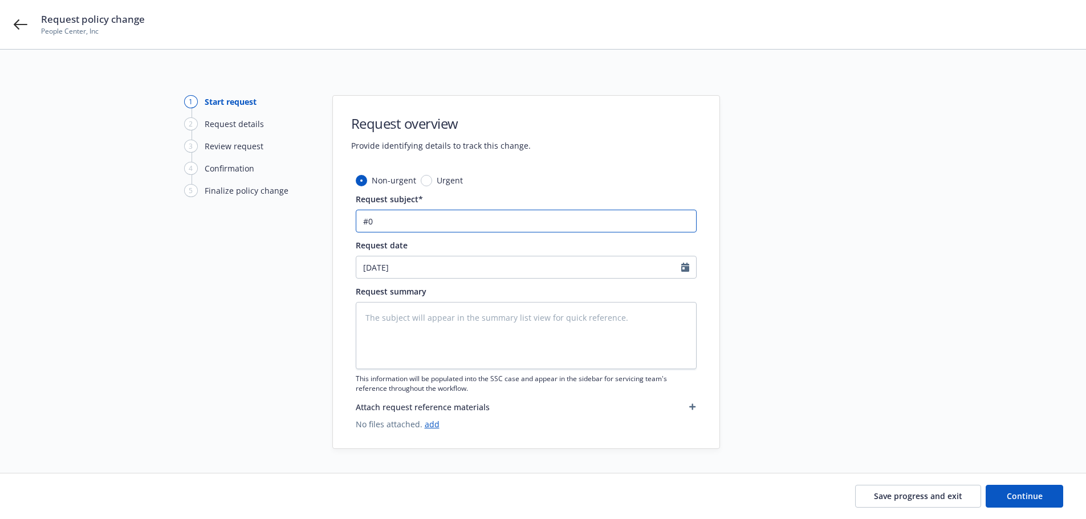
type textarea "x"
type input "#02"
type textarea "x"
type input "#026"
type textarea "x"
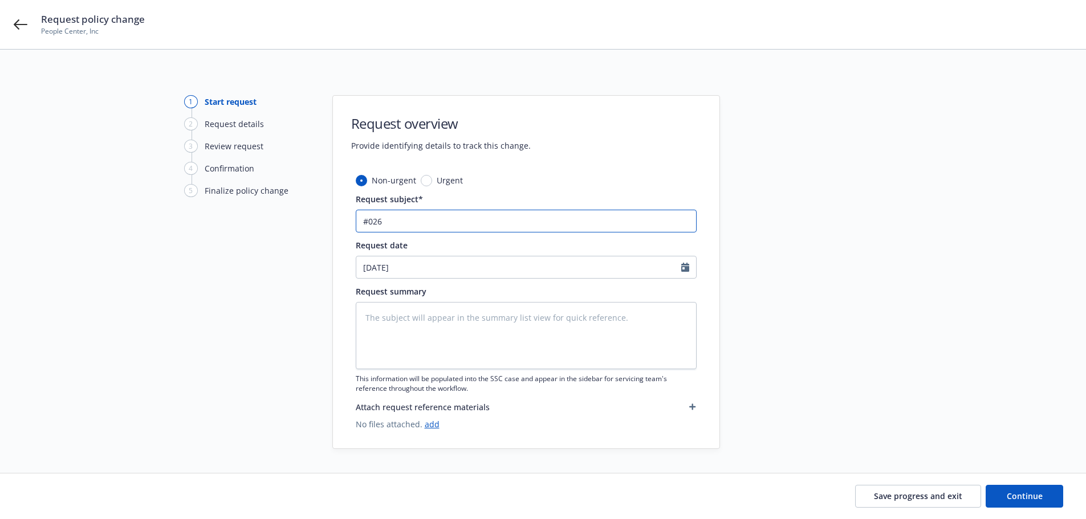
type input "#0260"
type textarea "x"
type input "#02600"
type textarea "x"
type input "#026003"
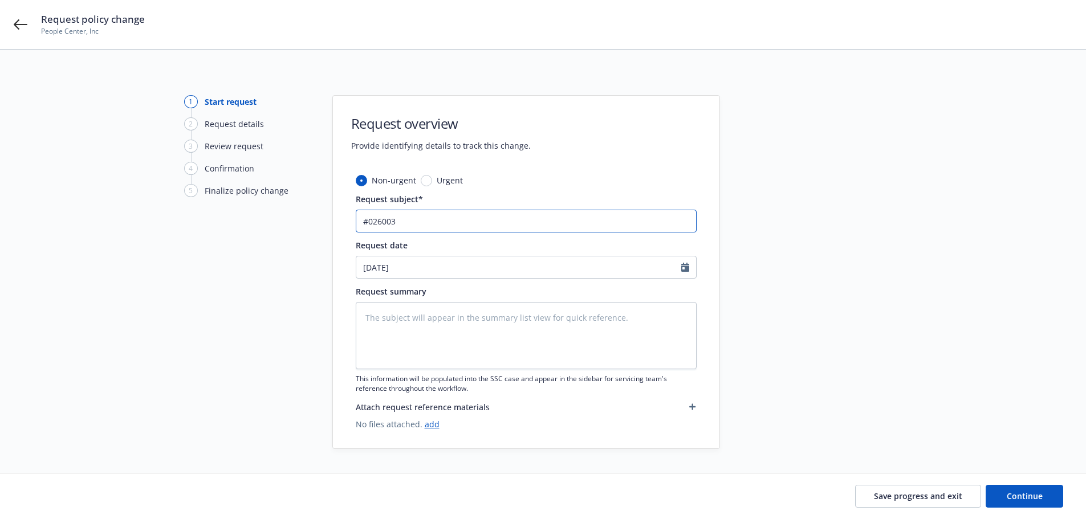
type textarea "x"
type input "#0260034"
type textarea "x"
type input "#0260034"
type textarea "x"
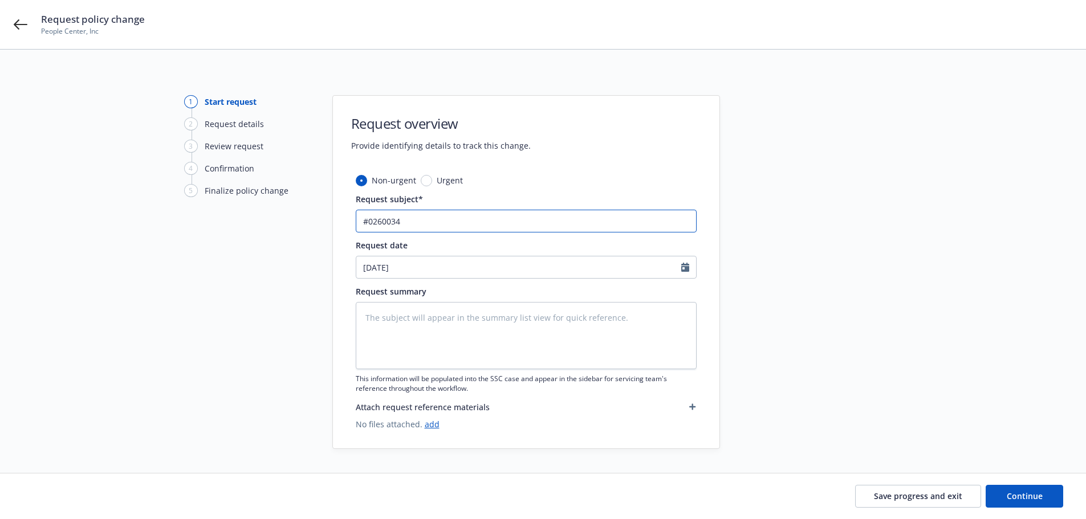
type input "#0260034 -"
type textarea "x"
type input "#0260034 -"
type textarea "x"
type input "#0260034 - I"
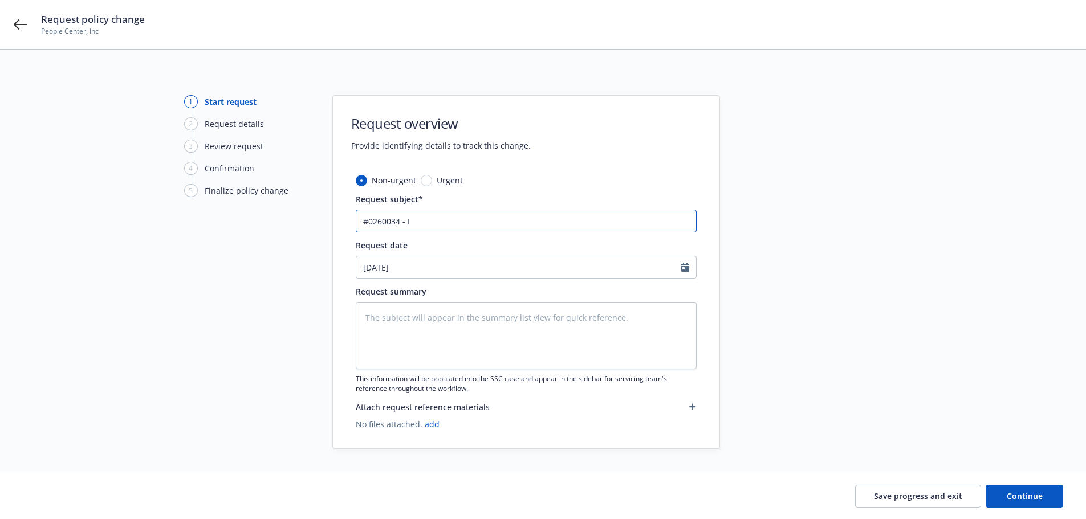
type textarea "x"
type input "#0260034 - In"
type textarea "x"
type input "#0260034 - Inc"
type textarea "x"
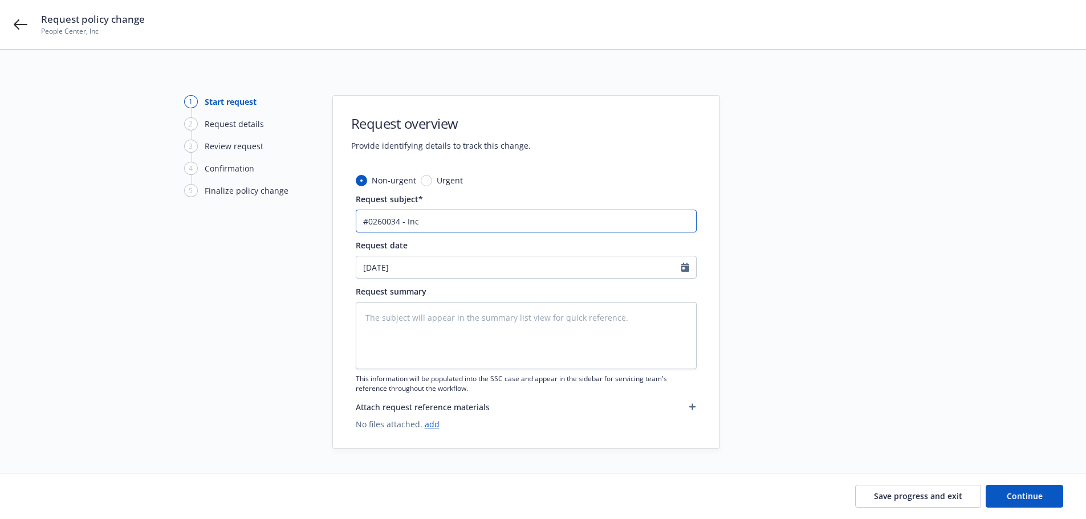
type input "#0260034 - Incr"
type textarea "x"
type input "#0260034 - Incr"
type textarea "x"
type input "#0260034 - Incr t"
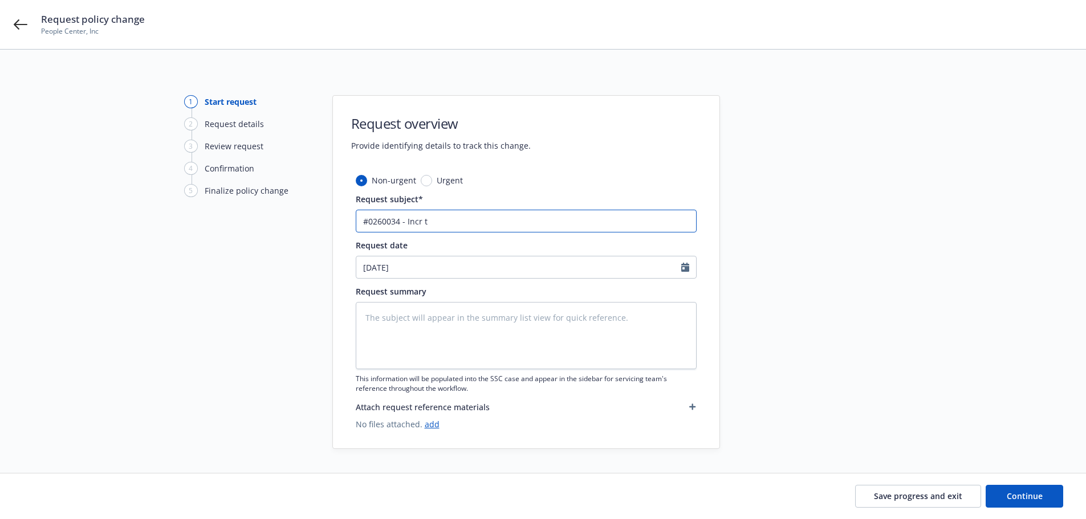
type textarea "x"
type input "#0260034 - Incr to"
type textarea "x"
type input "#0260034 - Incr to"
type textarea "x"
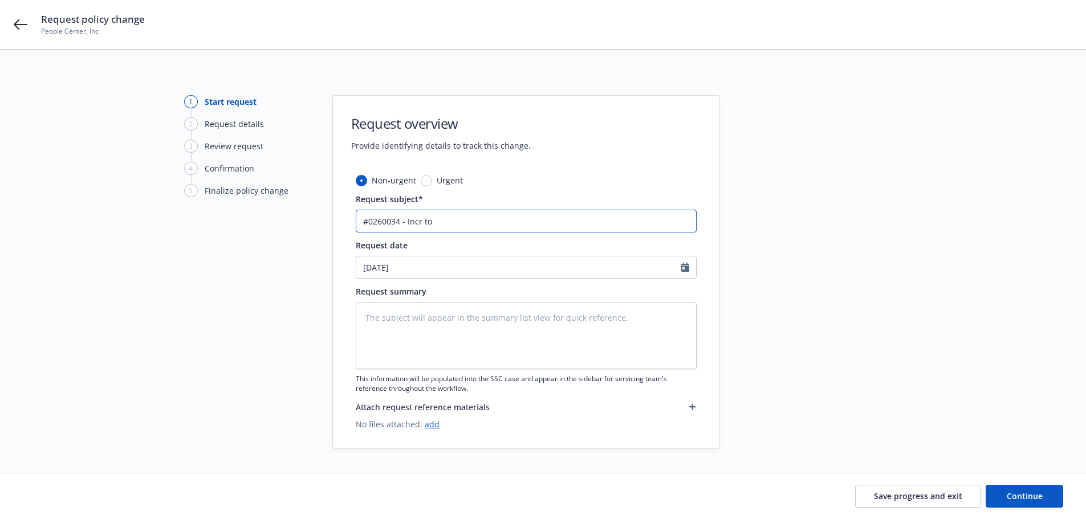
type input "#0260034 - Incr to $"
type textarea "x"
type input "#0260034 - Incr to $5"
type textarea "x"
type input "#0260034 - Incr to $50"
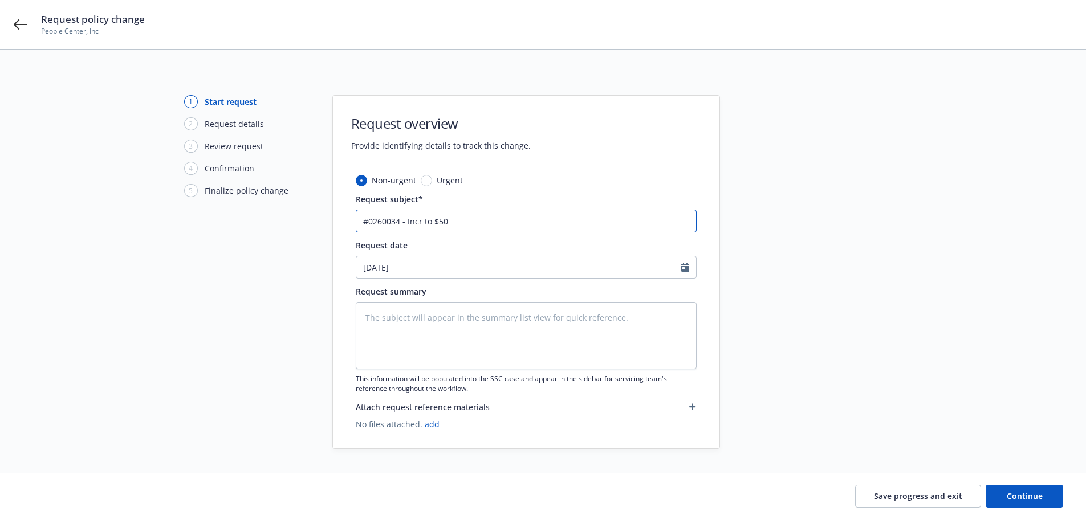
type textarea "x"
type input "#0260034 - Incr to $500"
type textarea "x"
type input "#0260034 - Incr to $500k"
type textarea "x"
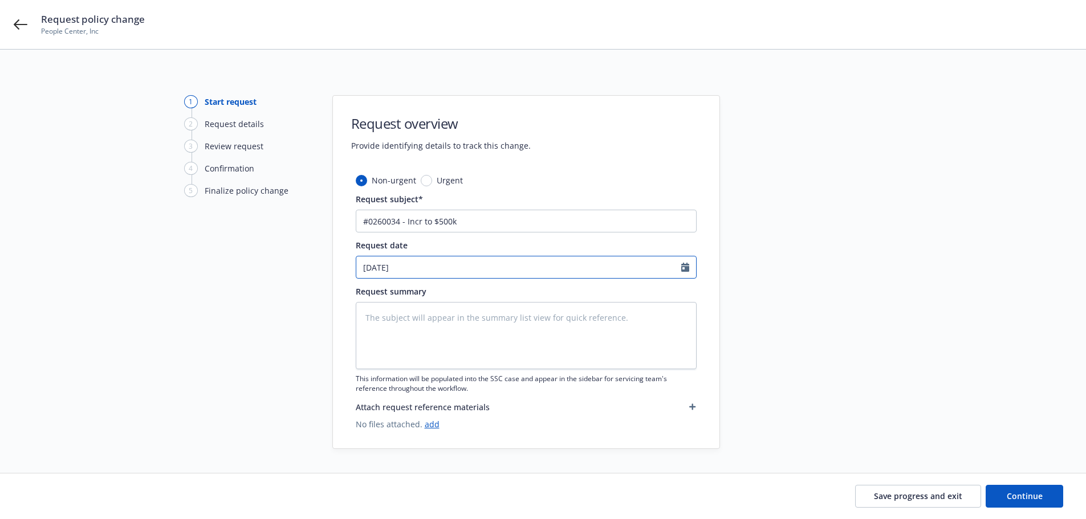
select select "8"
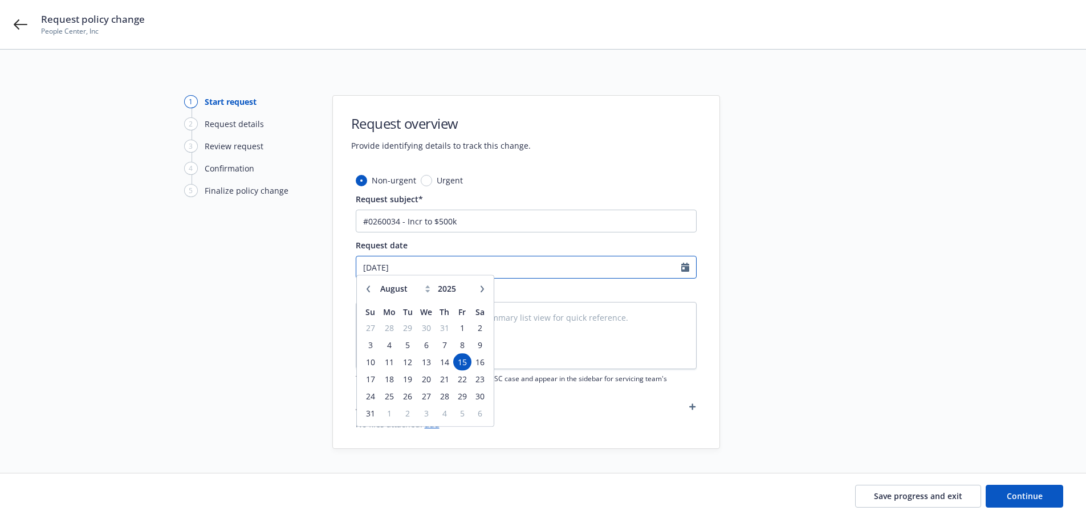
click at [444, 266] on input "08/15/2025" at bounding box center [518, 268] width 325 height 22
type textarea "x"
click at [478, 295] on button "button" at bounding box center [482, 295] width 14 height 14
select select "10"
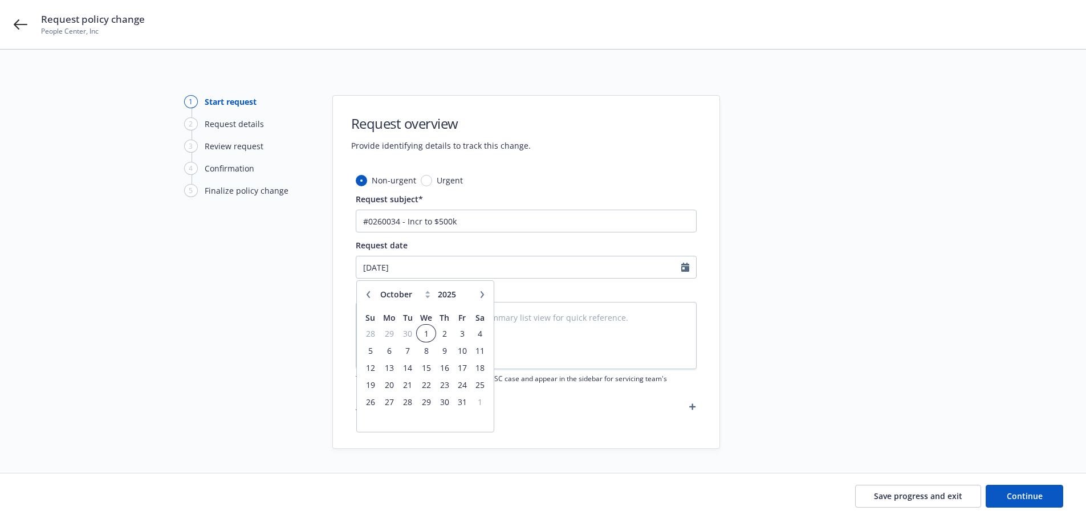
click at [421, 336] on span "1" at bounding box center [426, 334] width 17 height 14
type textarea "x"
type input "[DATE]"
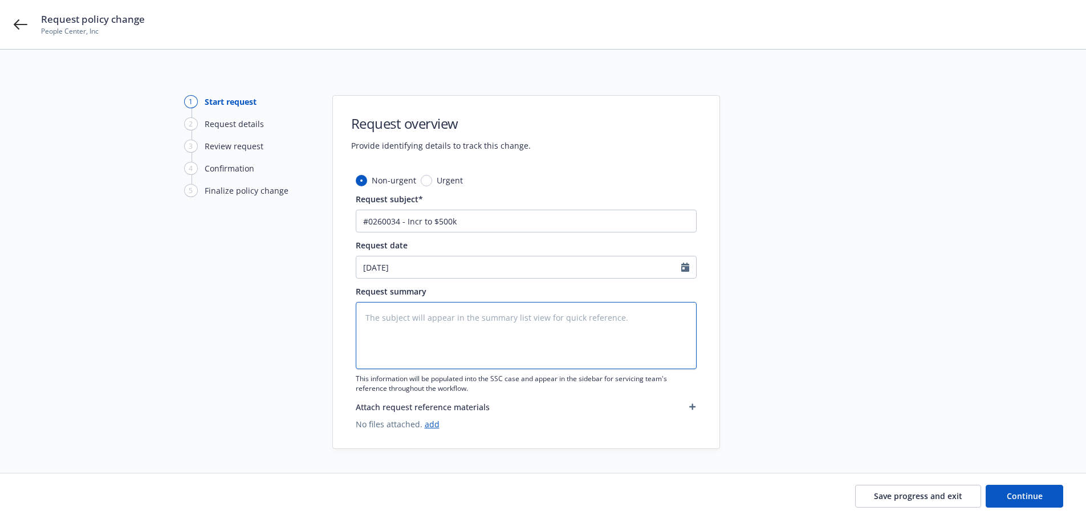
drag, startPoint x: 408, startPoint y: 316, endPoint x: 433, endPoint y: 313, distance: 24.8
click at [408, 316] on textarea at bounding box center [526, 335] width 341 height 67
type textarea "x"
type textarea "I"
type textarea "x"
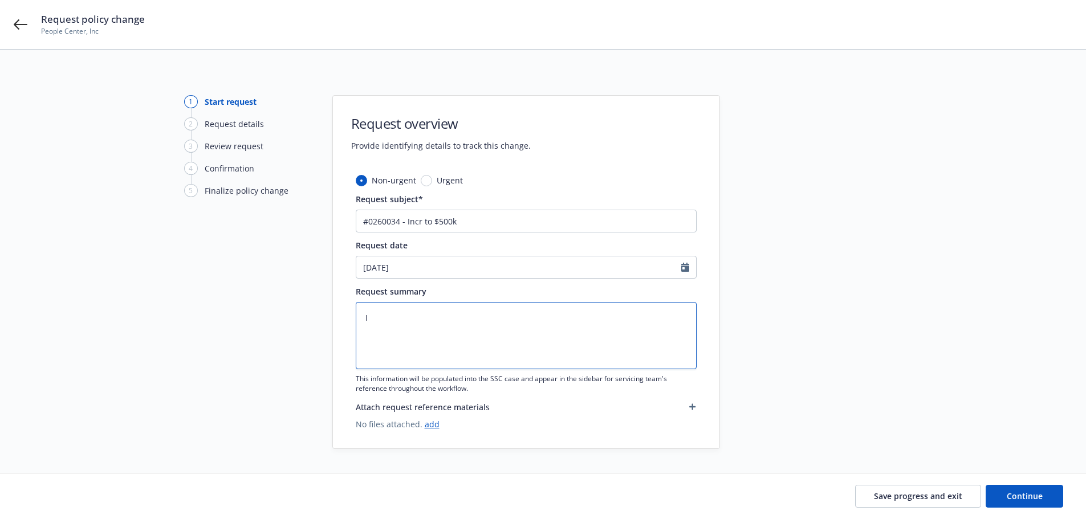
type textarea "In"
type textarea "x"
type textarea "Inc"
type textarea "x"
type textarea "Incr"
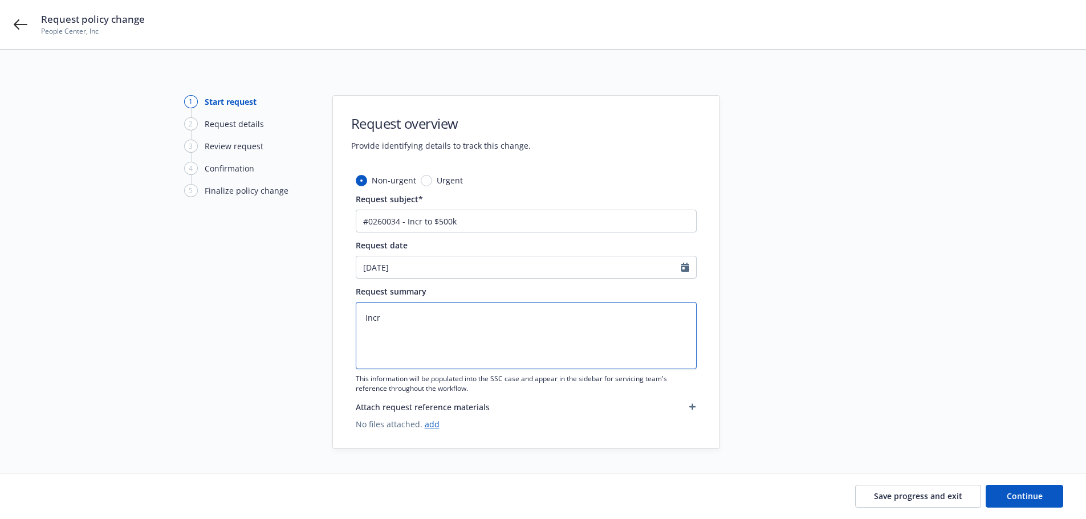
type textarea "x"
type textarea "Incre"
type textarea "x"
type textarea "Increa"
type textarea "x"
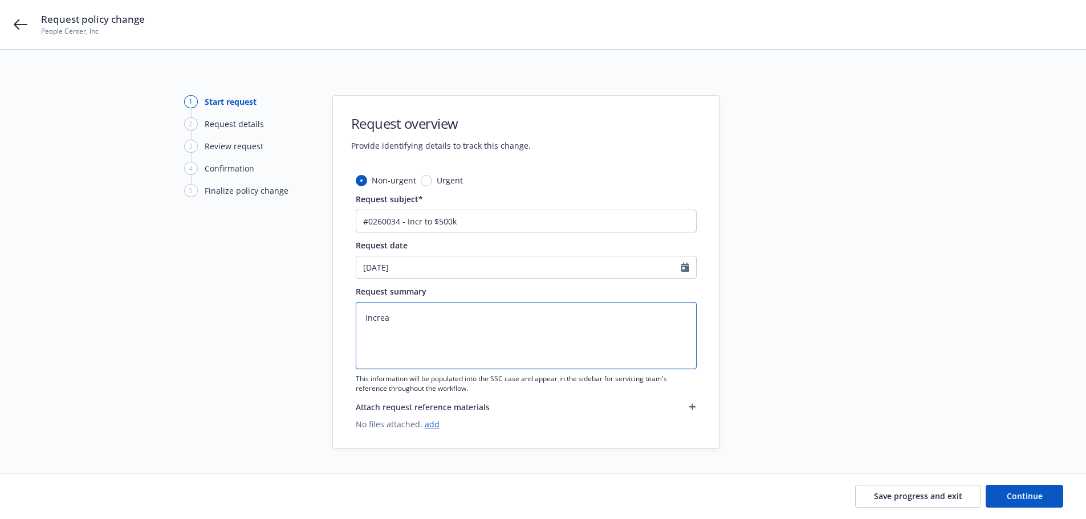
type textarea "Increas"
type textarea "x"
type textarea "Increase"
type textarea "x"
type textarea "Increasei"
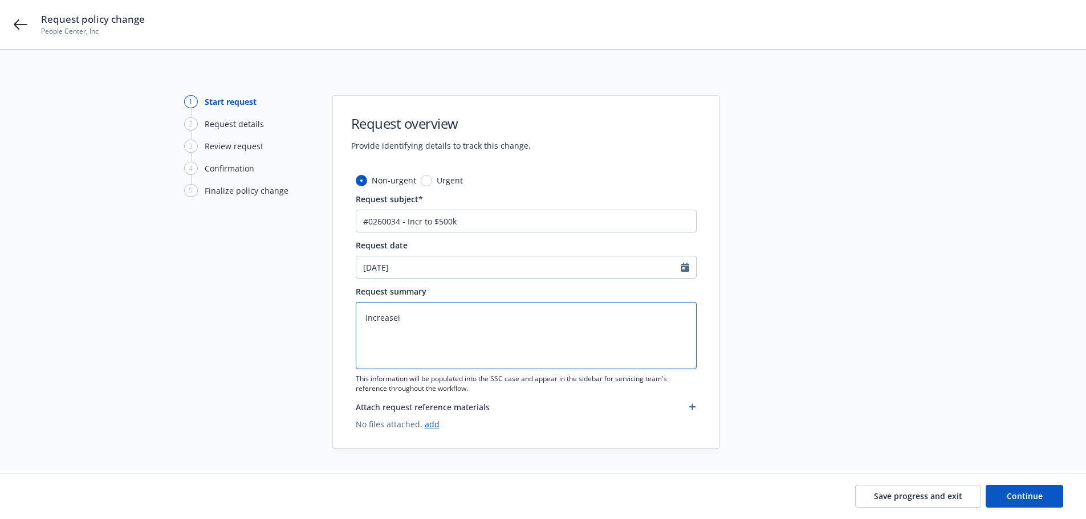
type textarea "x"
type textarea "Increasein"
type textarea "x"
type textarea "Increaseing"
type textarea "x"
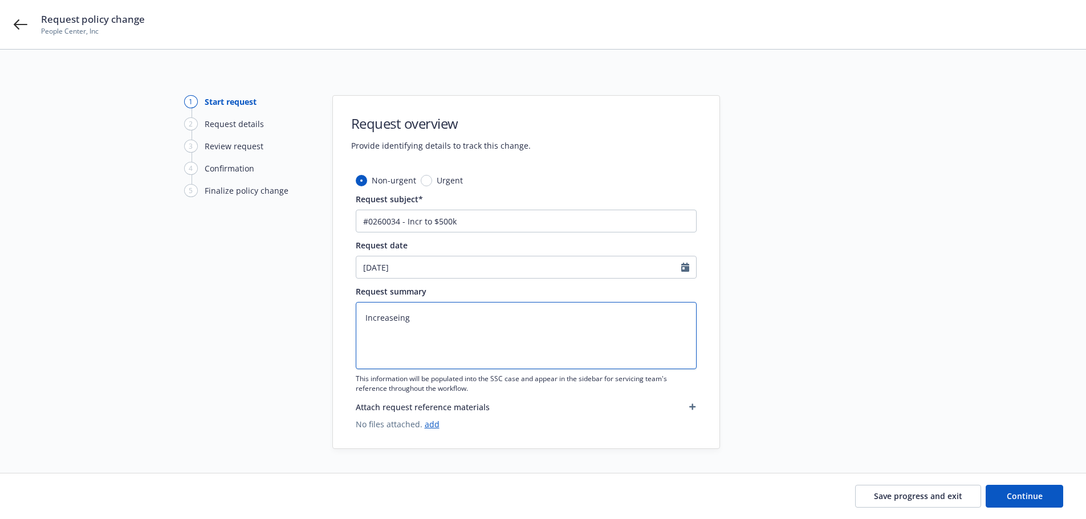
type textarea "Increaseing"
type textarea "x"
type textarea "Increaseing"
type textarea "x"
type textarea "Increasein"
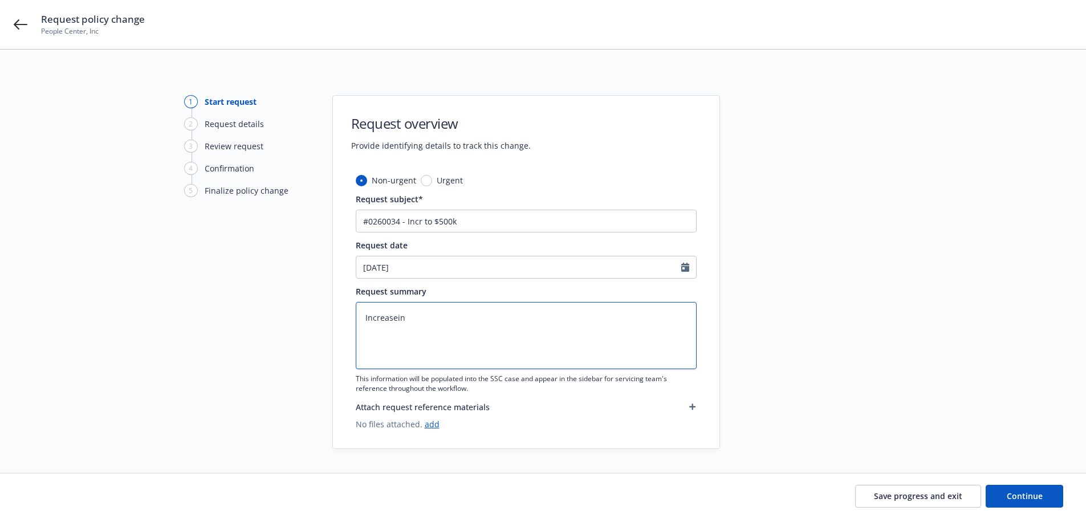
type textarea "x"
type textarea "Increasei"
type textarea "x"
type textarea "Increase"
type textarea "x"
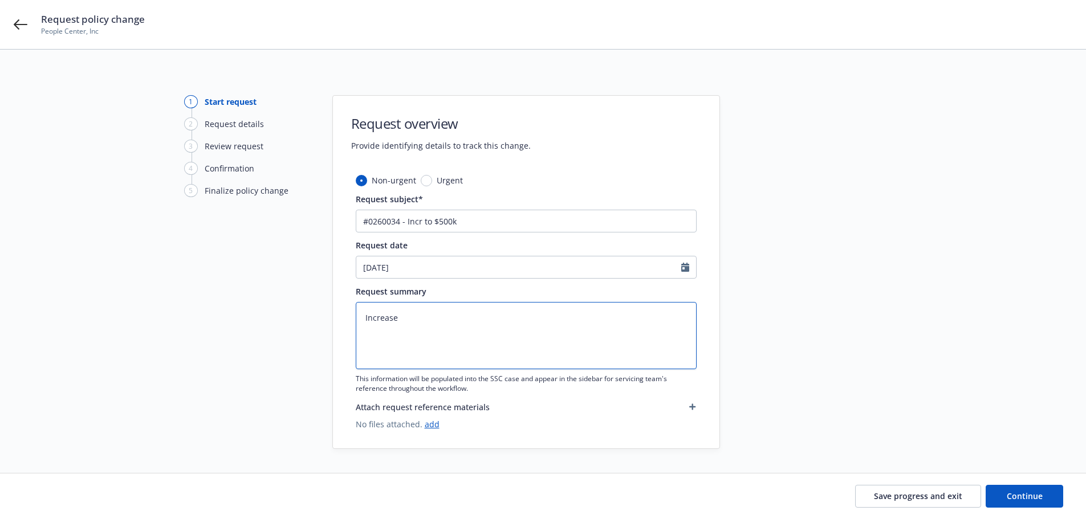
type textarea "Increas"
type textarea "x"
type textarea "Increasi"
type textarea "x"
type textarea "Increasin"
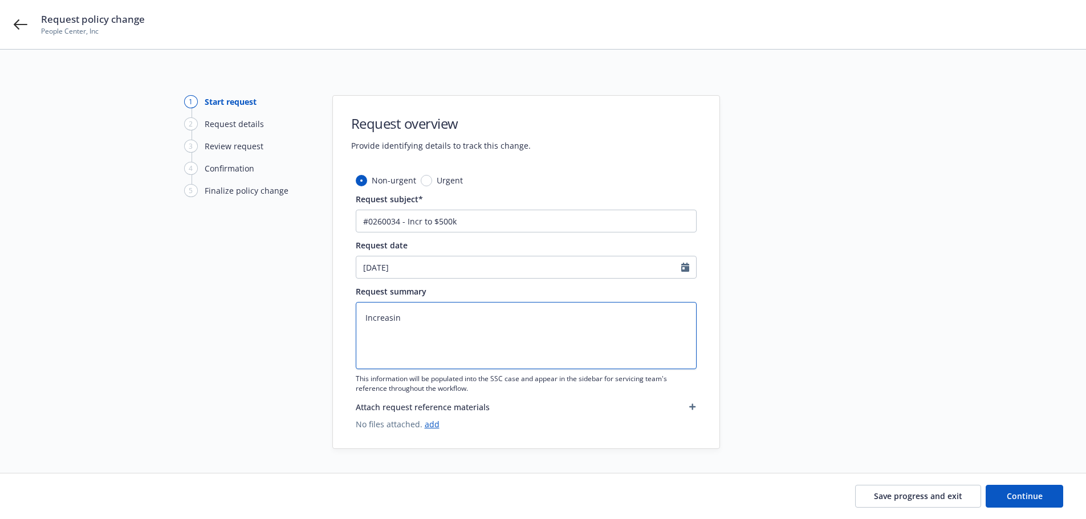
type textarea "x"
type textarea "Increasing"
type textarea "x"
type textarea "Increasing"
type textarea "x"
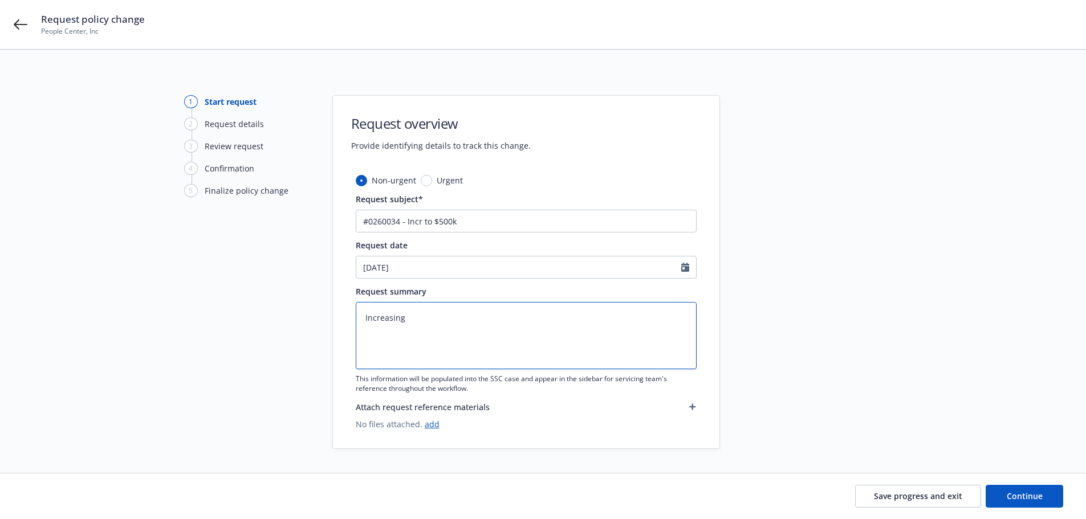
type textarea "Increasing N"
type textarea "x"
type textarea "Increasing NE"
type textarea "x"
type textarea "Increasing NE"
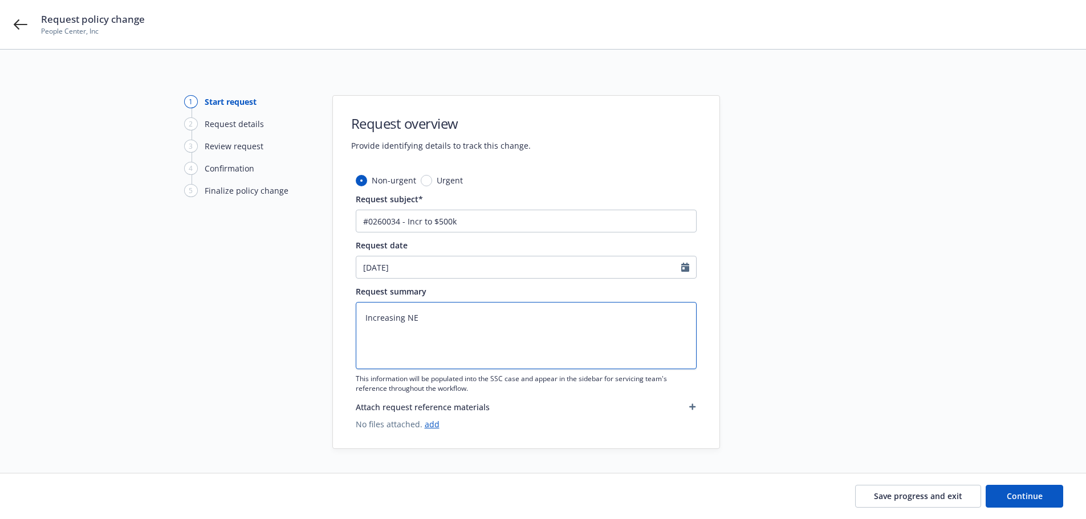
type textarea "x"
type textarea "Increasing NE b"
type textarea "x"
type textarea "Increasing NE bo"
type textarea "x"
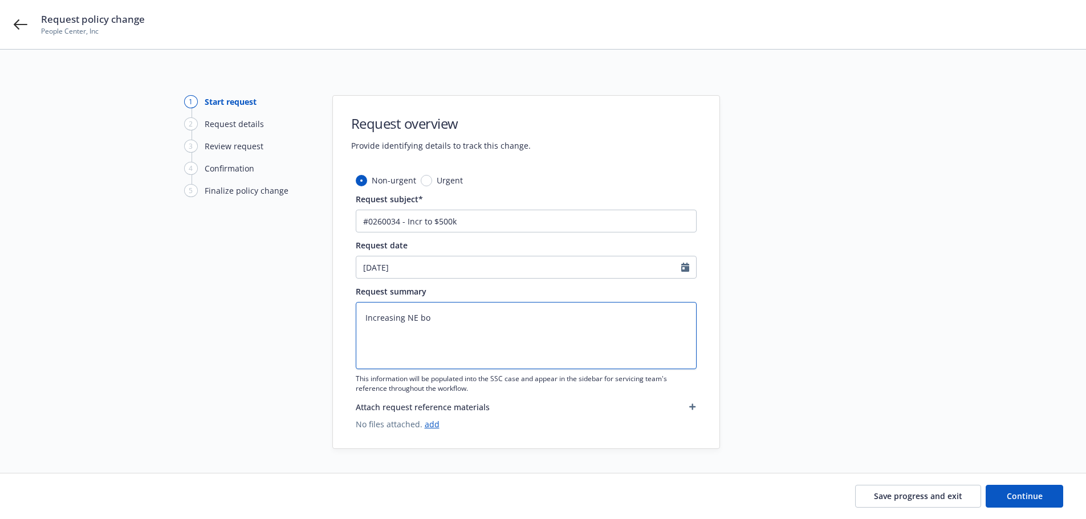
type textarea "Increasing NE bon"
type textarea "x"
type textarea "Increasing NE bond"
type textarea "x"
type textarea "Increasing NE bond"
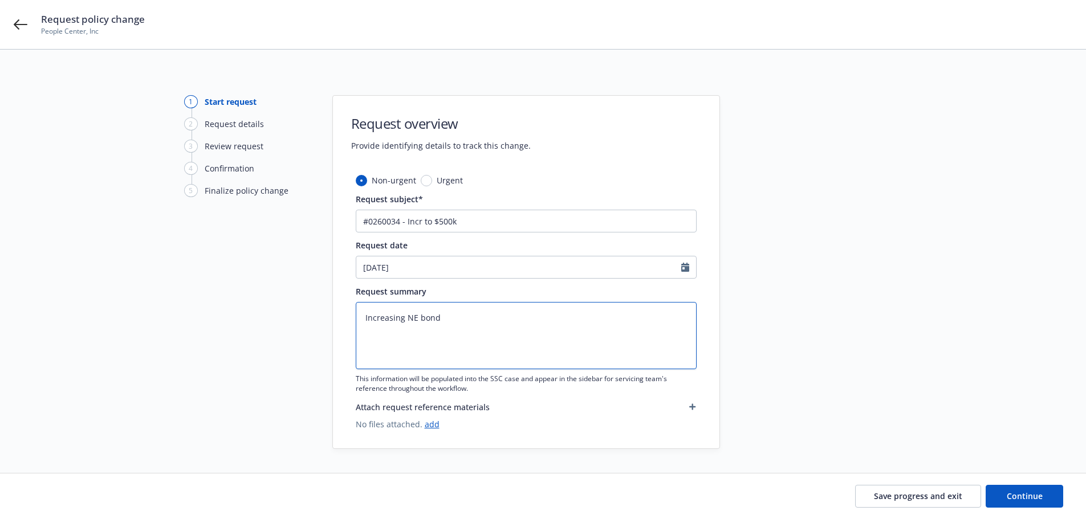
type textarea "x"
type textarea "Increasing NE bond t"
type textarea "x"
type textarea "Increasing NE bond to"
type textarea "x"
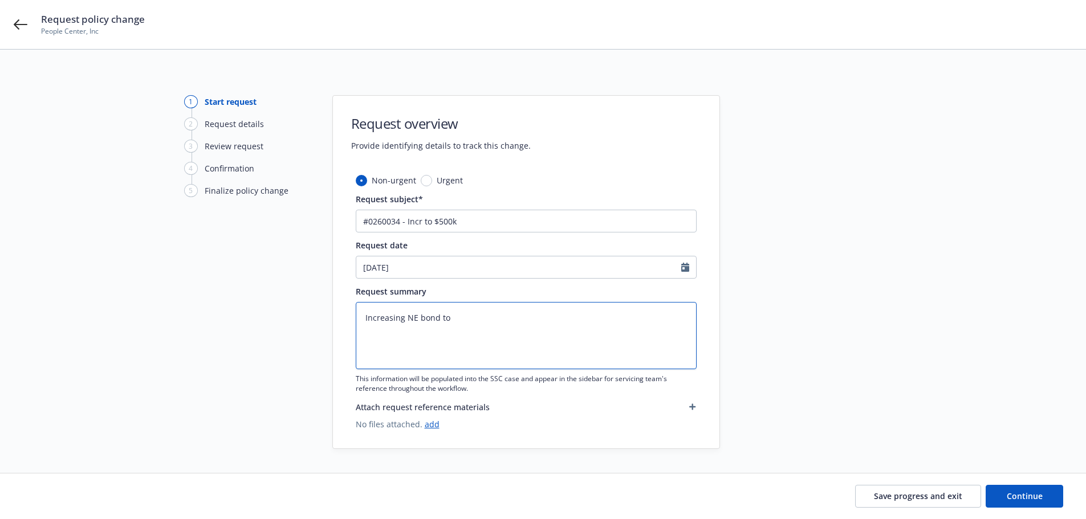
type textarea "Increasing NE bond to $"
type textarea "x"
type textarea "Increasing NE bond to $5"
type textarea "x"
type textarea "Increasing NE bond to $50"
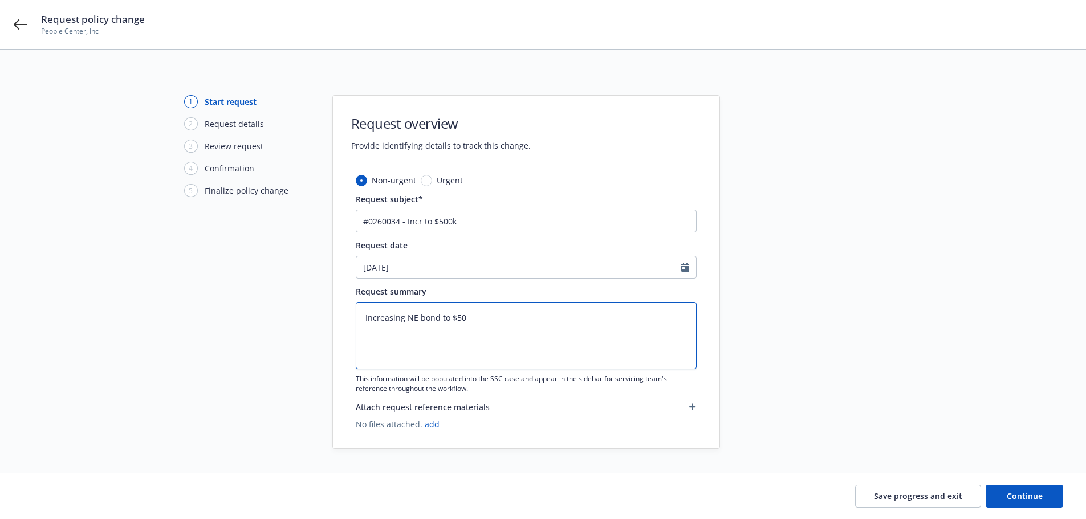
type textarea "x"
type textarea "Increasing NE bond to $500"
type textarea "x"
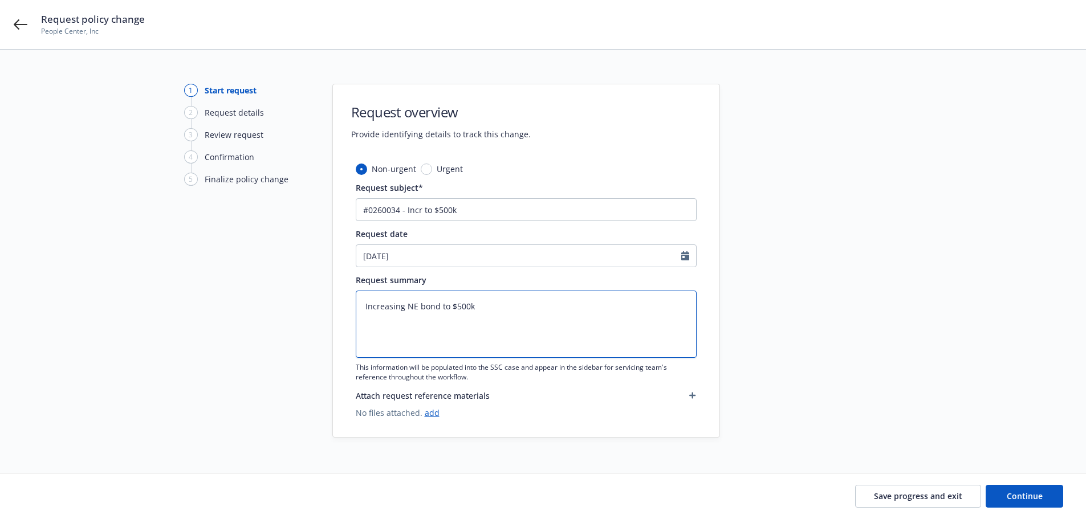
scroll to position [22, 0]
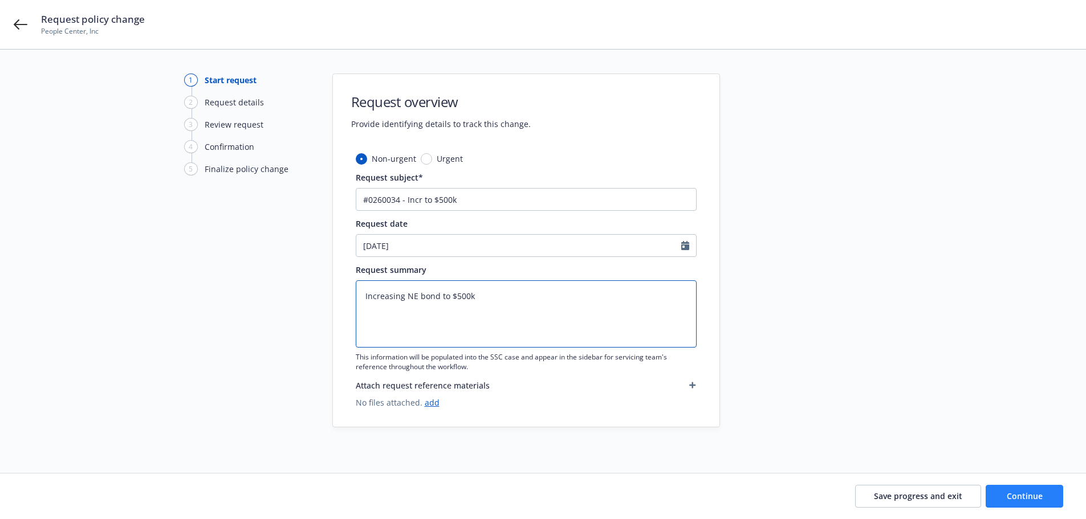
type textarea "Increasing NE bond to $500k"
click at [1020, 497] on span "Continue" at bounding box center [1025, 496] width 36 height 11
type textarea "x"
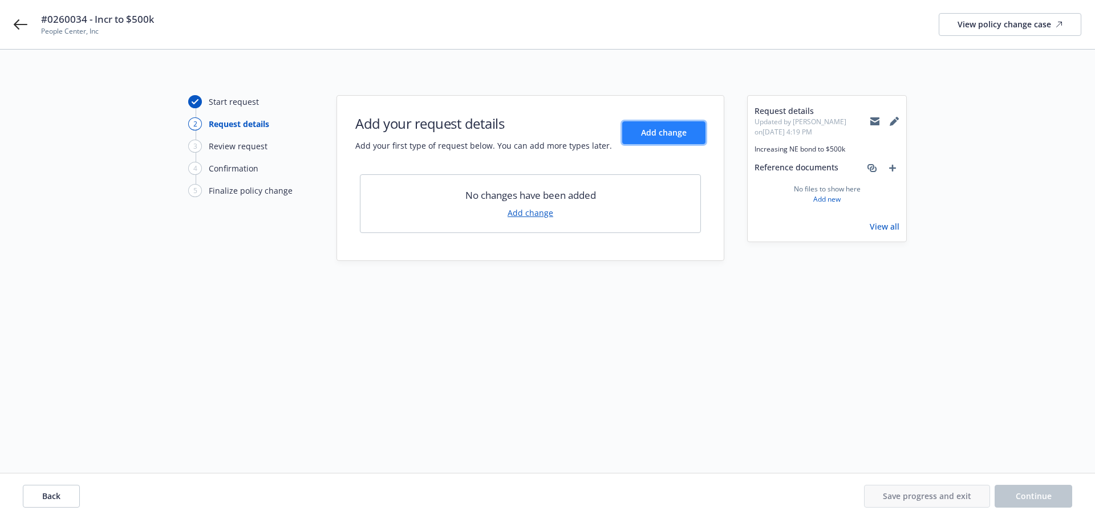
click at [655, 137] on span "Add change" at bounding box center [664, 132] width 46 height 11
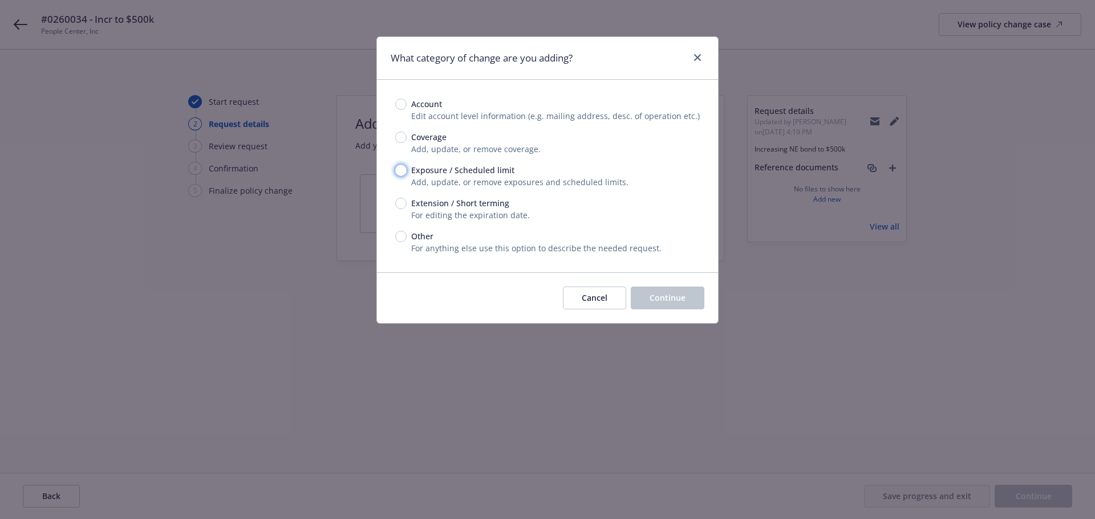
click at [403, 173] on input "Exposure / Scheduled limit" at bounding box center [400, 170] width 11 height 11
radio input "true"
click at [666, 301] on span "Continue" at bounding box center [667, 297] width 36 height 11
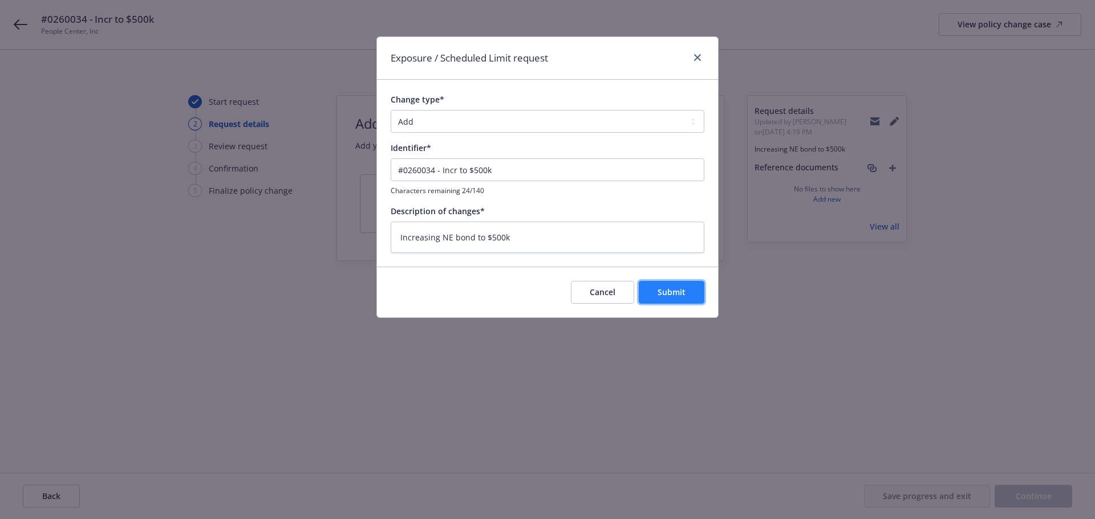
click at [670, 290] on span "Submit" at bounding box center [671, 292] width 28 height 11
type textarea "x"
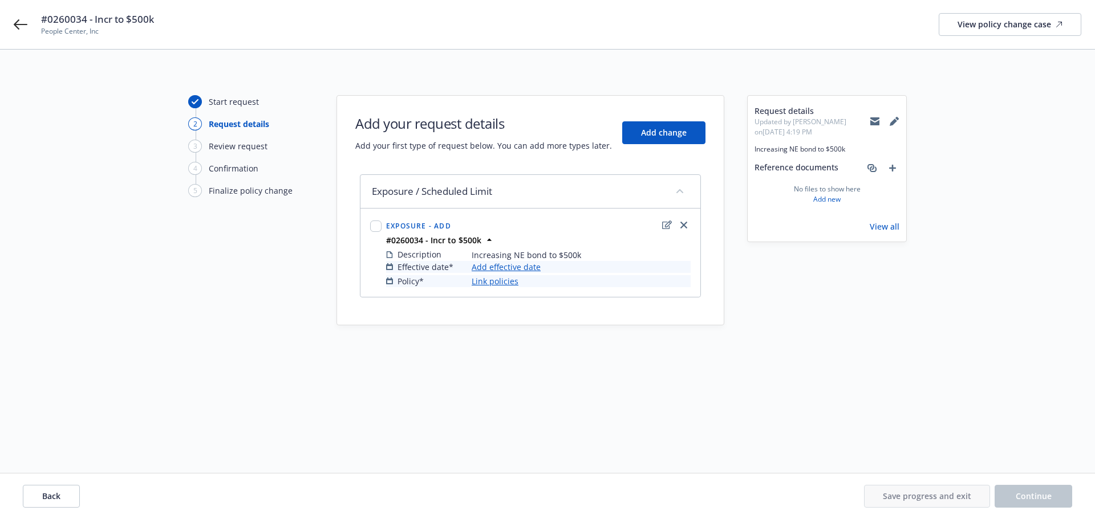
click at [518, 268] on link "Add effective date" at bounding box center [505, 267] width 69 height 12
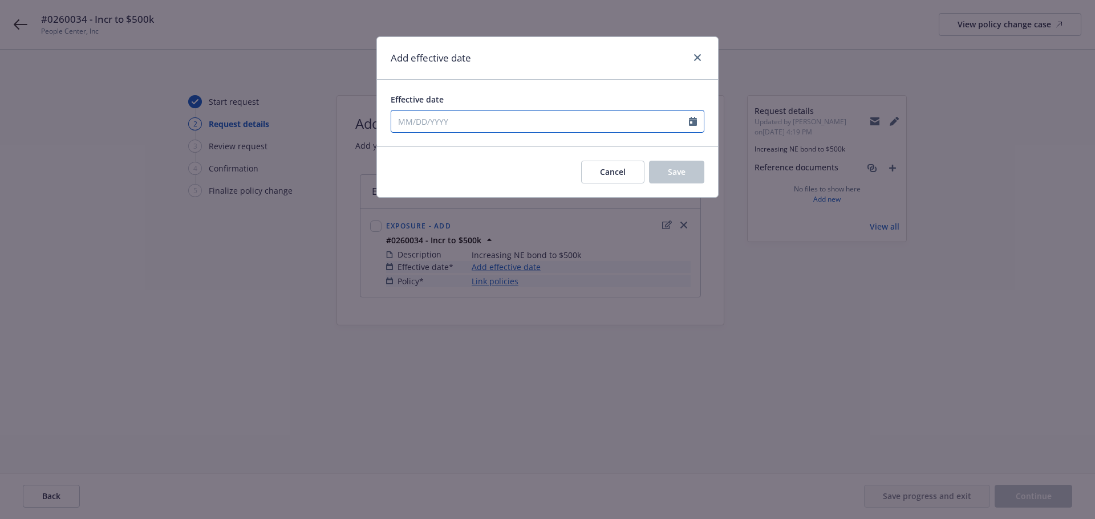
click at [692, 125] on icon "Calendar" at bounding box center [693, 121] width 8 height 9
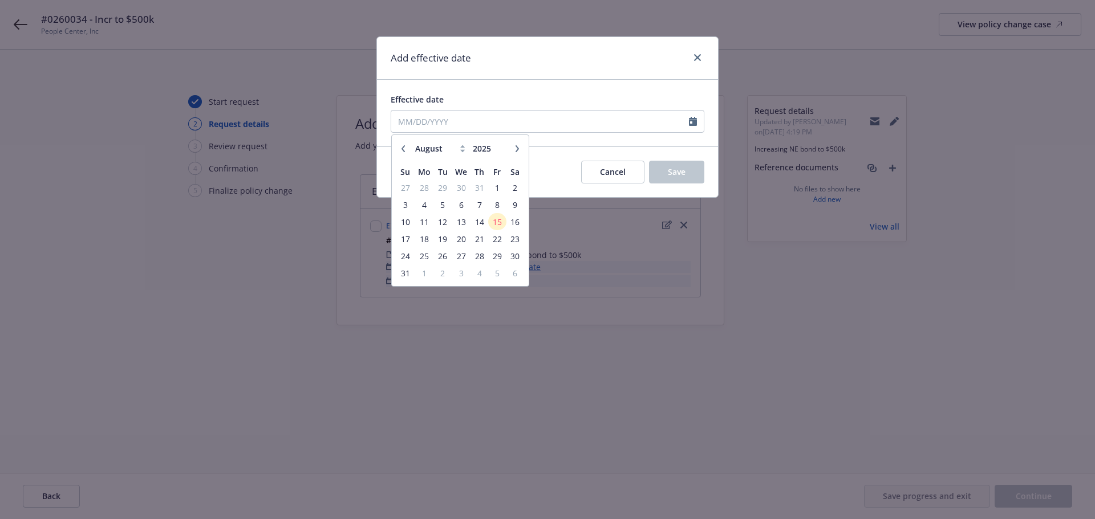
click at [518, 149] on icon "button" at bounding box center [516, 148] width 3 height 7
select select "10"
click at [459, 187] on span "1" at bounding box center [461, 188] width 17 height 14
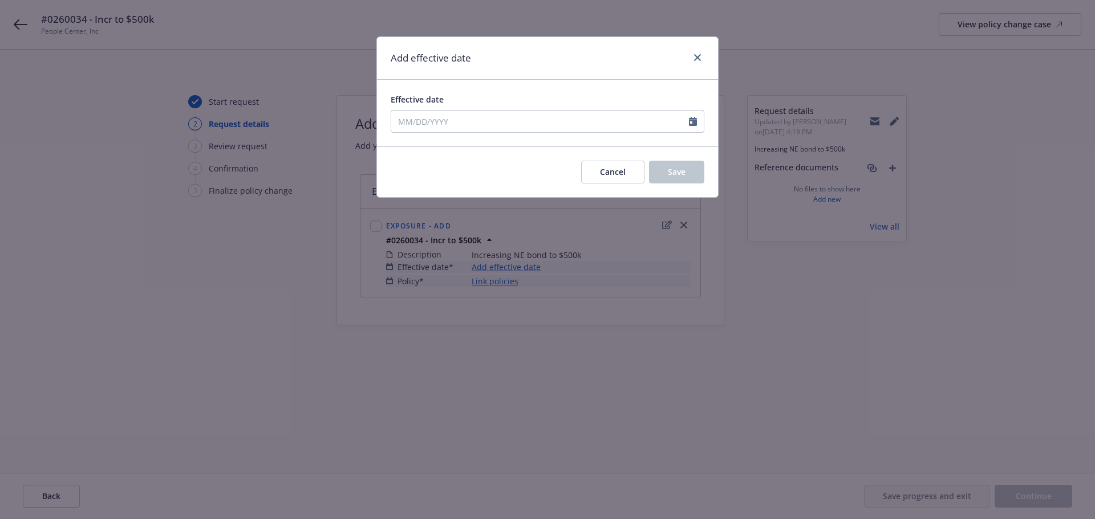
type input "10/01/2025"
click at [683, 173] on span "Save" at bounding box center [677, 171] width 18 height 11
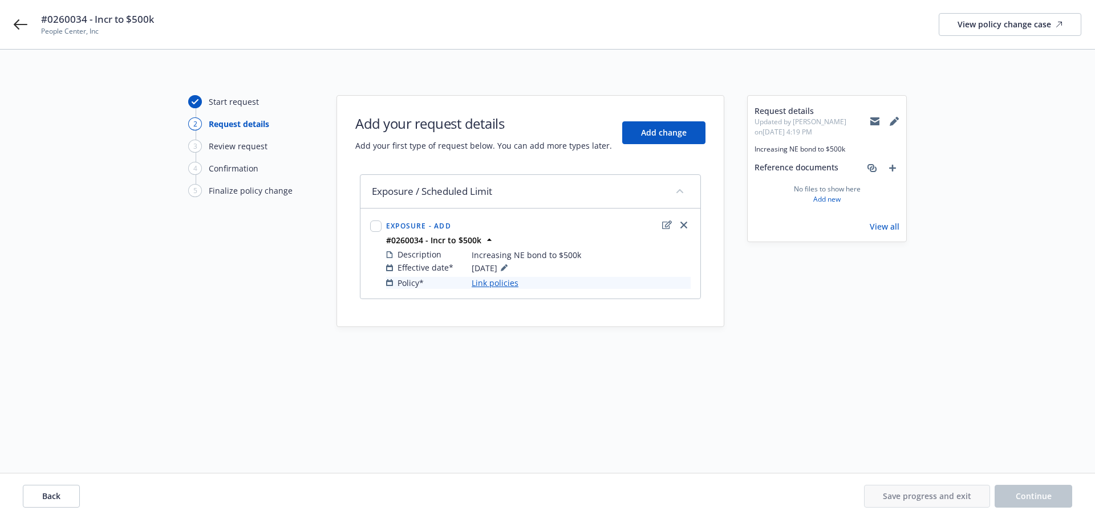
click at [484, 283] on link "Link policies" at bounding box center [494, 283] width 47 height 12
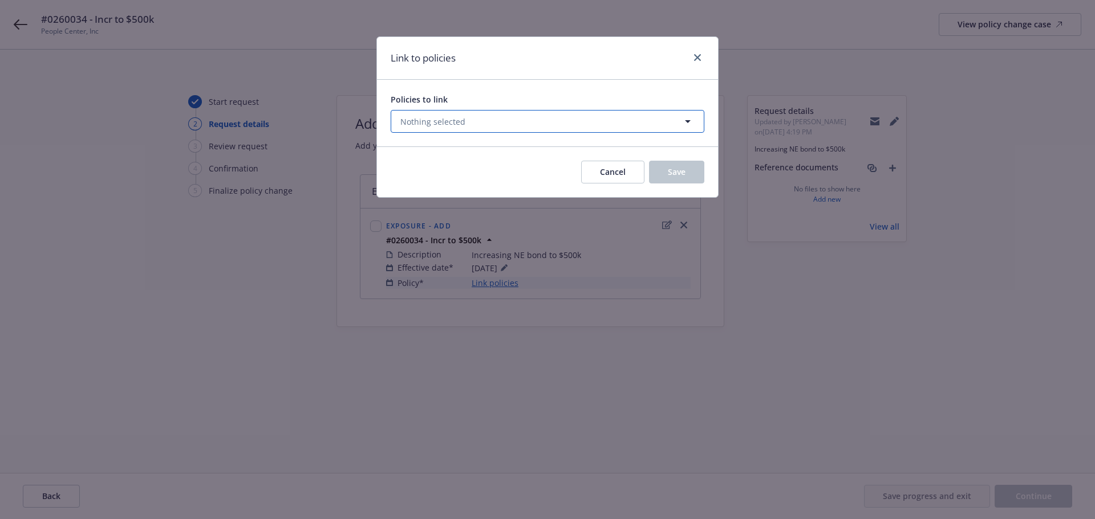
click at [507, 123] on button "Nothing selected" at bounding box center [547, 121] width 314 height 23
select select "ACTIVE"
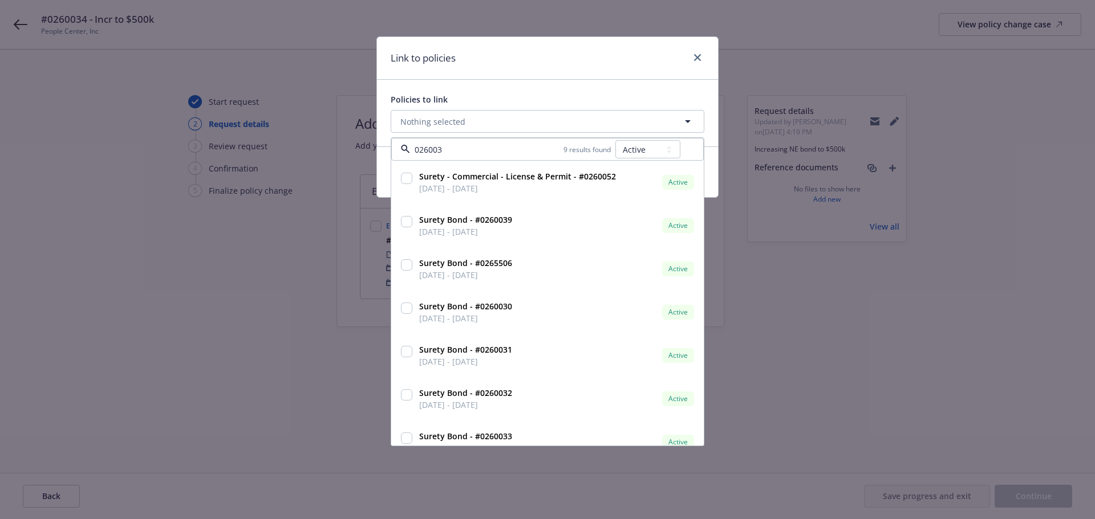
type input "0260034"
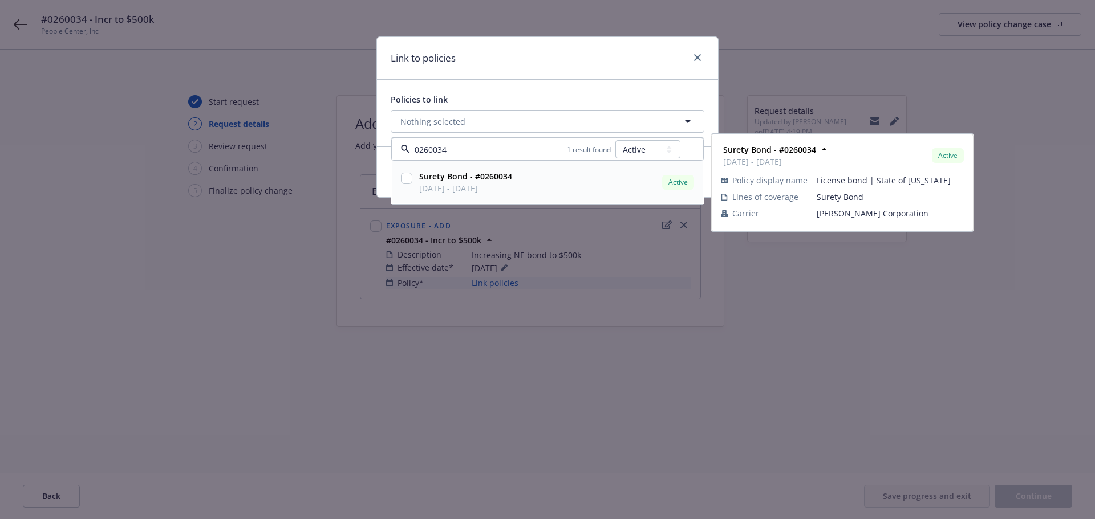
click at [406, 177] on input "checkbox" at bounding box center [406, 178] width 11 height 11
checkbox input "true"
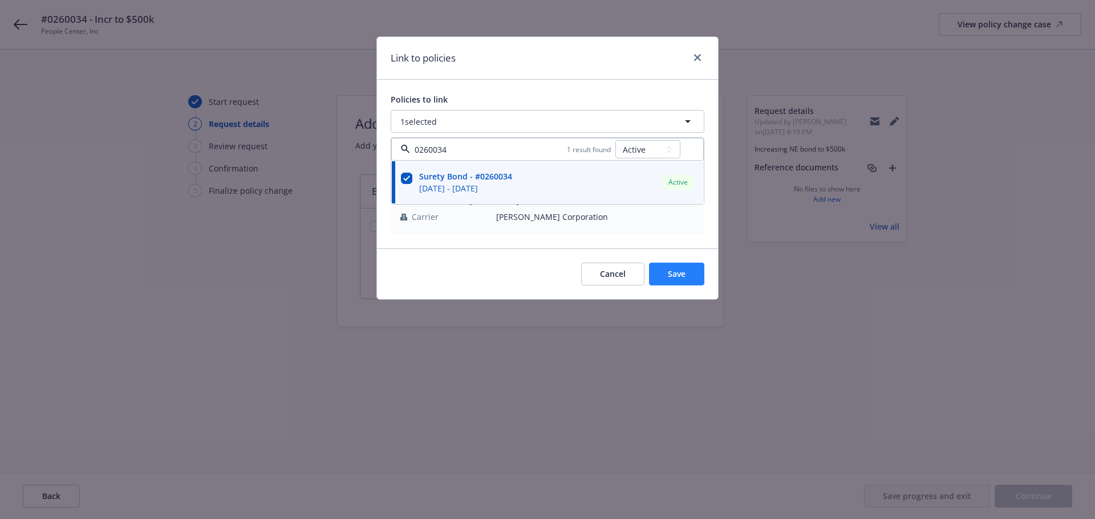
type input "0260034"
click at [668, 275] on span "Save" at bounding box center [677, 274] width 18 height 11
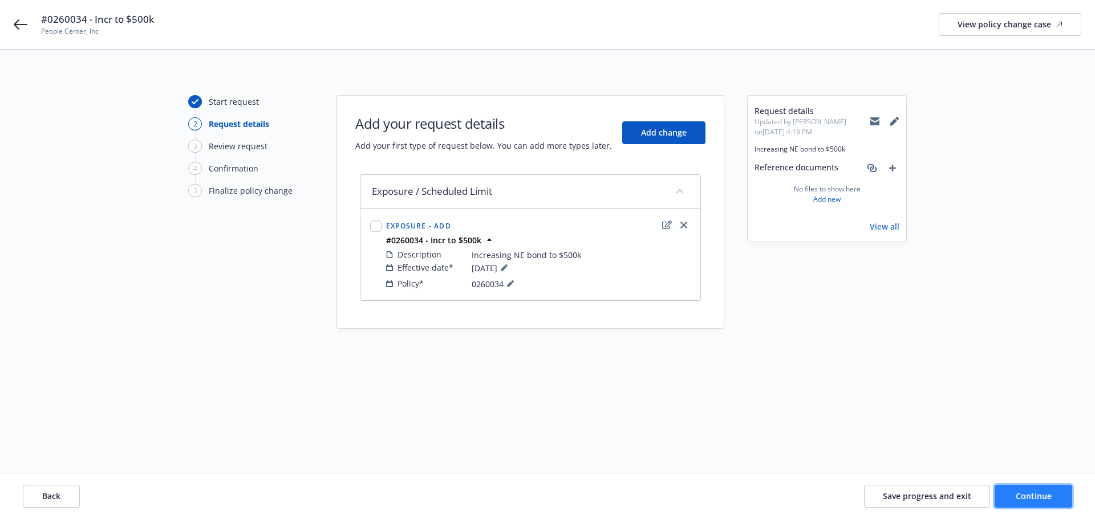
click at [1048, 497] on span "Continue" at bounding box center [1033, 496] width 36 height 11
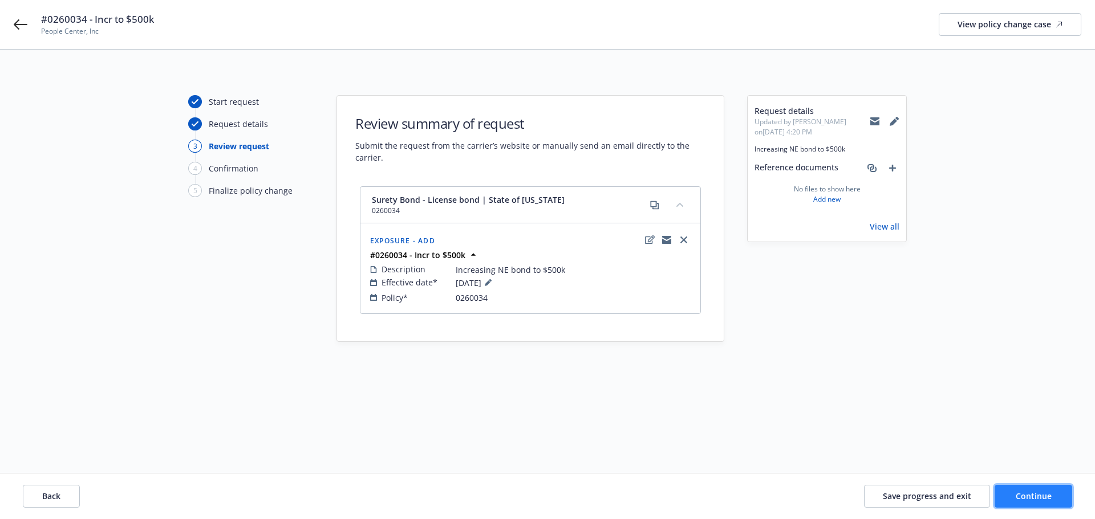
click at [1023, 497] on span "Continue" at bounding box center [1033, 496] width 36 height 11
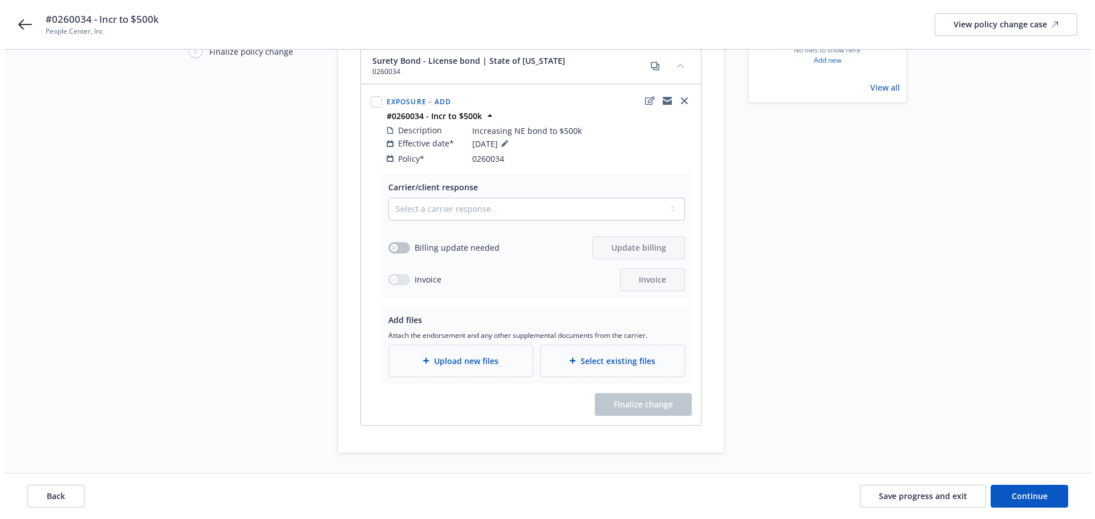
scroll to position [153, 0]
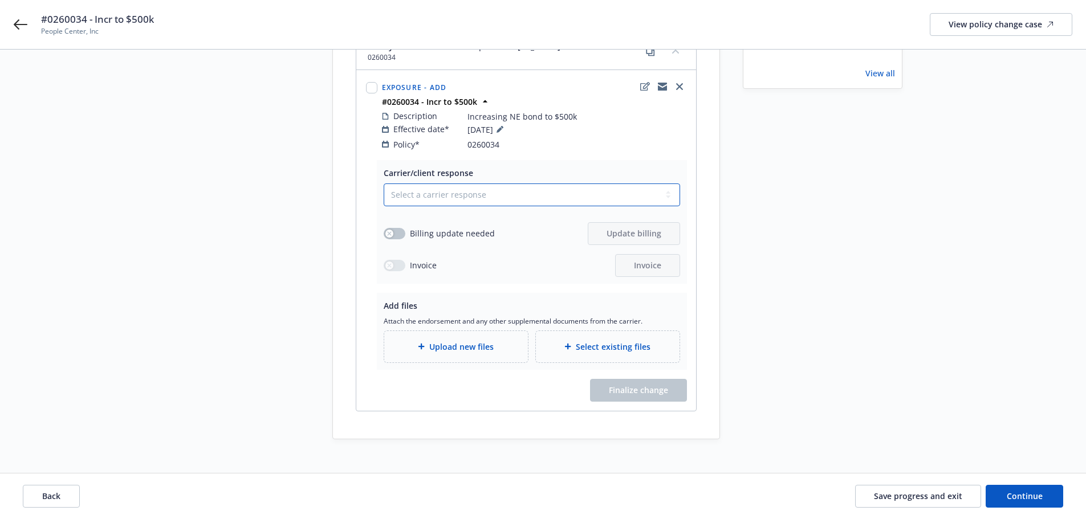
click at [473, 184] on select "Select a carrier response Accepted Accepted with revision No endorsement needed…" at bounding box center [532, 195] width 296 height 23
select select "ACCEPTED"
click at [384, 184] on select "Select a carrier response Accepted Accepted with revision No endorsement needed…" at bounding box center [532, 195] width 296 height 23
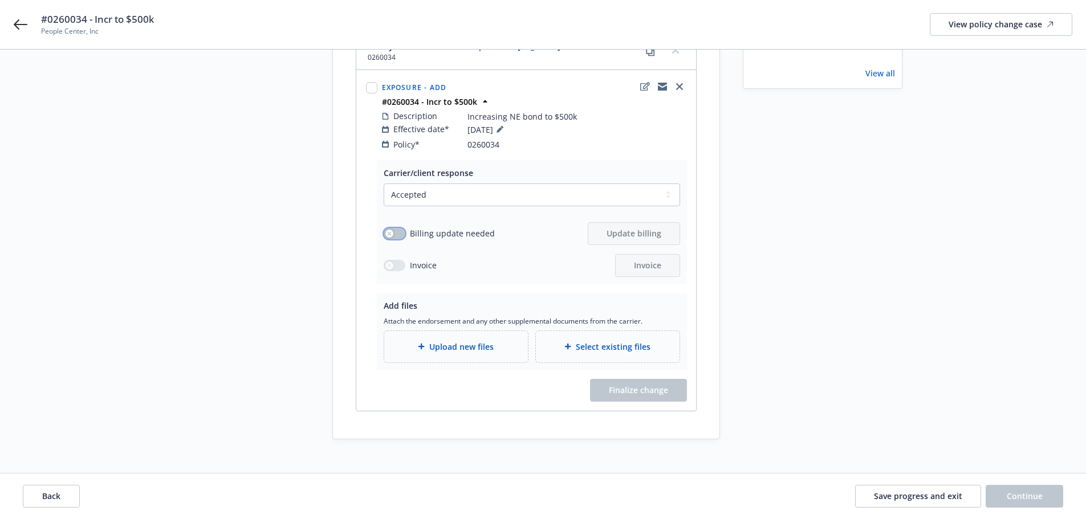
click at [396, 228] on button "button" at bounding box center [395, 233] width 22 height 11
click at [661, 228] on span "Update billing" at bounding box center [634, 233] width 55 height 11
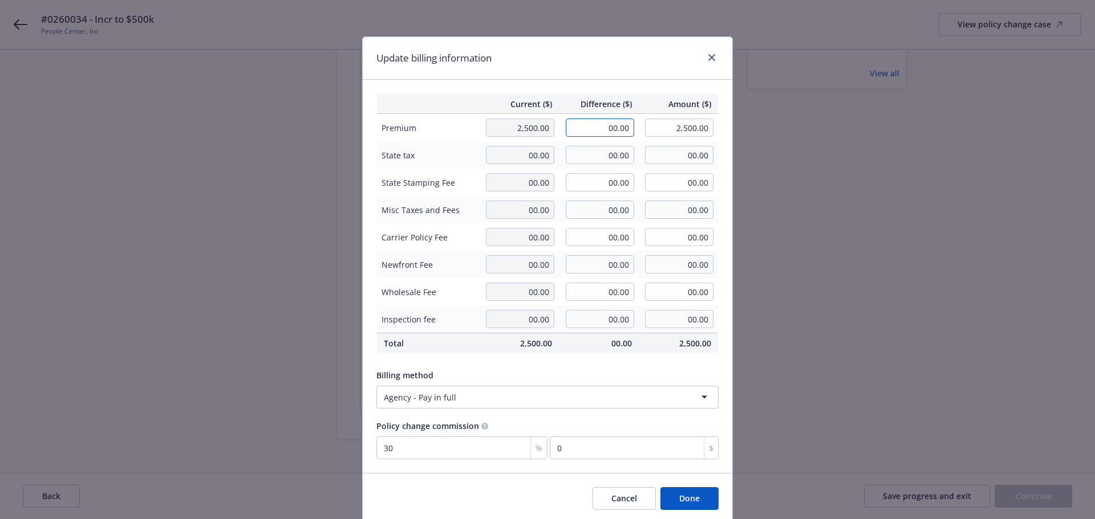
click at [591, 129] on input "00.00" at bounding box center [600, 128] width 68 height 18
type input "1,150.00"
type input "3,650.00"
type input "345"
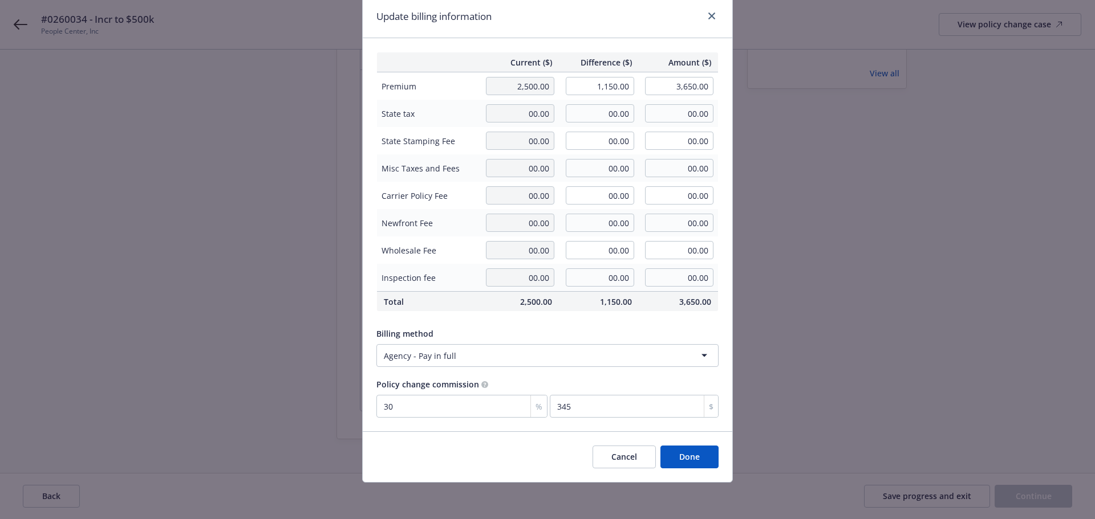
click at [690, 458] on button "Done" at bounding box center [689, 457] width 58 height 23
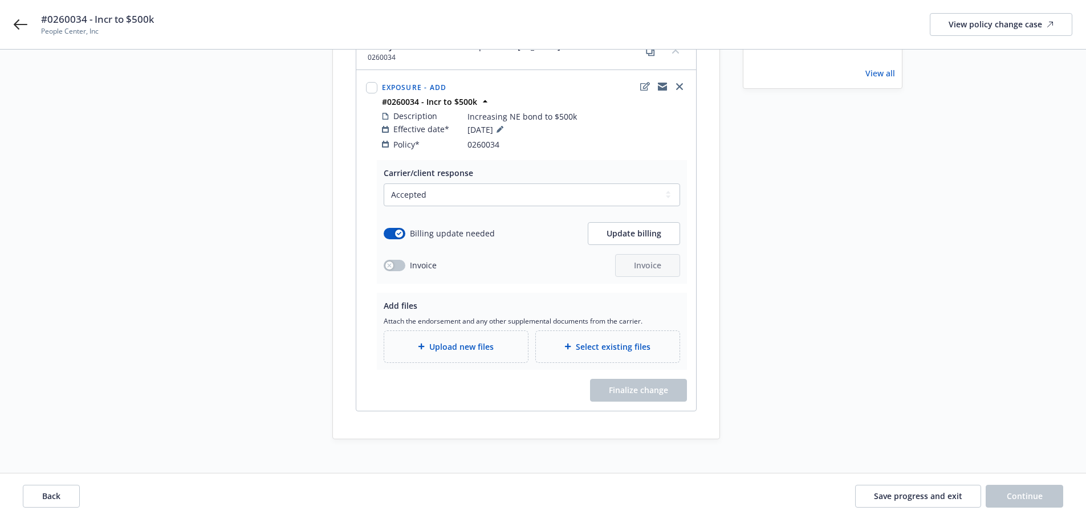
click at [455, 341] on span "Upload new files" at bounding box center [461, 347] width 64 height 12
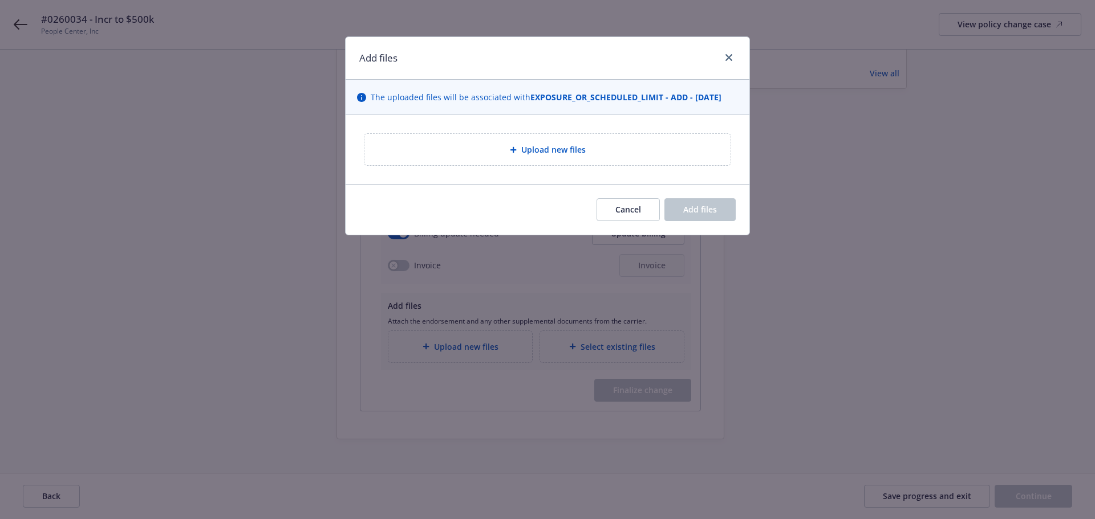
click at [573, 156] on span "Upload new files" at bounding box center [553, 150] width 64 height 12
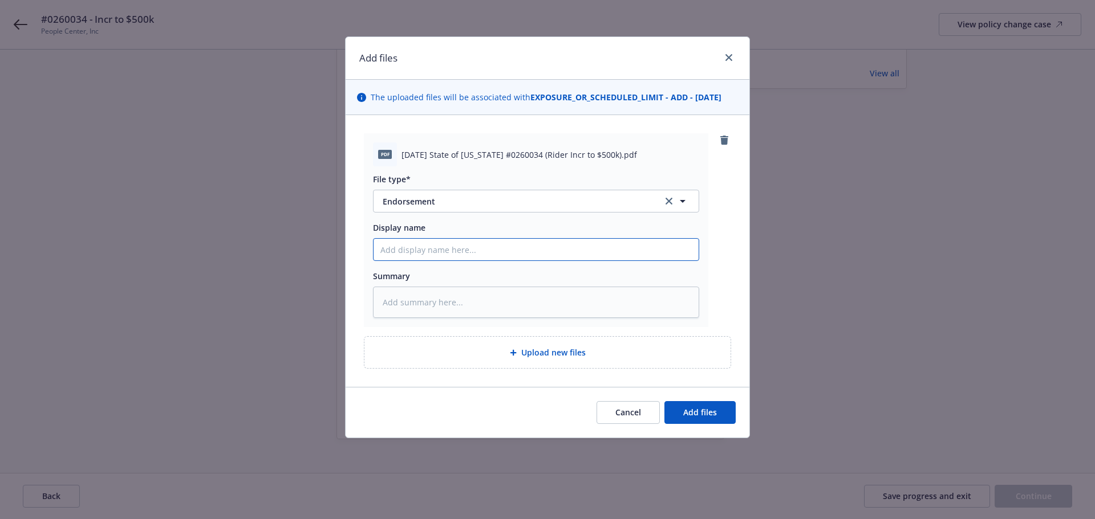
click at [441, 254] on input "Display name" at bounding box center [535, 250] width 325 height 22
type textarea "x"
drag, startPoint x: 523, startPoint y: 250, endPoint x: 391, endPoint y: 219, distance: 135.4
click at [355, 238] on div "pdf 2025 10 01 State of Nebraska #0260034 (Rider Incr to $500k).pdf File type* …" at bounding box center [547, 251] width 404 height 272
click at [450, 306] on textarea at bounding box center [536, 302] width 326 height 31
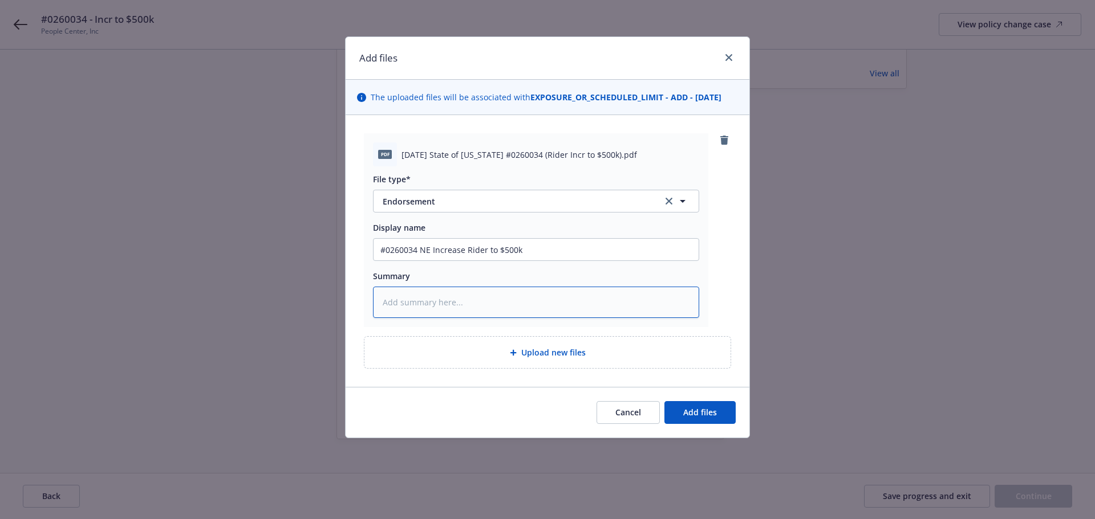
paste textarea "#0260034 NE Increase Rider to $500k"
click at [524, 348] on span "Upload new files" at bounding box center [553, 353] width 64 height 12
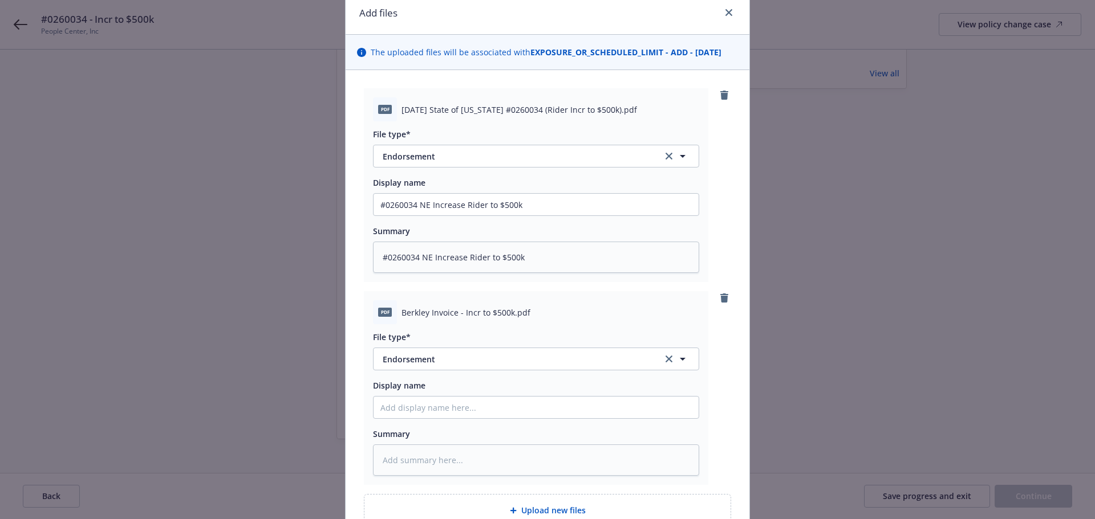
scroll to position [158, 0]
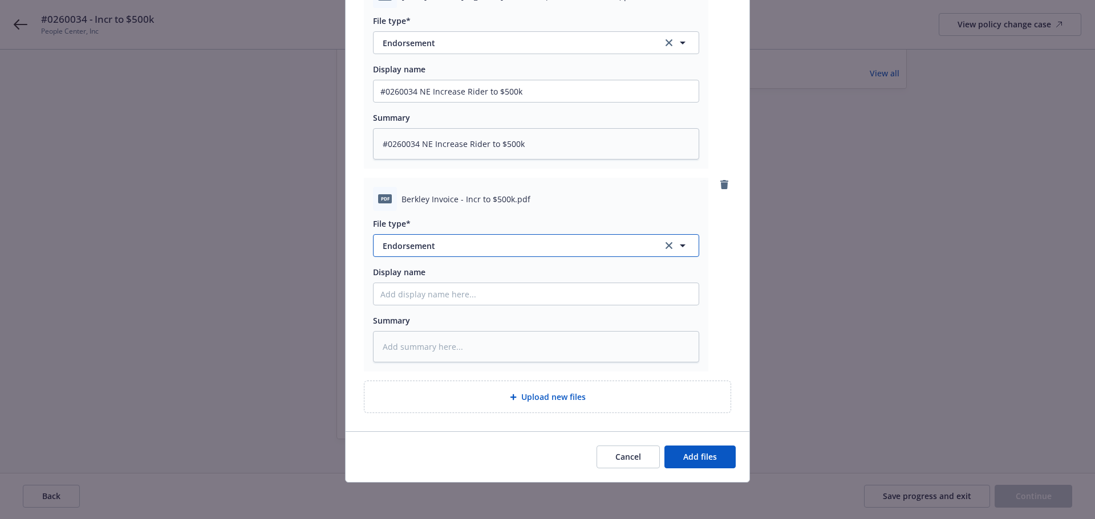
click at [456, 249] on span "Endorsement" at bounding box center [515, 246] width 264 height 12
click at [441, 308] on span "Invoice - Third Party" at bounding box center [424, 308] width 79 height 12
click at [432, 102] on input "Display name" at bounding box center [535, 91] width 325 height 22
drag, startPoint x: 531, startPoint y: 292, endPoint x: 340, endPoint y: 254, distance: 194.6
click at [340, 254] on div "Add files The uploaded files will be associated with EXPOSURE_OR_SCHEDULED_LIMI…" at bounding box center [547, 259] width 1095 height 519
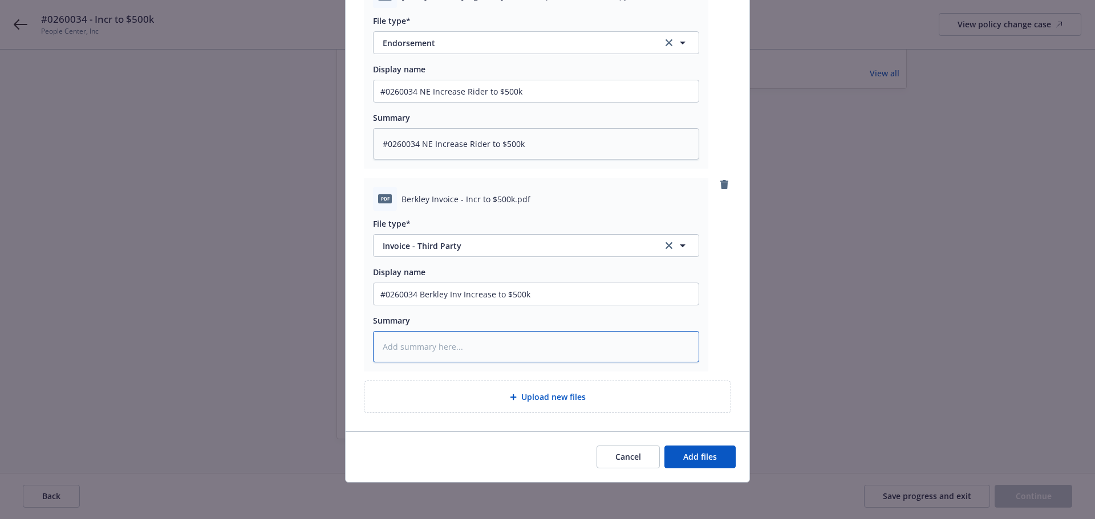
drag, startPoint x: 433, startPoint y: 349, endPoint x: 405, endPoint y: 328, distance: 35.1
click at [428, 348] on textarea at bounding box center [536, 346] width 326 height 31
paste textarea "#0260034 Berkley Inv Increase to $500k"
click at [719, 461] on button "Add files" at bounding box center [699, 457] width 71 height 23
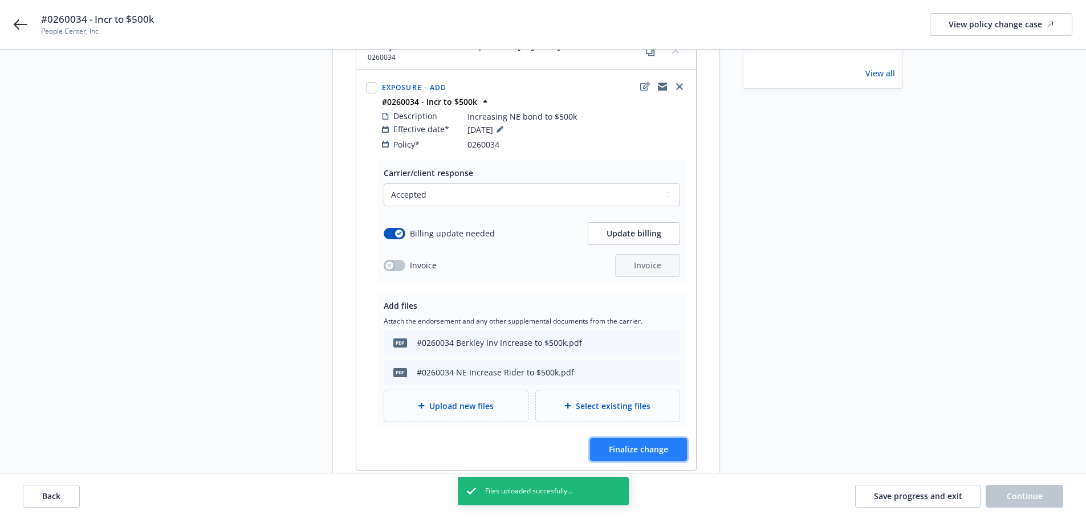
click at [650, 444] on span "Finalize change" at bounding box center [638, 449] width 59 height 11
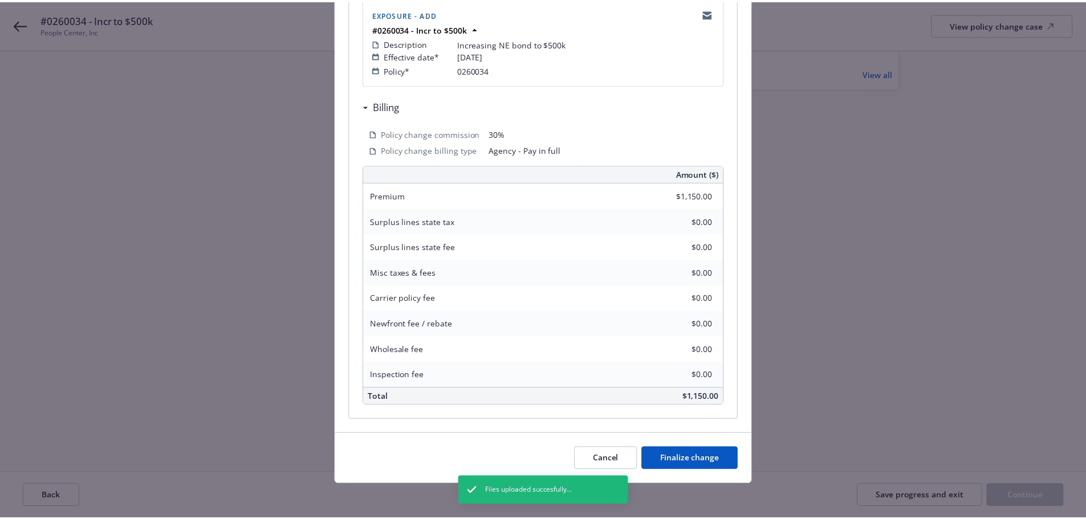
scroll to position [251, 0]
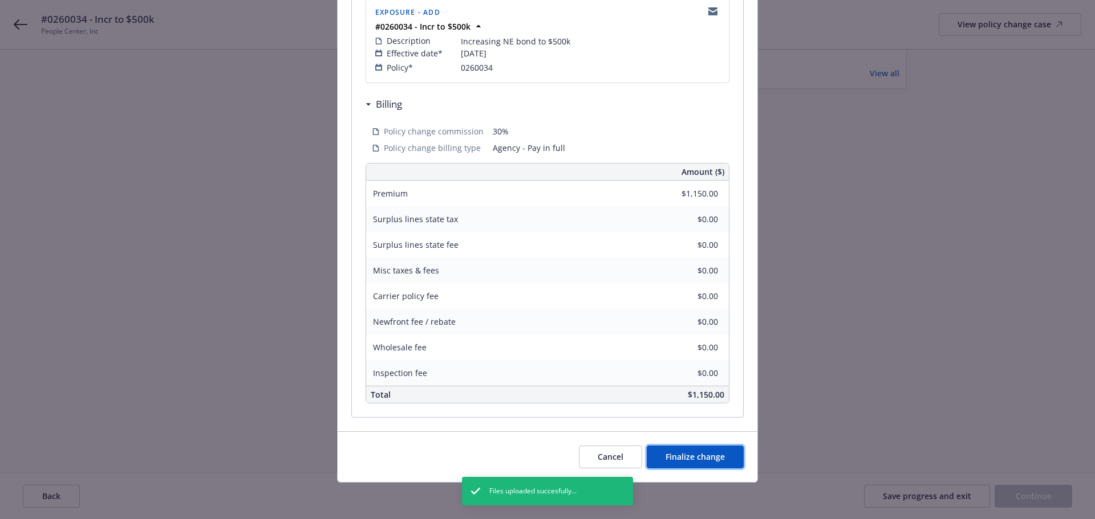
drag, startPoint x: 683, startPoint y: 459, endPoint x: 756, endPoint y: 450, distance: 74.1
click at [683, 460] on span "Finalize change" at bounding box center [694, 456] width 59 height 11
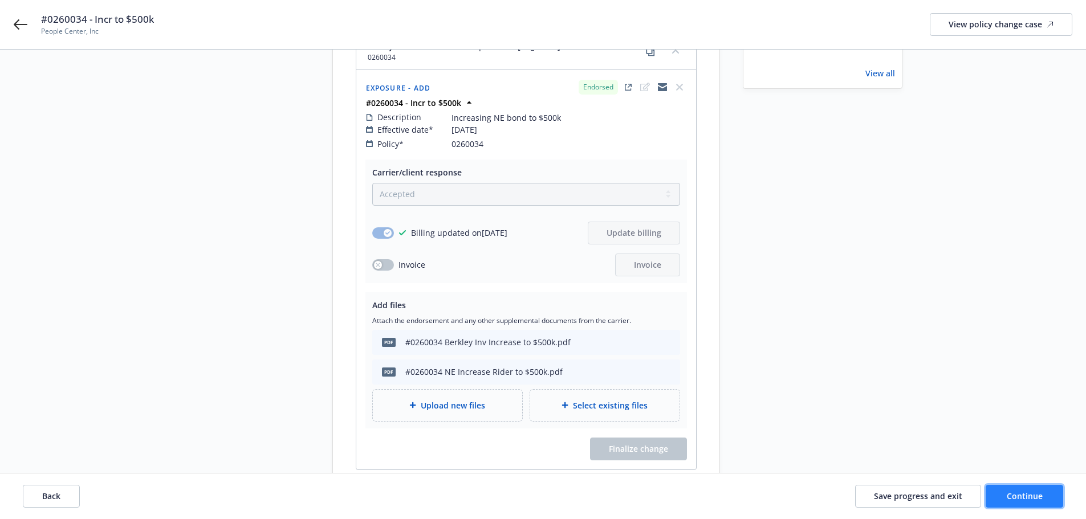
click at [1015, 493] on span "Continue" at bounding box center [1025, 496] width 36 height 11
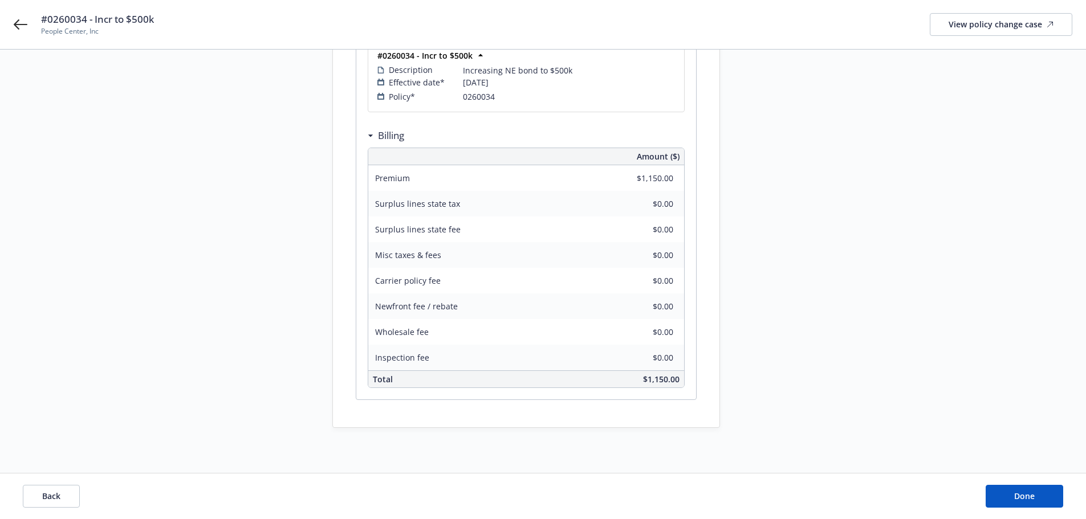
scroll to position [225, 0]
click at [1029, 494] on span "Done" at bounding box center [1024, 496] width 21 height 11
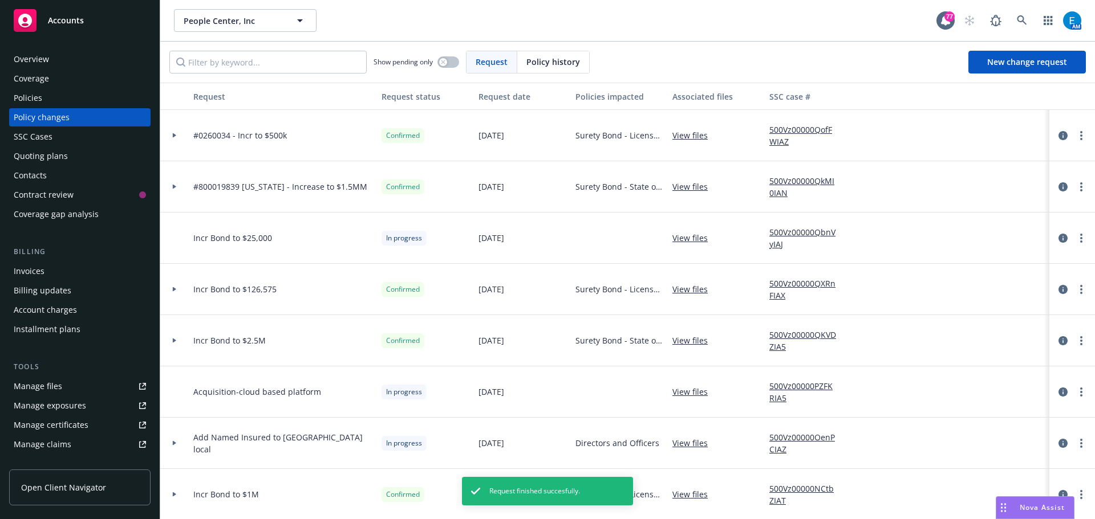
click at [25, 268] on div "Invoices" at bounding box center [29, 271] width 31 height 18
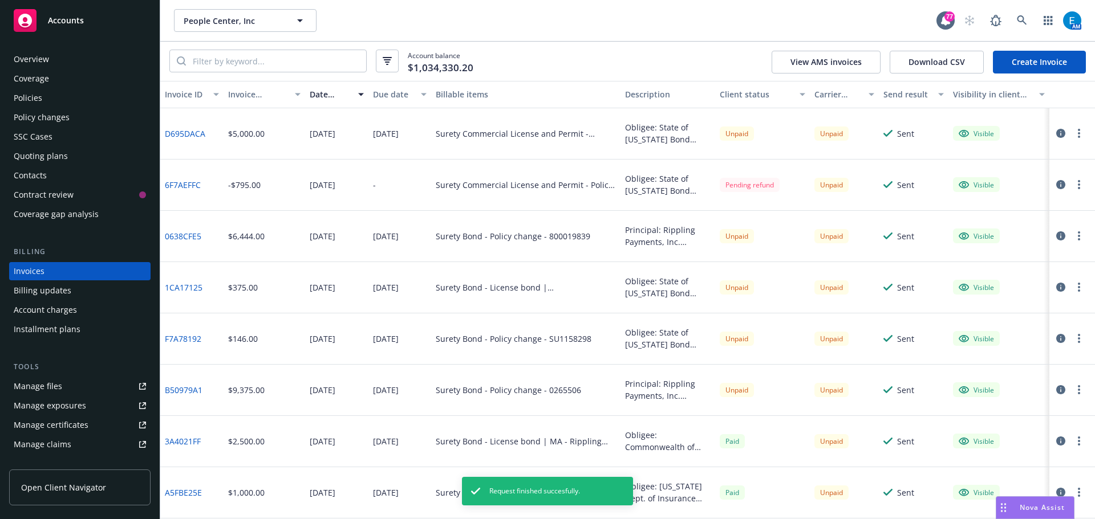
click at [1004, 67] on link "Create Invoice" at bounding box center [1038, 62] width 93 height 23
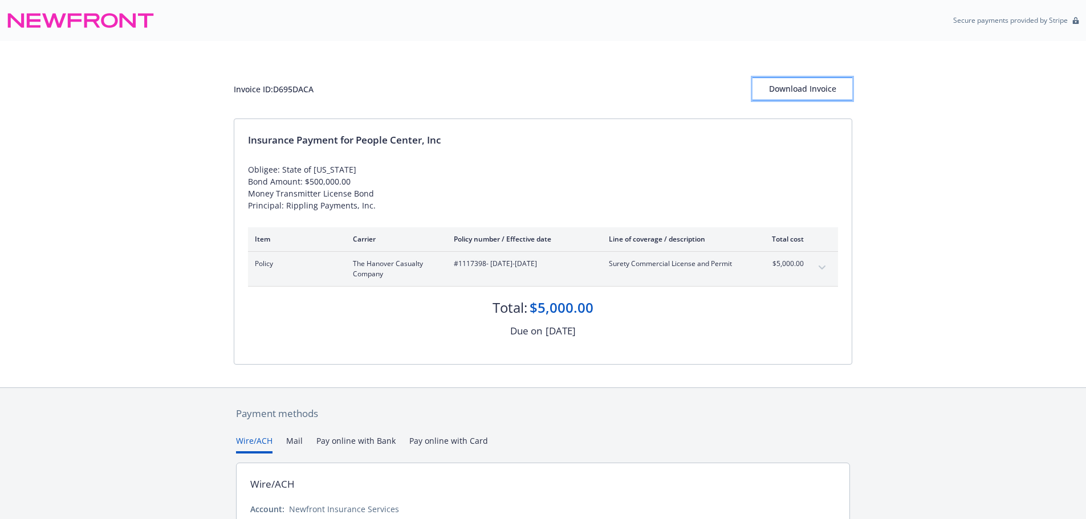
click at [799, 86] on div "Download Invoice" at bounding box center [802, 89] width 100 height 22
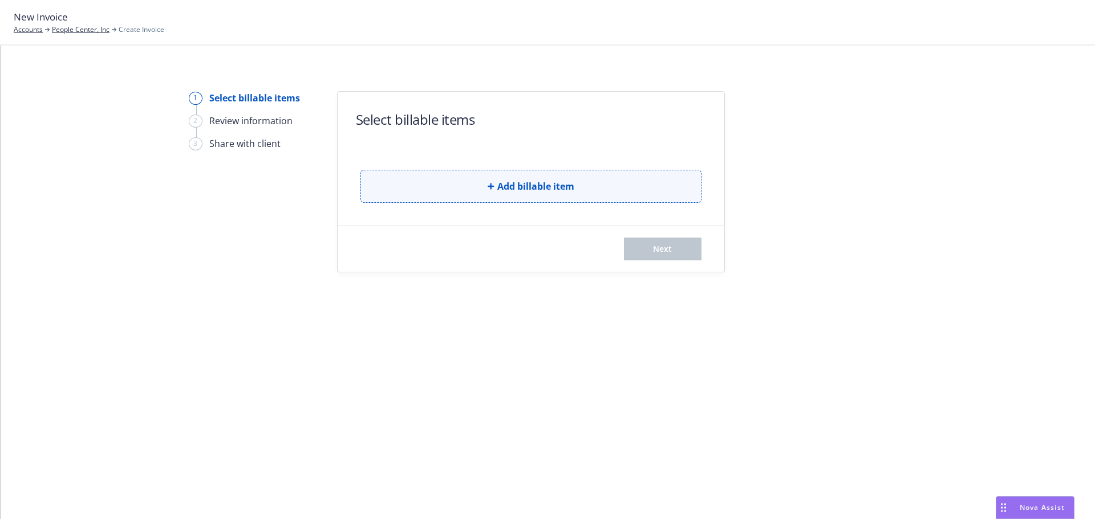
click at [492, 183] on icon "button" at bounding box center [490, 186] width 7 height 7
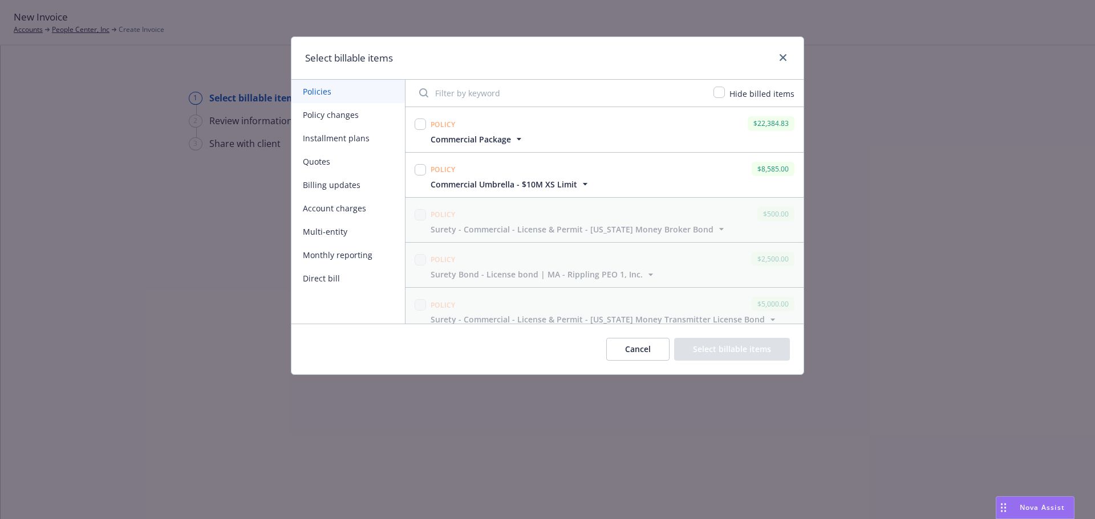
click at [343, 117] on button "Policy changes" at bounding box center [347, 114] width 113 height 23
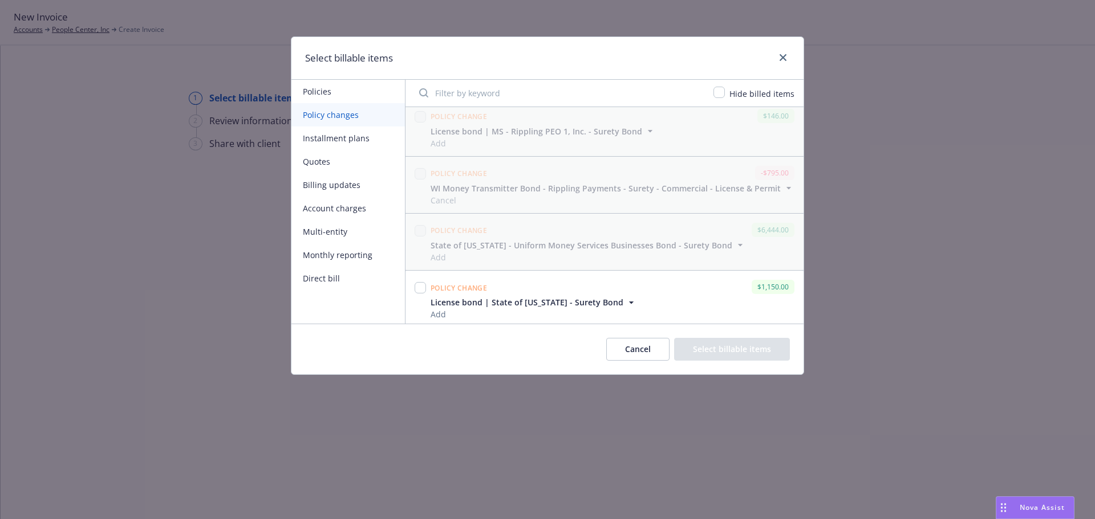
scroll to position [1691, 0]
click at [420, 286] on input "checkbox" at bounding box center [419, 283] width 11 height 11
checkbox input "true"
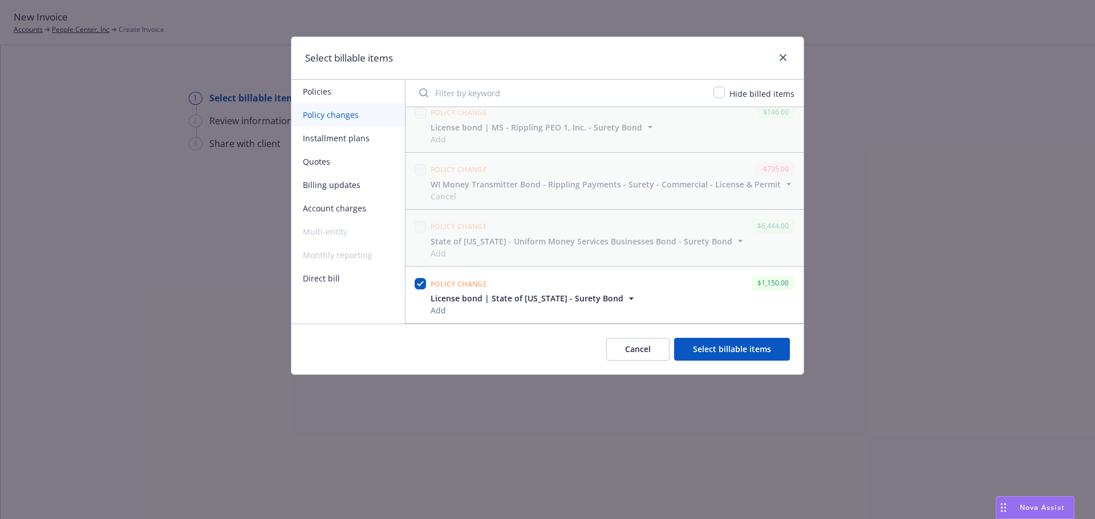
click at [711, 351] on button "Select billable items" at bounding box center [732, 349] width 116 height 23
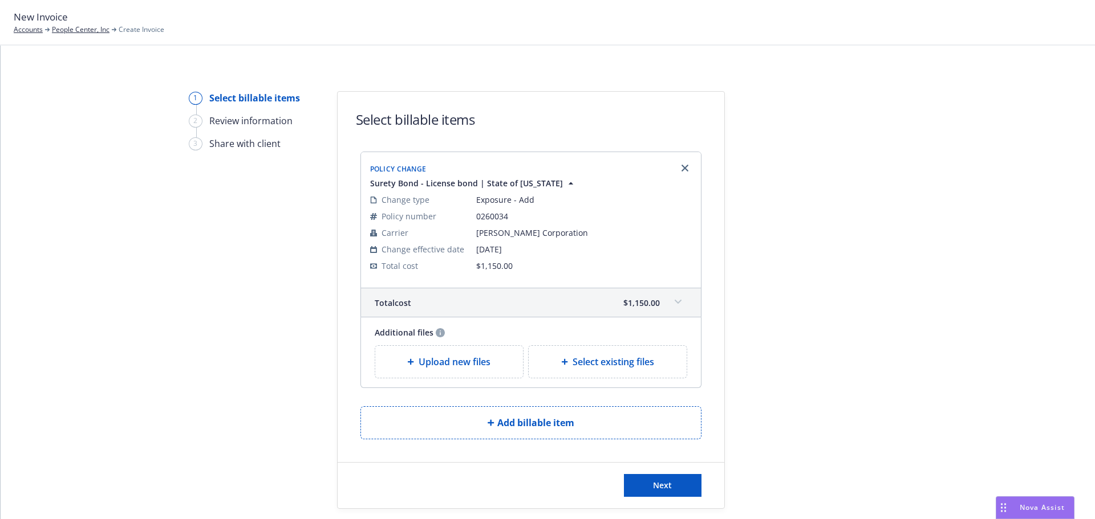
scroll to position [35, 0]
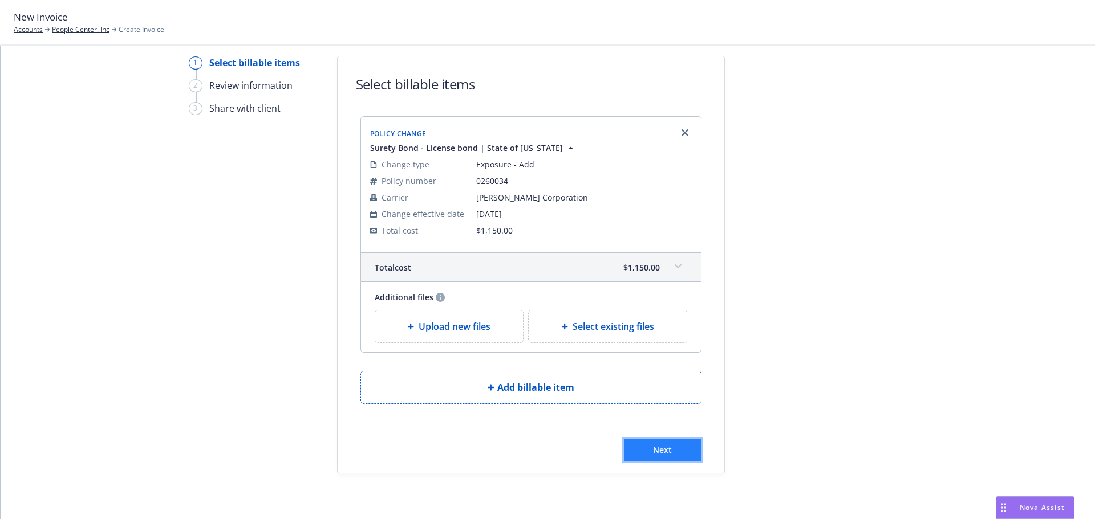
click at [667, 452] on span "Next" at bounding box center [662, 450] width 19 height 11
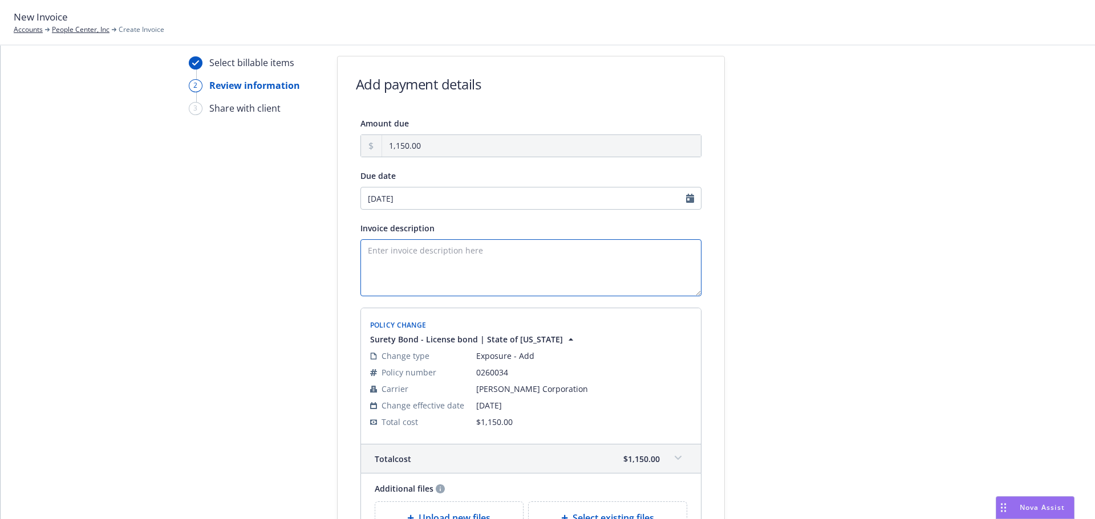
click at [414, 258] on textarea "Invoice description" at bounding box center [530, 267] width 341 height 57
drag, startPoint x: 365, startPoint y: 275, endPoint x: 375, endPoint y: 281, distance: 11.7
click at [365, 275] on textarea "Obligee: State of [US_STATE] Bond Amount: $500,000" at bounding box center [530, 267] width 341 height 57
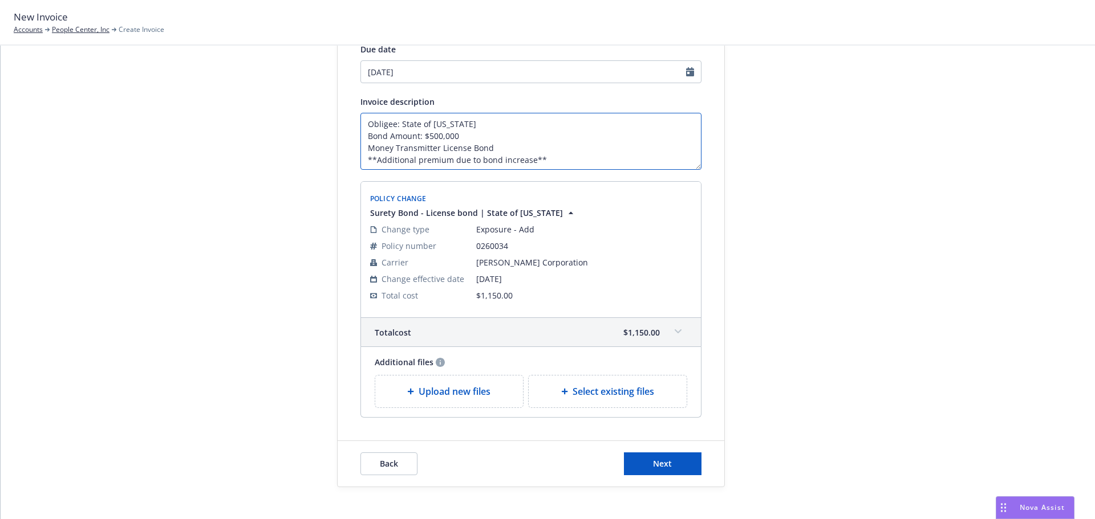
scroll to position [176, 0]
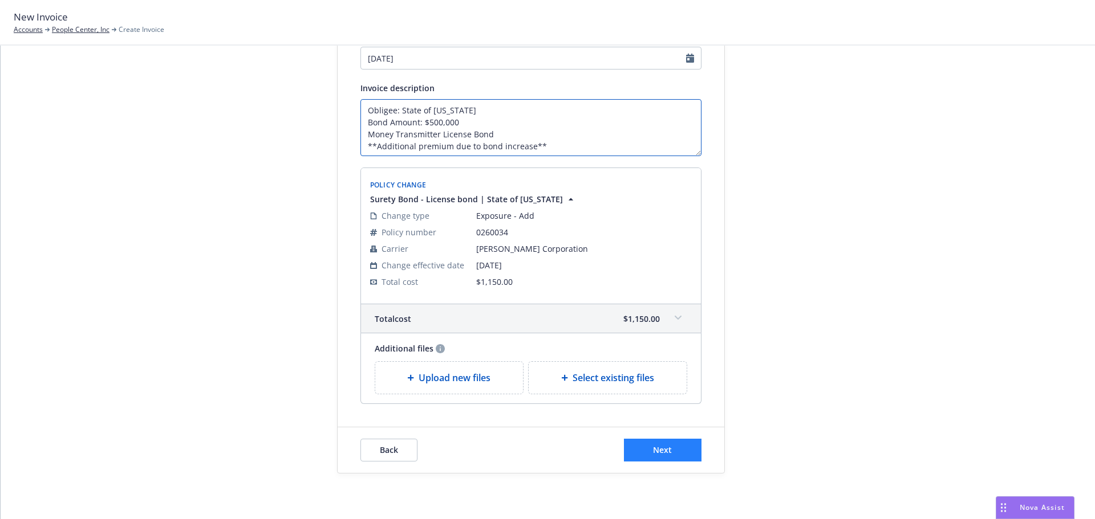
type textarea "Obligee: State of [US_STATE] Bond Amount: $500,000 Money Transmitter License Bo…"
click at [648, 450] on button "Next" at bounding box center [663, 450] width 78 height 23
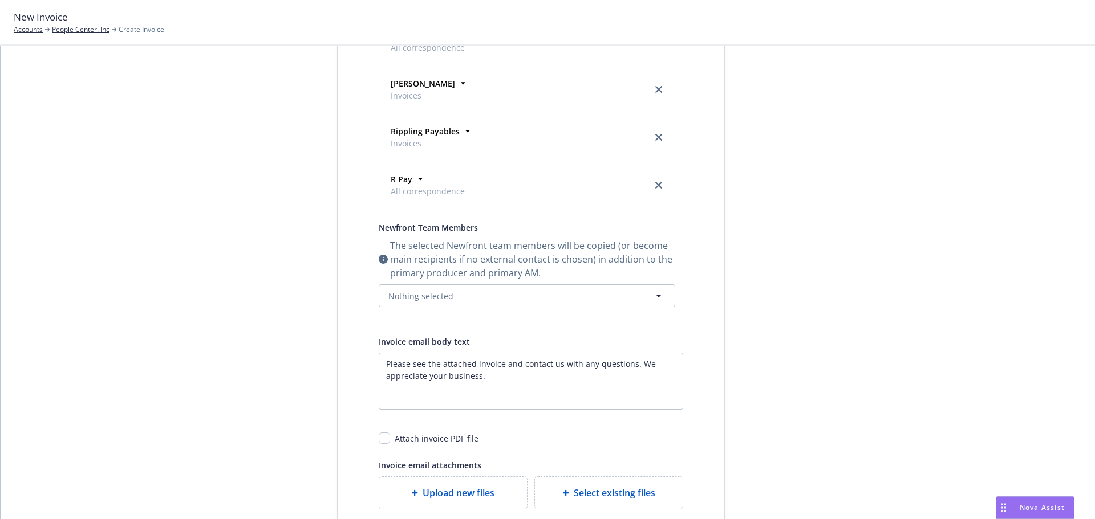
scroll to position [382, 0]
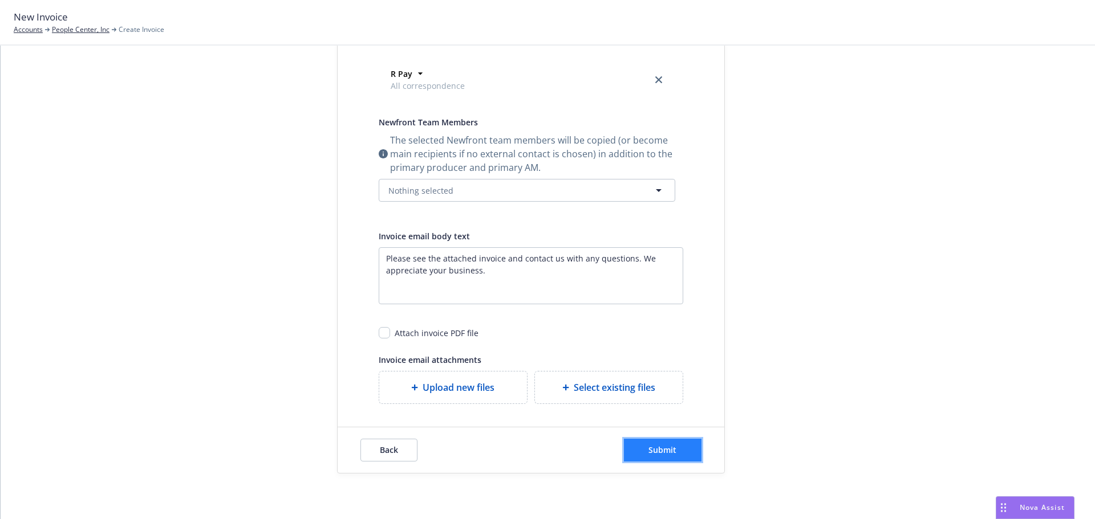
click at [674, 451] on button "Submit" at bounding box center [663, 450] width 78 height 23
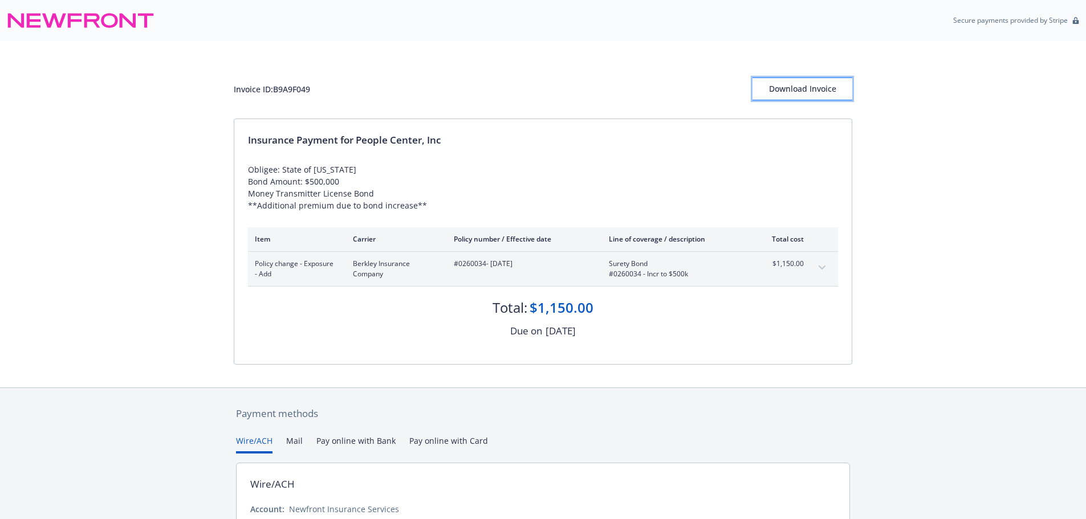
click at [801, 90] on div "Download Invoice" at bounding box center [802, 89] width 100 height 22
